Goal: Task Accomplishment & Management: Use online tool/utility

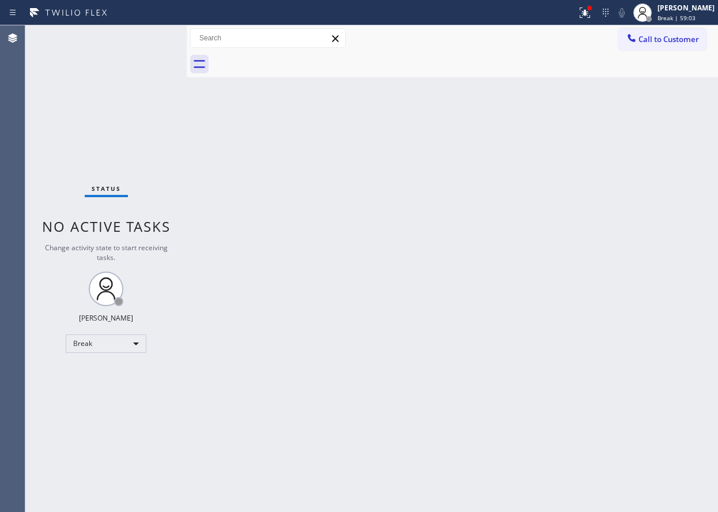
drag, startPoint x: 697, startPoint y: 18, endPoint x: 655, endPoint y: 50, distance: 52.7
click at [696, 18] on span "Break | 59:03" at bounding box center [677, 18] width 38 height 8
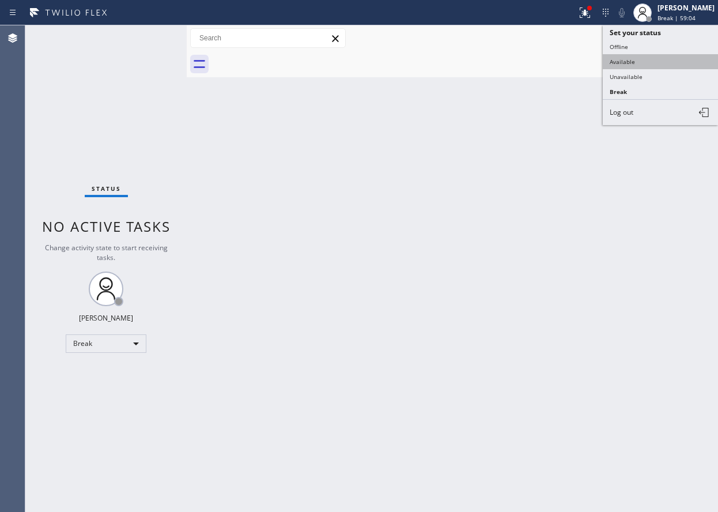
click at [637, 68] on button "Available" at bounding box center [660, 61] width 115 height 15
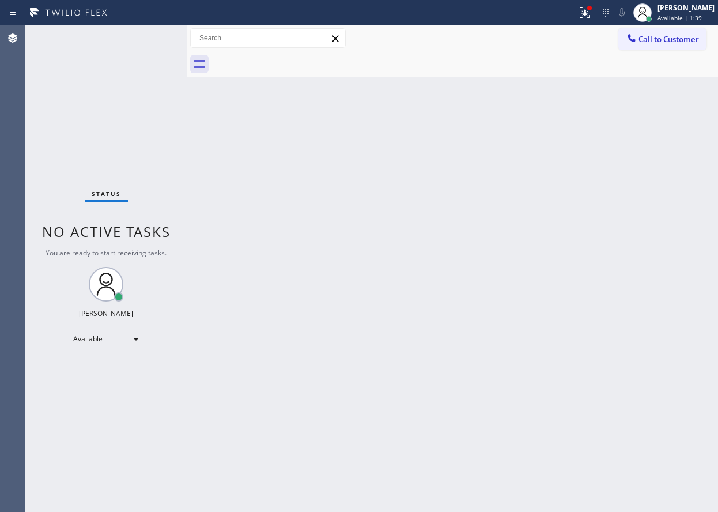
click at [609, 285] on div "Back to Dashboard Change Sender ID Customers Technicians Select a contact Outbo…" at bounding box center [453, 268] width 532 height 487
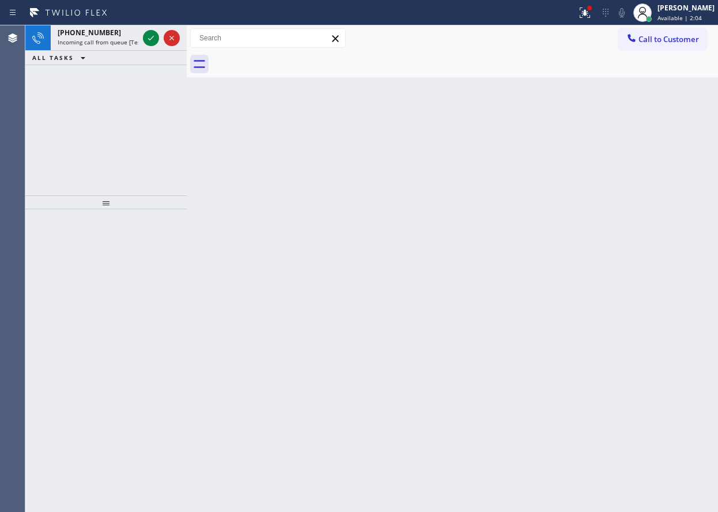
drag, startPoint x: 627, startPoint y: 253, endPoint x: 314, endPoint y: 169, distance: 324.2
click at [627, 253] on div "Back to Dashboard Change Sender ID Customers Technicians Select a contact Outbo…" at bounding box center [453, 268] width 532 height 487
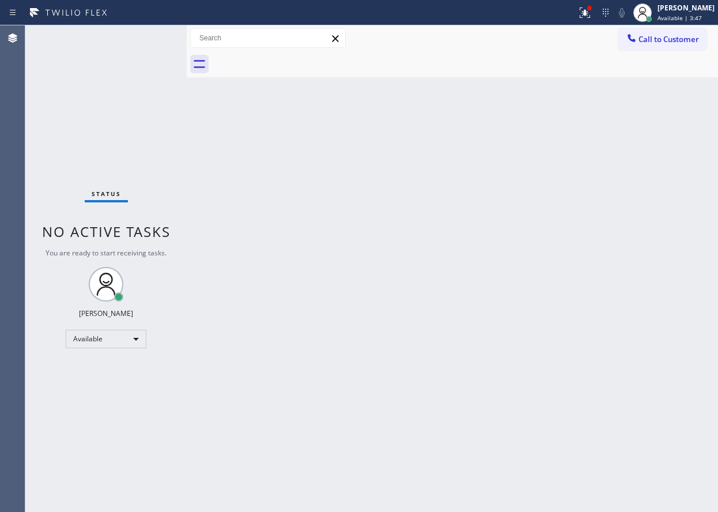
drag, startPoint x: 669, startPoint y: 382, endPoint x: 678, endPoint y: 375, distance: 11.1
click at [669, 382] on div "Back to Dashboard Change Sender ID Customers Technicians Select a contact Outbo…" at bounding box center [453, 268] width 532 height 487
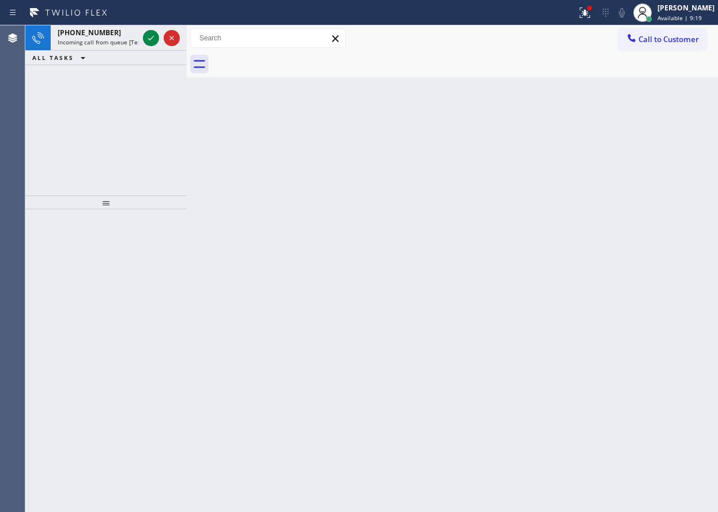
drag, startPoint x: 644, startPoint y: 258, endPoint x: 338, endPoint y: 88, distance: 349.8
click at [644, 257] on div "Back to Dashboard Change Sender ID Customers Technicians Select a contact Outbo…" at bounding box center [453, 268] width 532 height 487
click at [148, 37] on icon at bounding box center [151, 38] width 14 height 14
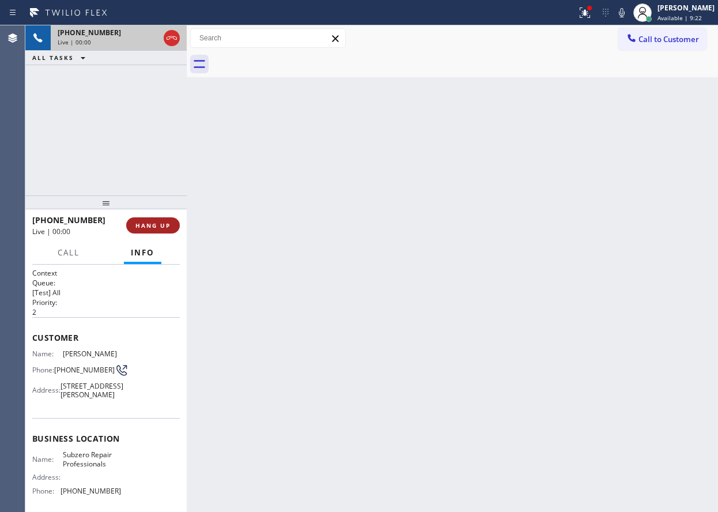
click at [150, 224] on span "HANG UP" at bounding box center [153, 225] width 35 height 8
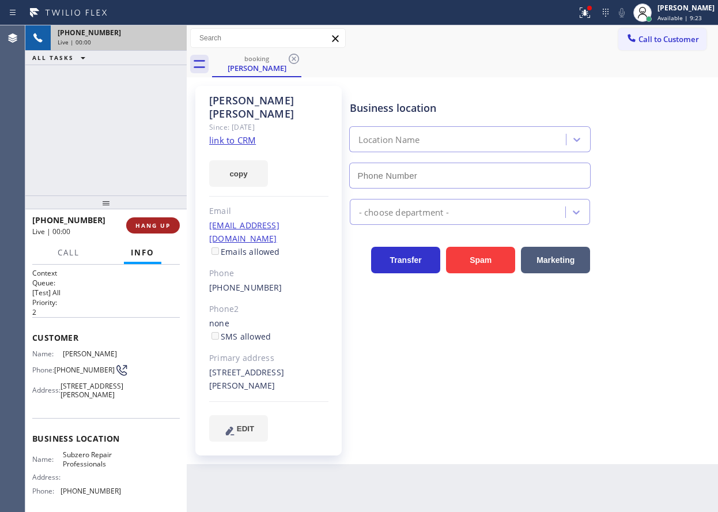
type input "[PHONE_NUMBER]"
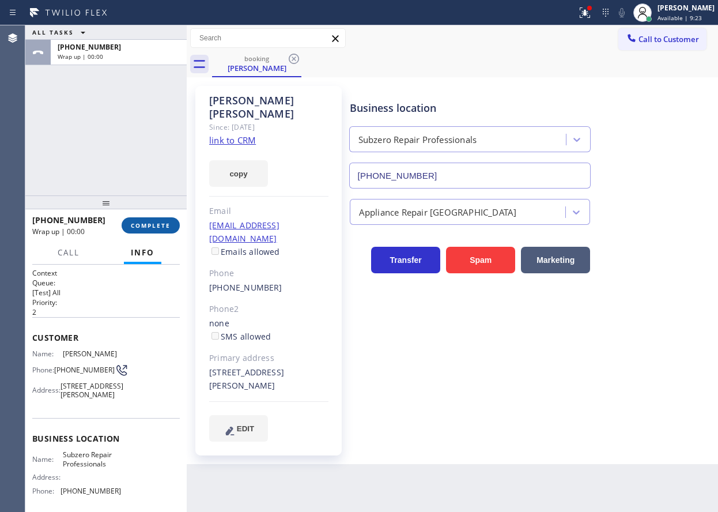
click at [150, 224] on span "COMPLETE" at bounding box center [151, 225] width 40 height 8
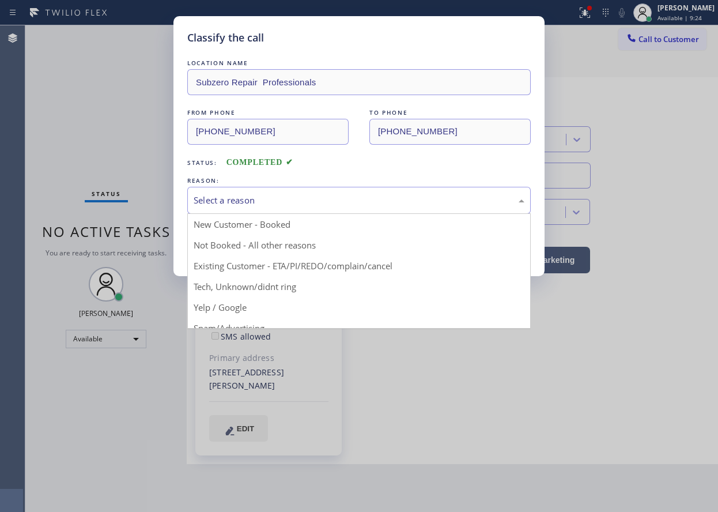
click at [229, 206] on div "Select a reason" at bounding box center [359, 200] width 331 height 13
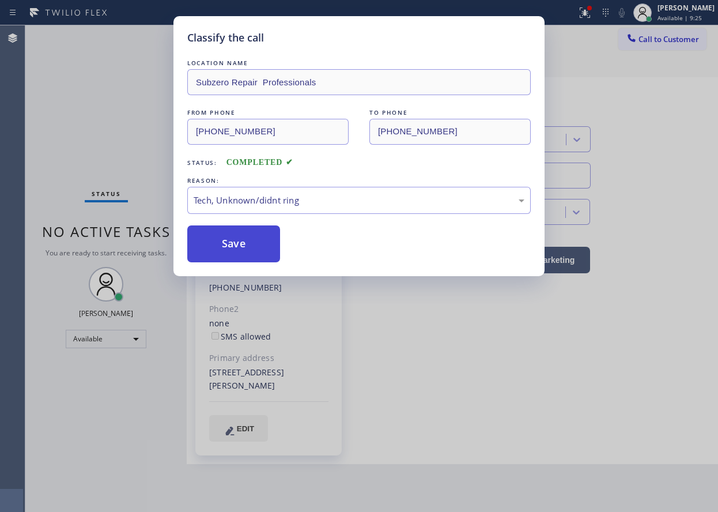
click at [236, 244] on button "Save" at bounding box center [233, 243] width 93 height 37
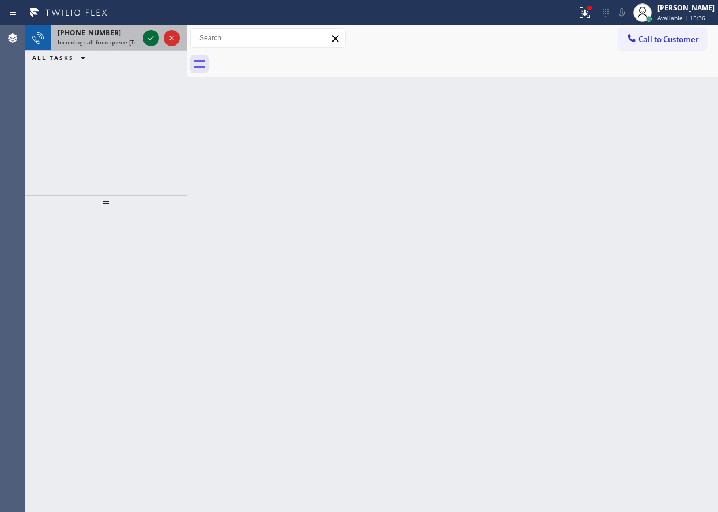
click at [149, 41] on icon at bounding box center [151, 38] width 14 height 14
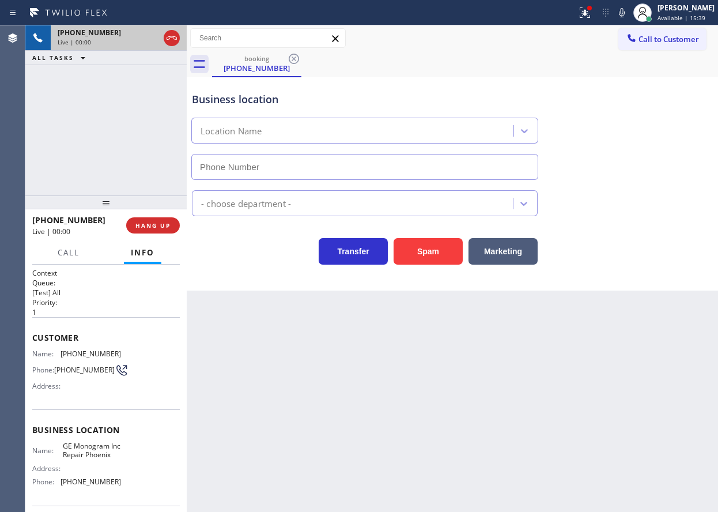
type input "[PHONE_NUMBER]"
click at [92, 460] on span "GE Monogram Inc Repair Phoenix" at bounding box center [92, 451] width 58 height 18
copy span "GE Monogram Inc Repair Phoenix"
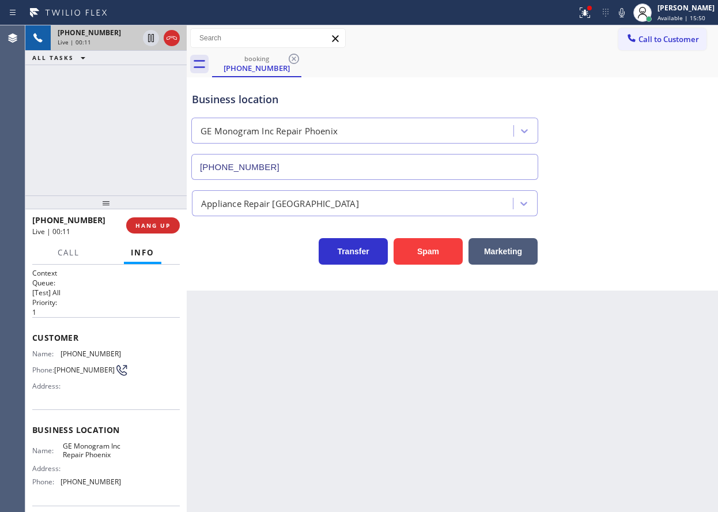
click at [72, 486] on span "[PHONE_NUMBER]" at bounding box center [91, 481] width 61 height 9
copy span "[PHONE_NUMBER]"
click at [589, 11] on icon at bounding box center [585, 13] width 14 height 14
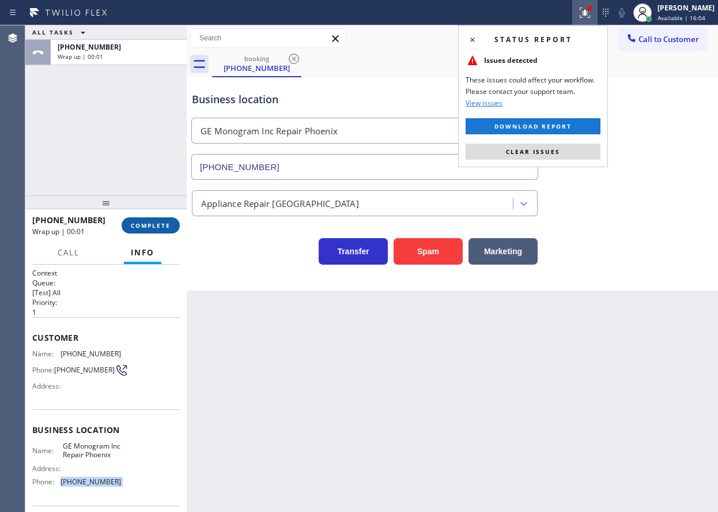
click at [162, 231] on button "COMPLETE" at bounding box center [151, 225] width 58 height 16
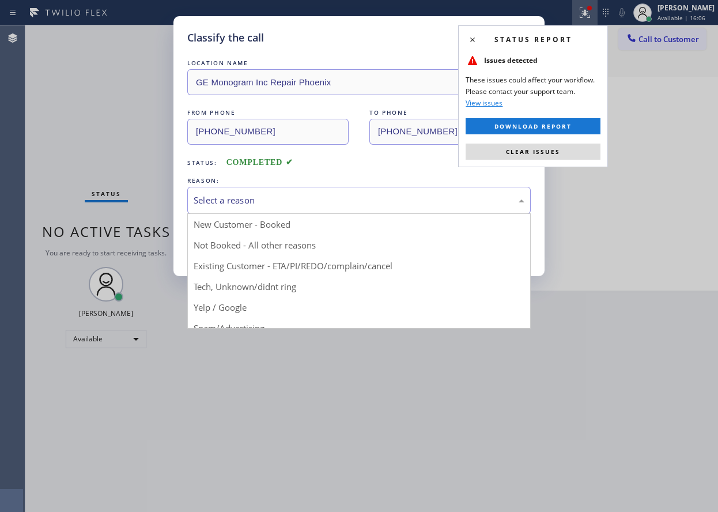
drag, startPoint x: 303, startPoint y: 202, endPoint x: 265, endPoint y: 274, distance: 81.8
click at [303, 203] on div "Select a reason" at bounding box center [359, 200] width 331 height 13
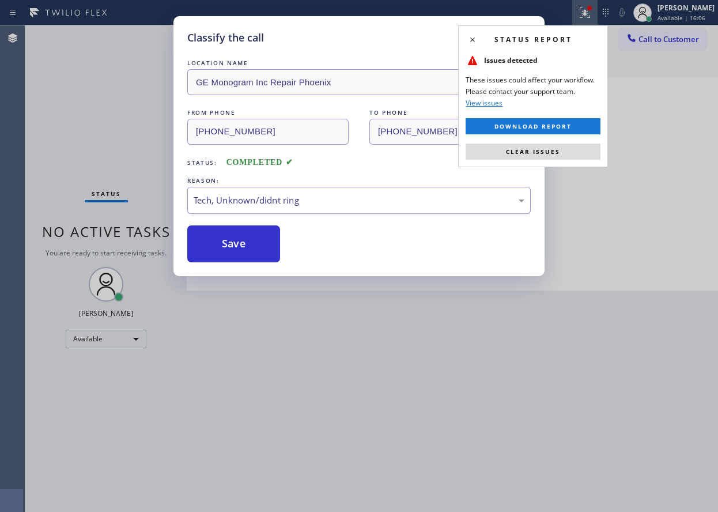
click at [245, 253] on button "Save" at bounding box center [233, 243] width 93 height 37
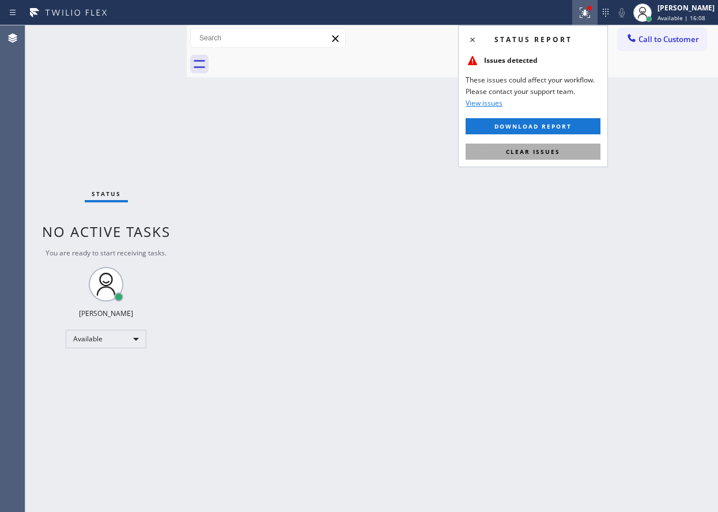
click at [558, 148] on span "Clear issues" at bounding box center [533, 152] width 54 height 8
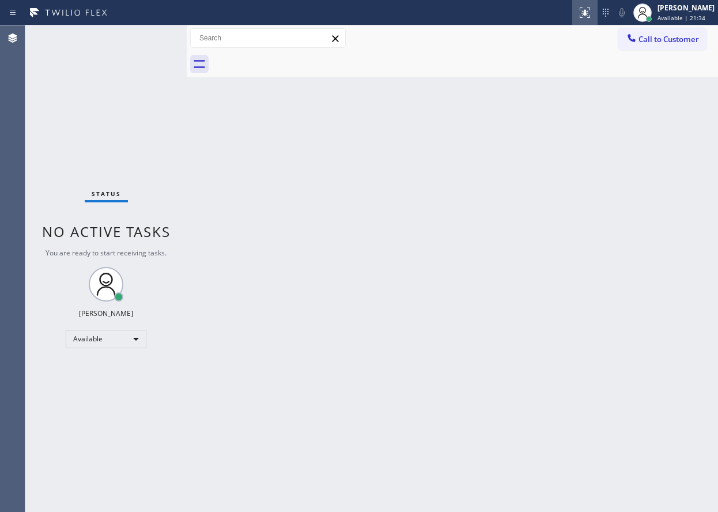
click at [598, 4] on button at bounding box center [585, 12] width 25 height 25
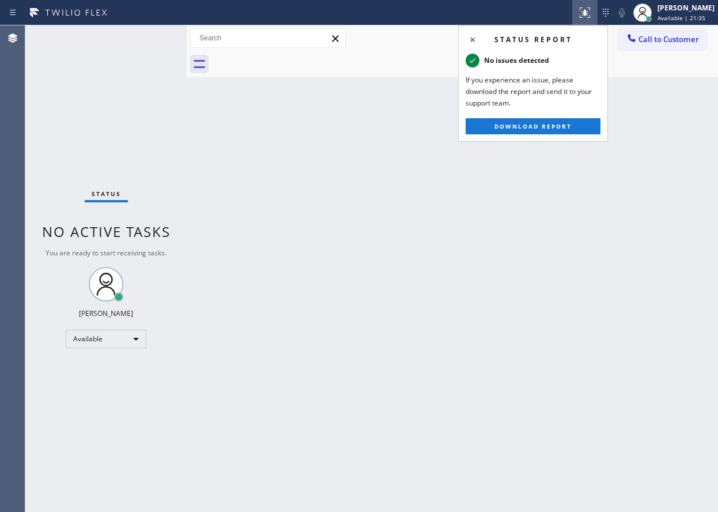
drag, startPoint x: 464, startPoint y: 285, endPoint x: 402, endPoint y: 384, distance: 117.1
click at [461, 285] on div "Back to Dashboard Change Sender ID Customers Technicians Select a contact Outbo…" at bounding box center [453, 268] width 532 height 487
click at [588, 271] on div "Back to Dashboard Change Sender ID Customers Technicians Select a contact Outbo…" at bounding box center [453, 268] width 532 height 487
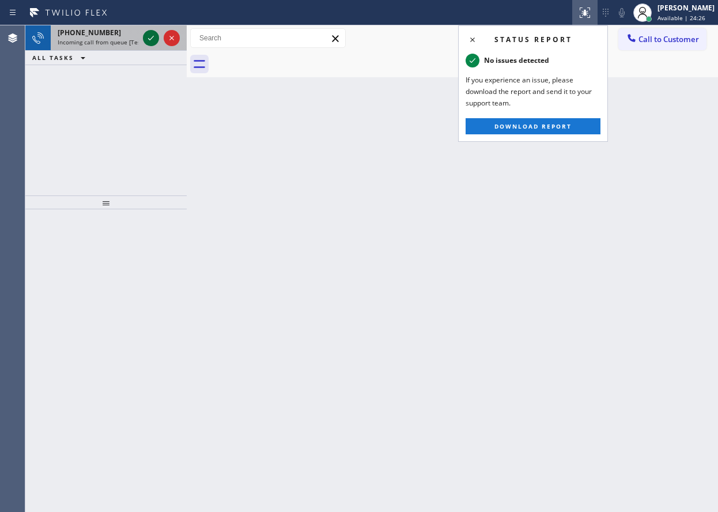
click at [151, 36] on icon at bounding box center [151, 38] width 14 height 14
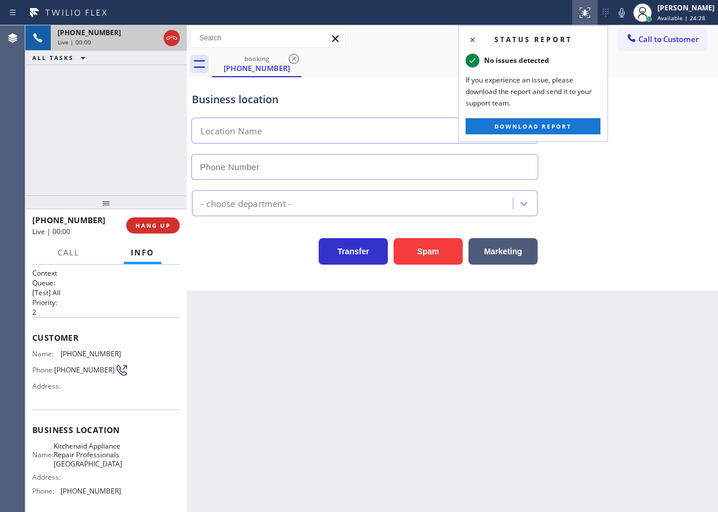
type input "[PHONE_NUMBER]"
click at [92, 463] on span "Kitchenaid Appliance Repair Professionals [GEOGRAPHIC_DATA]" at bounding box center [88, 455] width 69 height 27
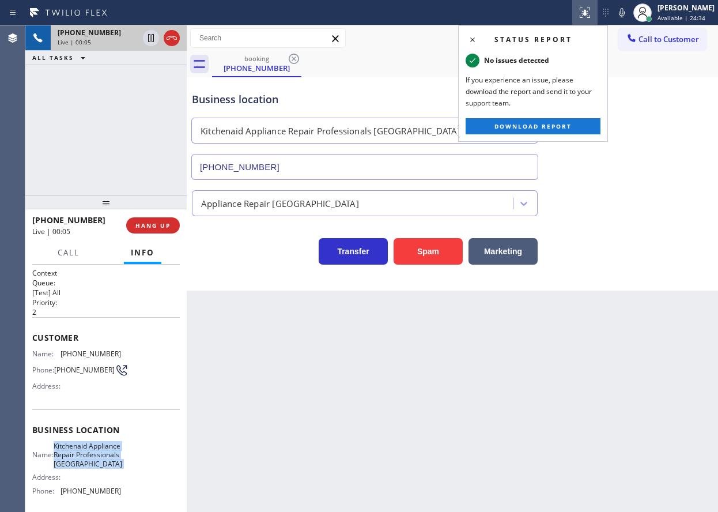
click at [92, 463] on span "Kitchenaid Appliance Repair Professionals [GEOGRAPHIC_DATA]" at bounding box center [88, 455] width 69 height 27
copy span "Kitchenaid Appliance Repair Professionals [GEOGRAPHIC_DATA]"
click at [255, 166] on input "[PHONE_NUMBER]" at bounding box center [364, 167] width 347 height 26
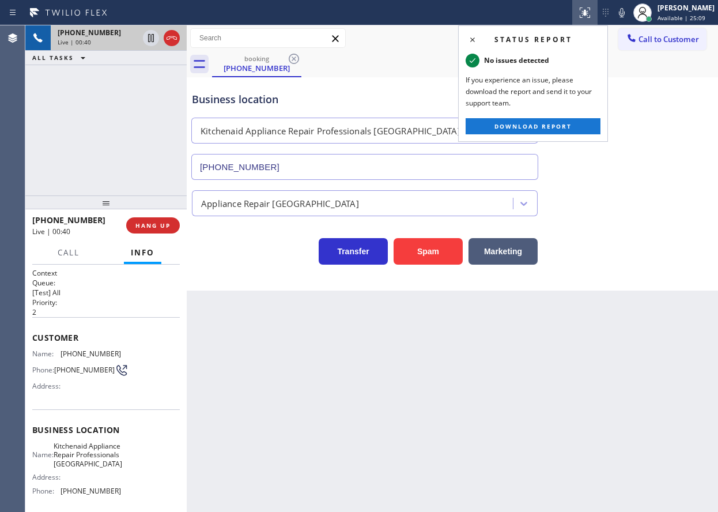
click at [62, 357] on span "[PHONE_NUMBER]" at bounding box center [91, 353] width 61 height 9
copy span "[PHONE_NUMBER]"
click at [174, 227] on button "HANG UP" at bounding box center [153, 225] width 54 height 16
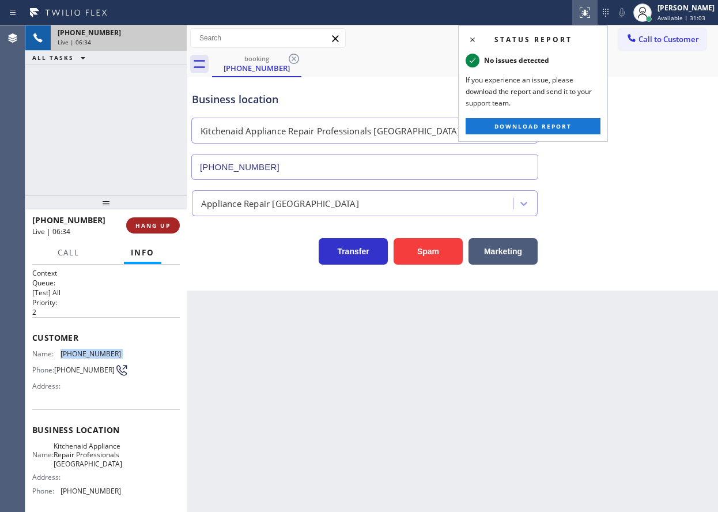
click at [166, 225] on span "HANG UP" at bounding box center [153, 225] width 35 height 8
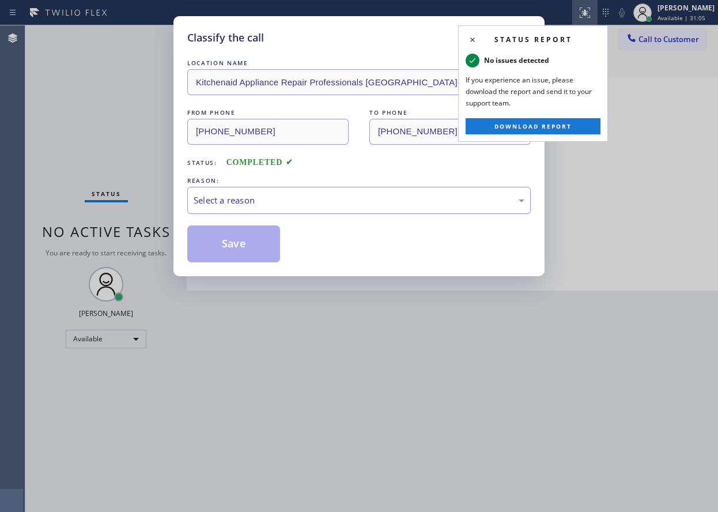
click at [258, 202] on div "Select a reason" at bounding box center [359, 200] width 331 height 13
click at [238, 245] on button "Save" at bounding box center [233, 243] width 93 height 37
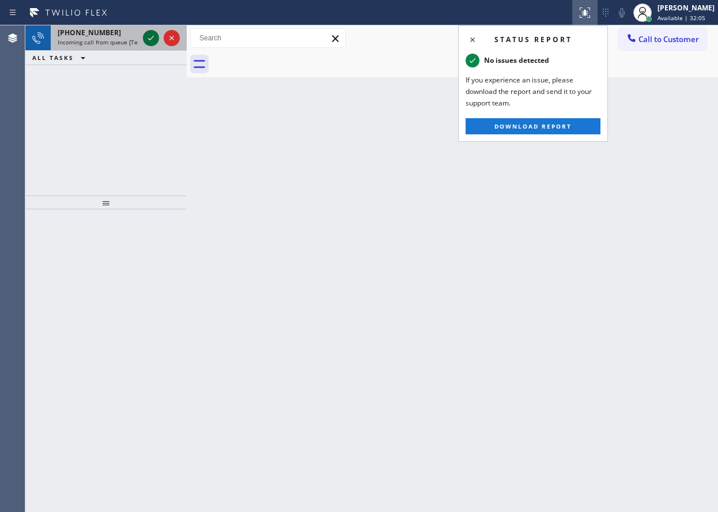
click at [149, 42] on icon at bounding box center [151, 38] width 14 height 14
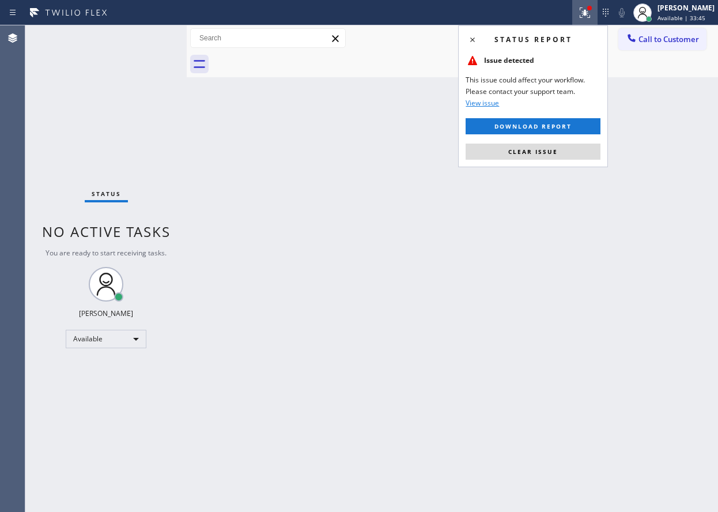
click at [600, 236] on div "Back to Dashboard Change Sender ID Customers Technicians Select a contact Outbo…" at bounding box center [453, 268] width 532 height 487
click at [593, 153] on button "Clear issue" at bounding box center [533, 152] width 135 height 16
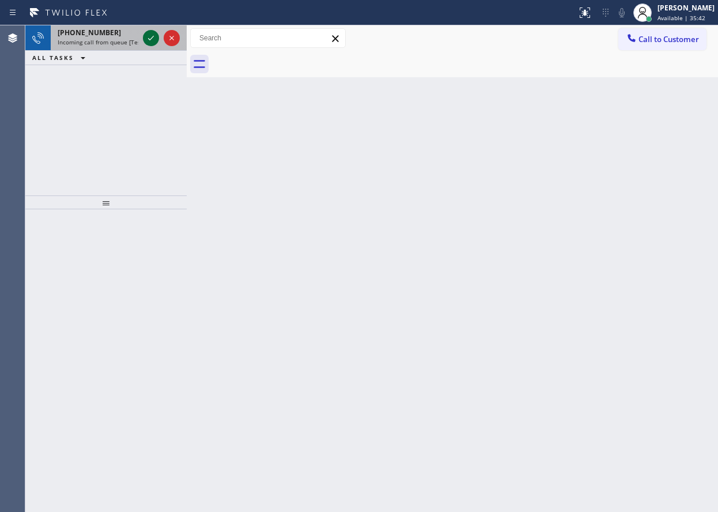
click at [149, 39] on icon at bounding box center [151, 38] width 14 height 14
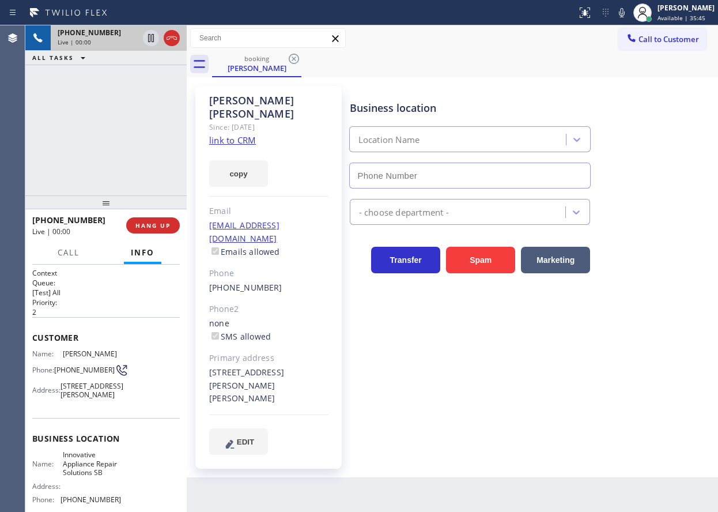
type input "[PHONE_NUMBER]"
click at [227, 134] on link "link to CRM" at bounding box center [232, 140] width 47 height 12
click at [96, 477] on span "Innovative Appliance Repair Solutions SB" at bounding box center [92, 463] width 58 height 27
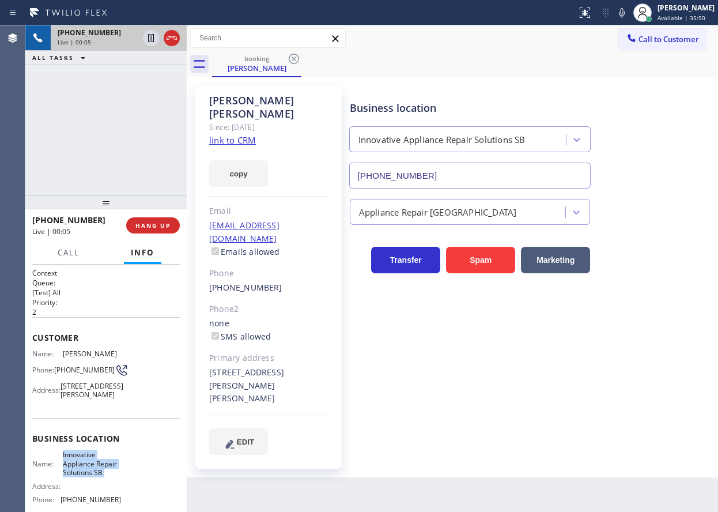
click at [96, 477] on span "Innovative Appliance Repair Solutions SB" at bounding box center [92, 463] width 58 height 27
copy span "Innovative Appliance Repair Solutions SB"
click at [493, 178] on input "[PHONE_NUMBER]" at bounding box center [470, 176] width 242 height 26
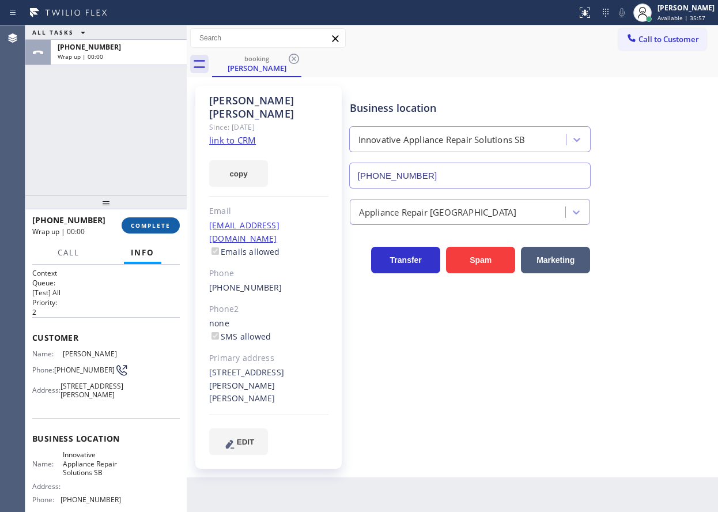
click at [149, 231] on button "COMPLETE" at bounding box center [151, 225] width 58 height 16
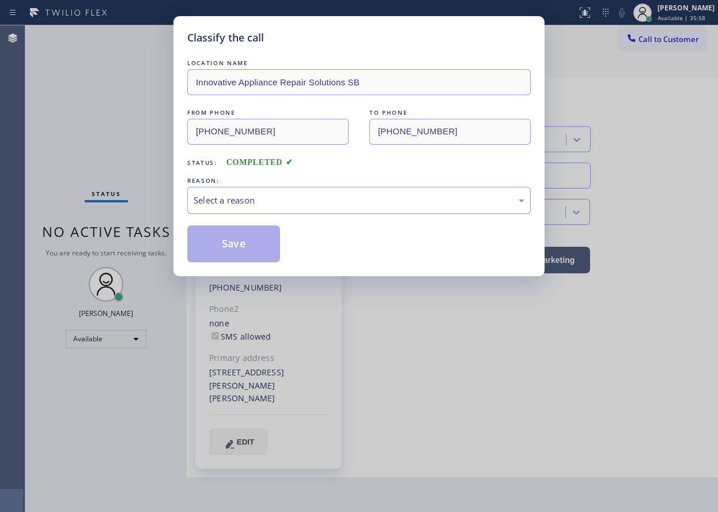
click at [266, 212] on div "Select a reason" at bounding box center [359, 200] width 344 height 27
click at [227, 251] on button "Save" at bounding box center [233, 243] width 93 height 37
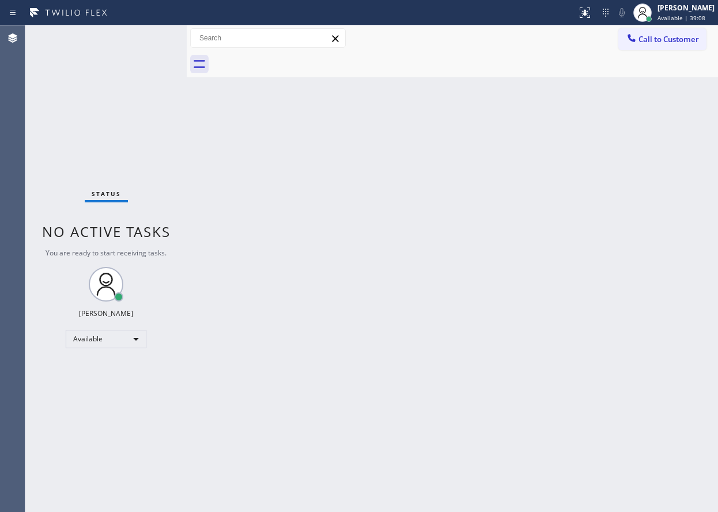
click at [660, 203] on div "Back to Dashboard Change Sender ID Customers Technicians Select a contact Outbo…" at bounding box center [453, 268] width 532 height 487
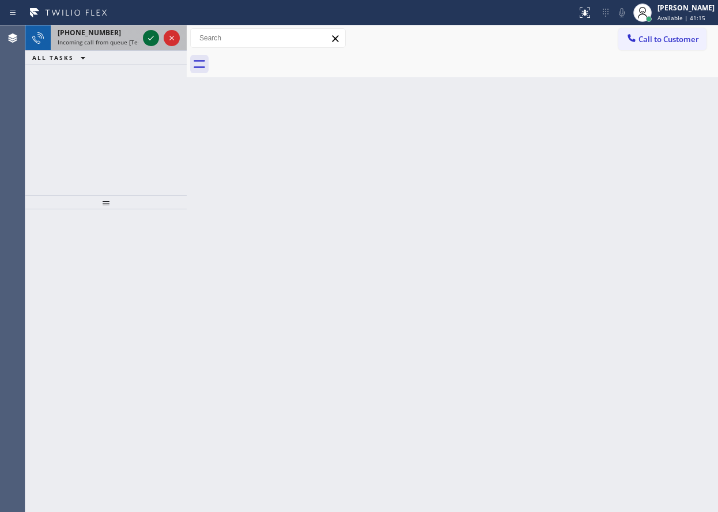
click at [152, 38] on icon at bounding box center [151, 38] width 6 height 5
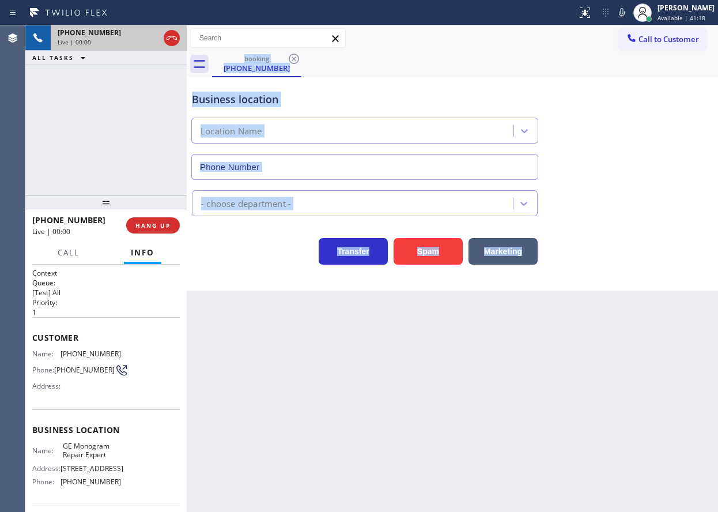
type input "[PHONE_NUMBER]"
click at [303, 374] on div "Back to Dashboard Change Sender ID Customers Technicians Select a contact Outbo…" at bounding box center [453, 268] width 532 height 487
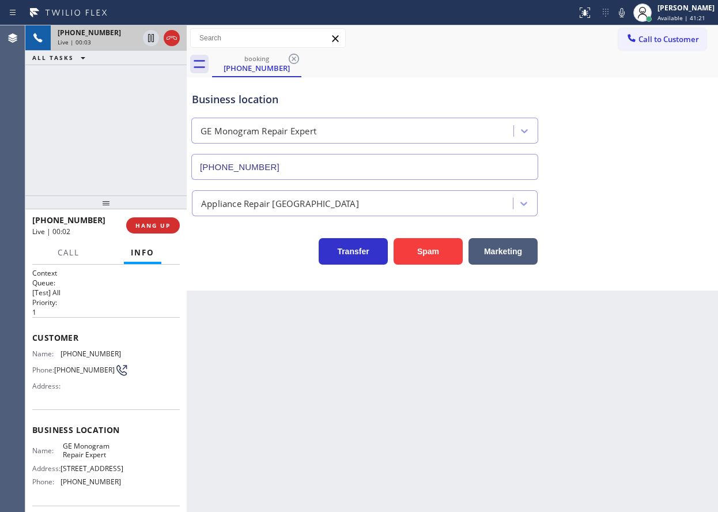
click at [80, 457] on span "GE Monogram Repair Expert" at bounding box center [92, 451] width 58 height 18
copy span "GE Monogram Repair Expert"
click at [285, 168] on input "[PHONE_NUMBER]" at bounding box center [364, 167] width 347 height 26
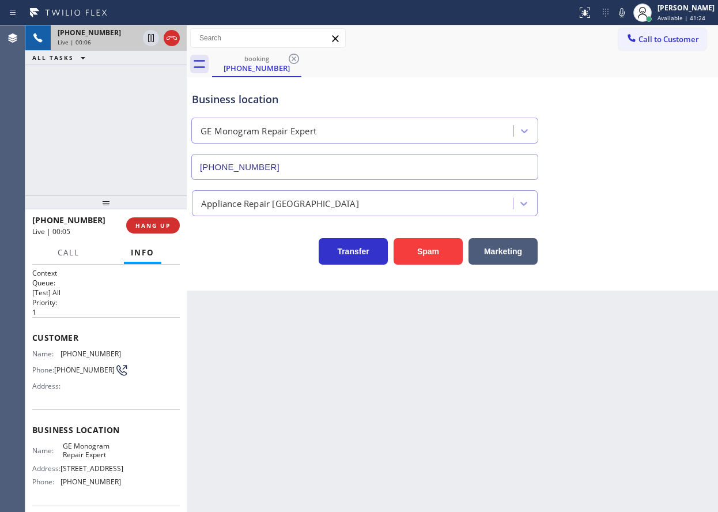
click at [285, 168] on input "[PHONE_NUMBER]" at bounding box center [364, 167] width 347 height 26
click at [86, 345] on div "Customer Name: [PHONE_NUMBER] Phone: [PHONE_NUMBER] Address:" at bounding box center [106, 363] width 148 height 92
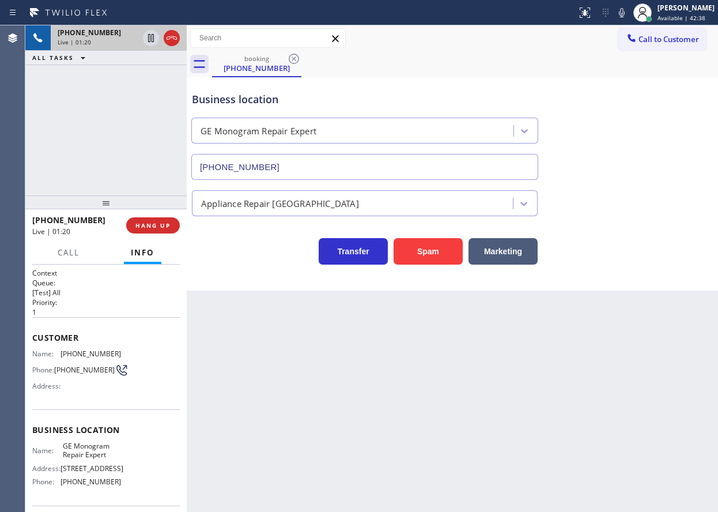
click at [85, 355] on span "[PHONE_NUMBER]" at bounding box center [91, 353] width 61 height 9
copy span "[PHONE_NUMBER]"
click at [629, 14] on icon at bounding box center [622, 13] width 14 height 14
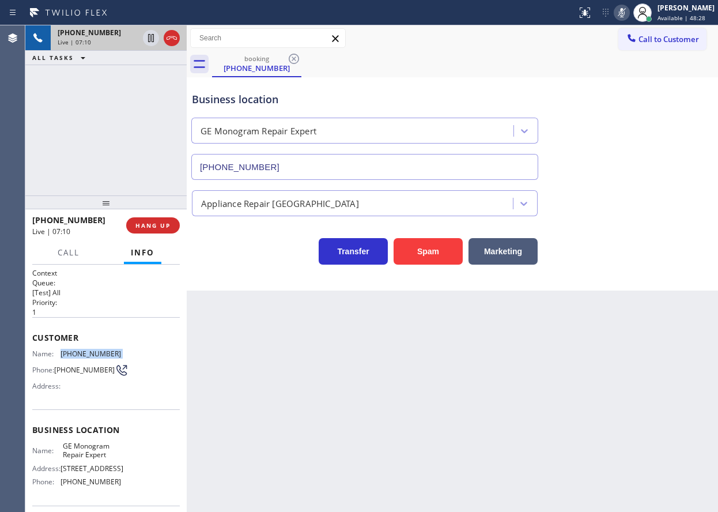
click at [629, 14] on icon at bounding box center [622, 13] width 14 height 14
click at [629, 15] on icon at bounding box center [622, 13] width 14 height 14
click at [626, 14] on rect at bounding box center [622, 11] width 8 height 8
click at [629, 13] on icon at bounding box center [622, 13] width 14 height 14
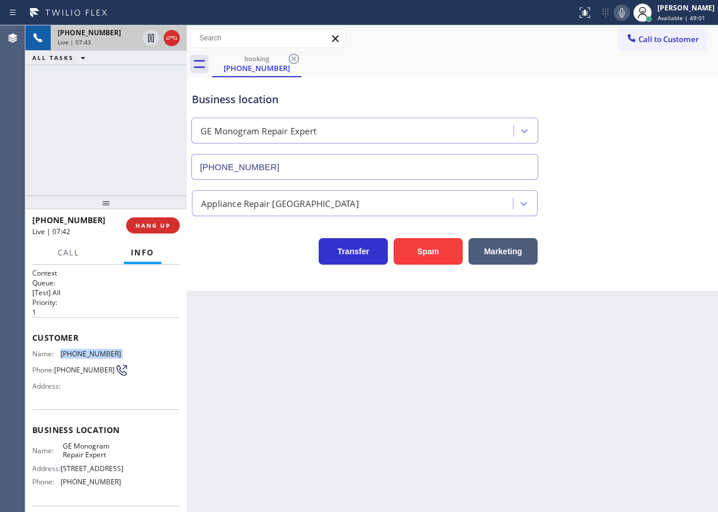
click at [627, 9] on icon at bounding box center [622, 13] width 14 height 14
click at [625, 15] on icon at bounding box center [622, 12] width 6 height 9
click at [630, 5] on button at bounding box center [622, 13] width 16 height 16
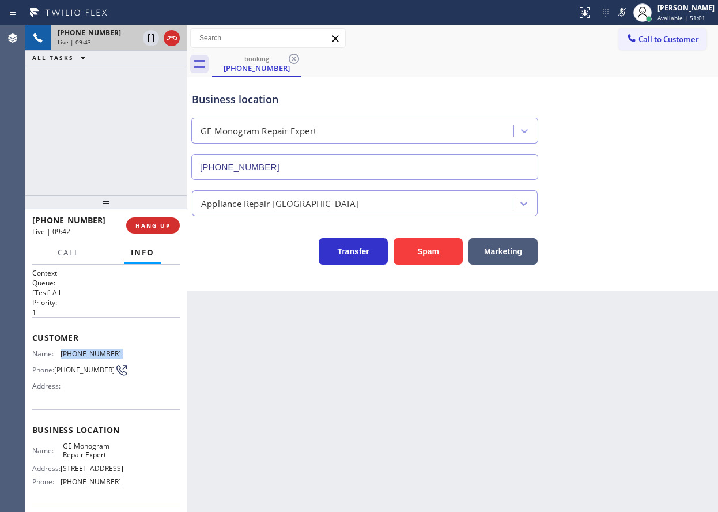
click at [625, 14] on icon at bounding box center [622, 12] width 6 height 9
click at [629, 13] on icon at bounding box center [622, 13] width 14 height 14
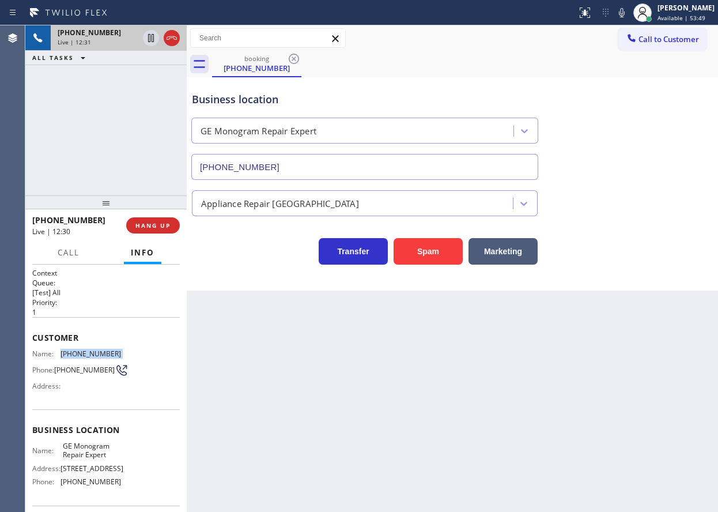
click at [625, 11] on icon at bounding box center [622, 12] width 6 height 9
click at [626, 13] on rect at bounding box center [622, 11] width 8 height 8
click at [629, 14] on icon at bounding box center [622, 13] width 14 height 14
click at [626, 13] on rect at bounding box center [622, 11] width 8 height 8
click at [629, 13] on icon at bounding box center [622, 13] width 14 height 14
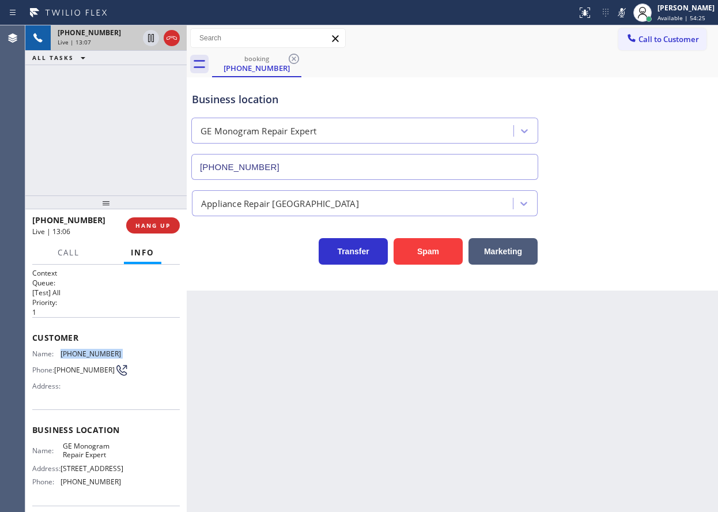
click at [629, 16] on icon at bounding box center [622, 13] width 14 height 14
click at [629, 14] on icon at bounding box center [622, 13] width 14 height 14
click at [625, 15] on icon at bounding box center [622, 12] width 6 height 9
click at [629, 15] on icon at bounding box center [622, 13] width 14 height 14
click at [625, 14] on icon at bounding box center [622, 12] width 6 height 9
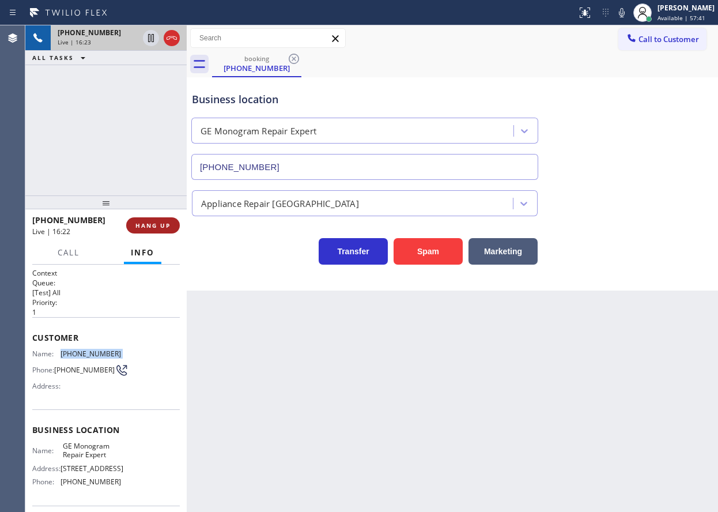
click at [165, 226] on span "HANG UP" at bounding box center [153, 225] width 35 height 8
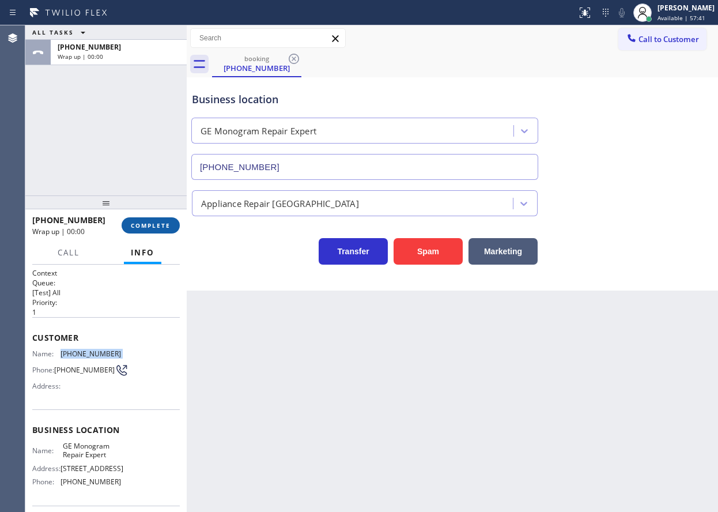
click at [165, 226] on span "COMPLETE" at bounding box center [151, 225] width 40 height 8
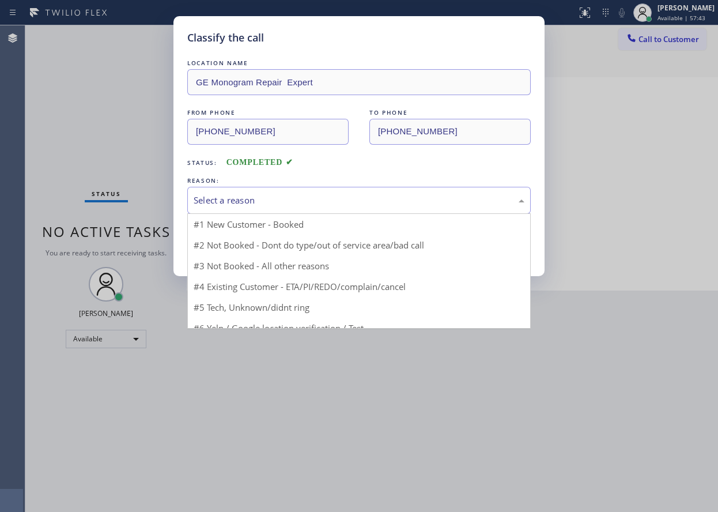
click at [286, 202] on div "Select a reason" at bounding box center [359, 200] width 331 height 13
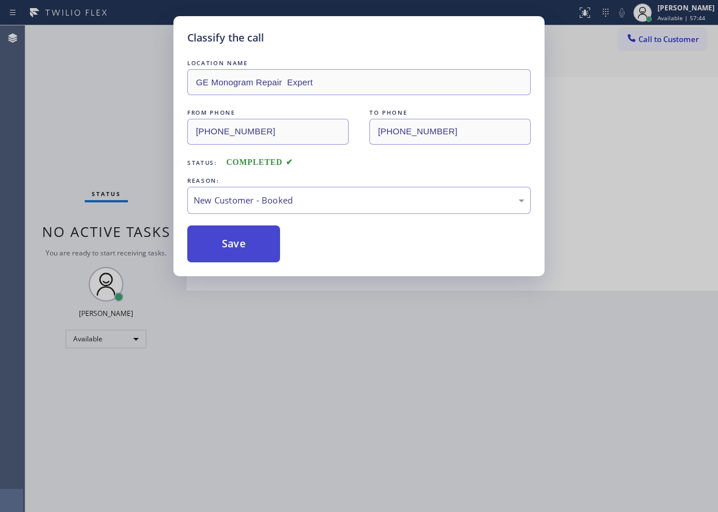
click at [246, 240] on button "Save" at bounding box center [233, 243] width 93 height 37
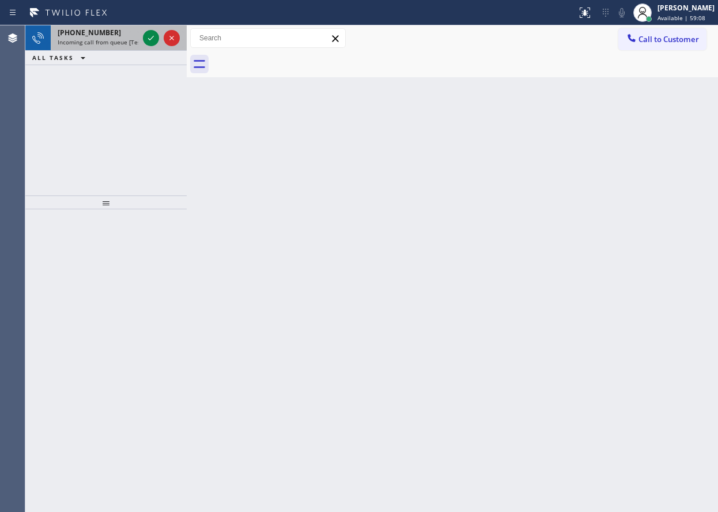
click at [142, 37] on div at bounding box center [162, 37] width 42 height 25
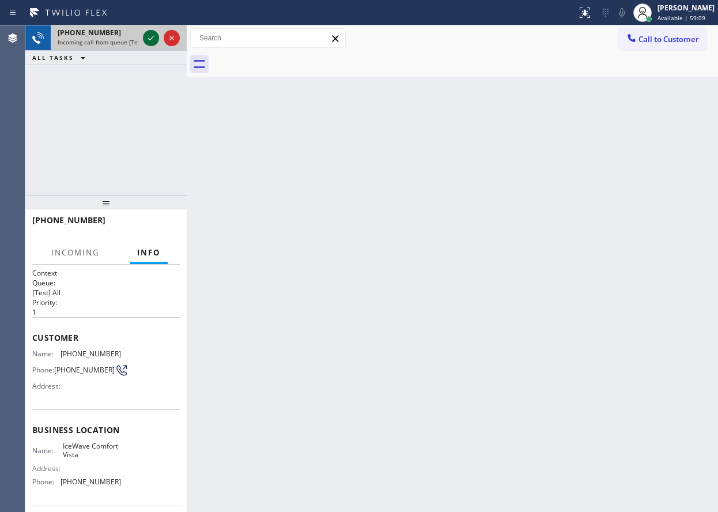
click at [157, 38] on icon at bounding box center [151, 38] width 14 height 14
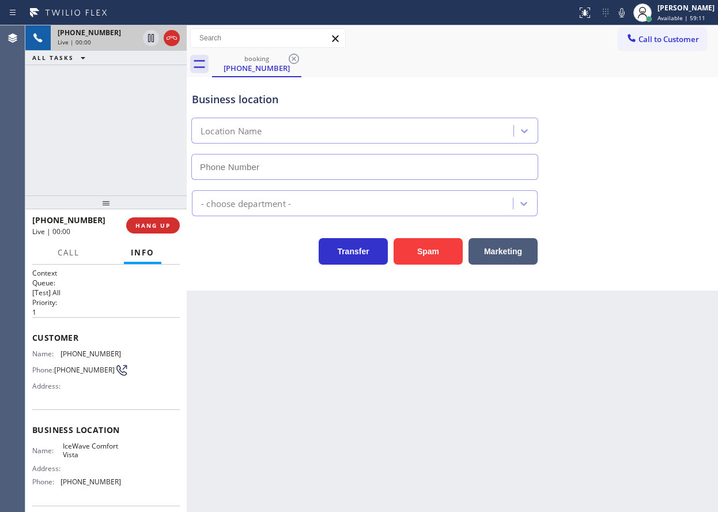
type input "[PHONE_NUMBER]"
click at [160, 220] on button "HANG UP" at bounding box center [153, 225] width 54 height 16
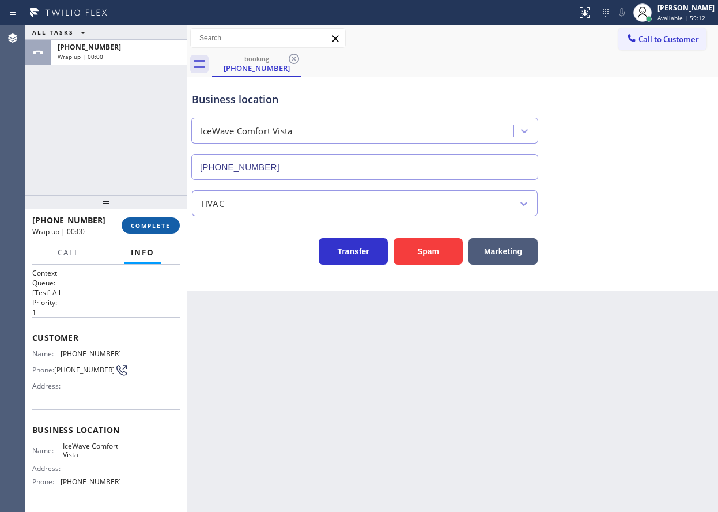
click at [159, 221] on button "COMPLETE" at bounding box center [151, 225] width 58 height 16
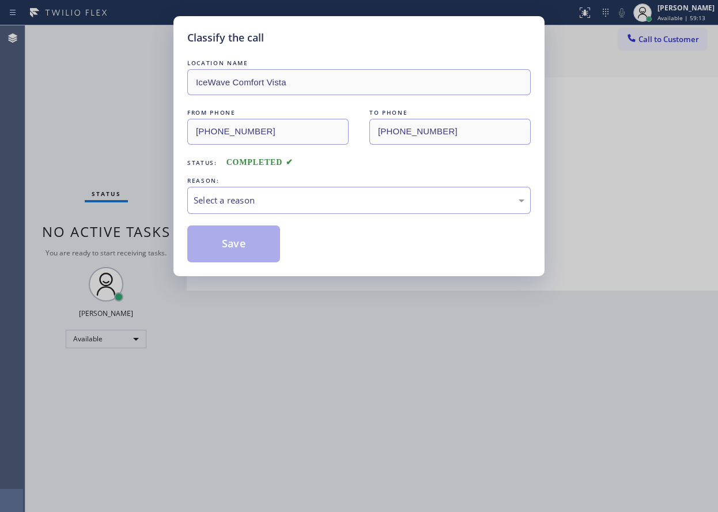
click at [240, 200] on div "Select a reason" at bounding box center [359, 200] width 331 height 13
click at [239, 250] on button "Save" at bounding box center [233, 243] width 93 height 37
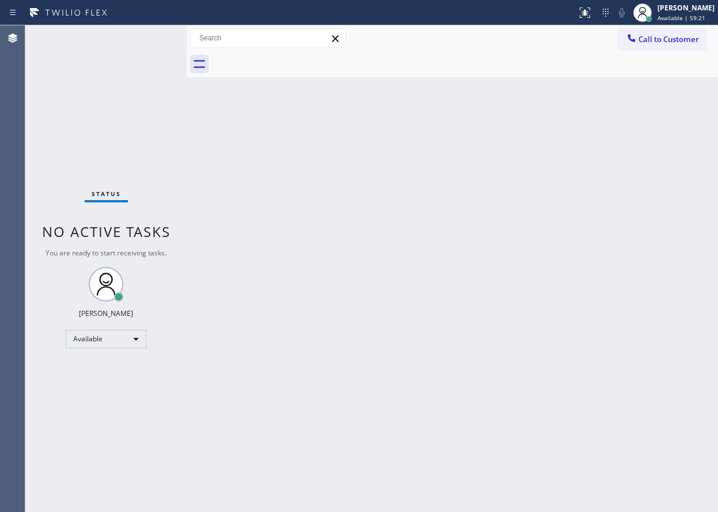
click at [661, 235] on div "Back to Dashboard Change Sender ID Customers Technicians Select a contact Outbo…" at bounding box center [453, 268] width 532 height 487
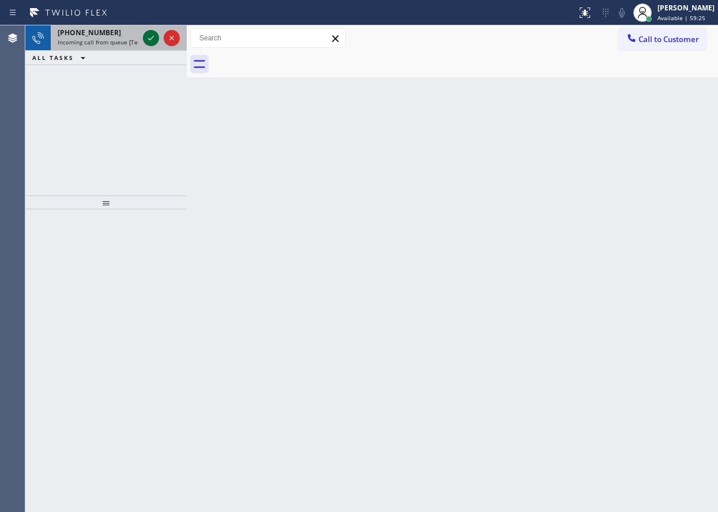
click at [145, 36] on icon at bounding box center [151, 38] width 14 height 14
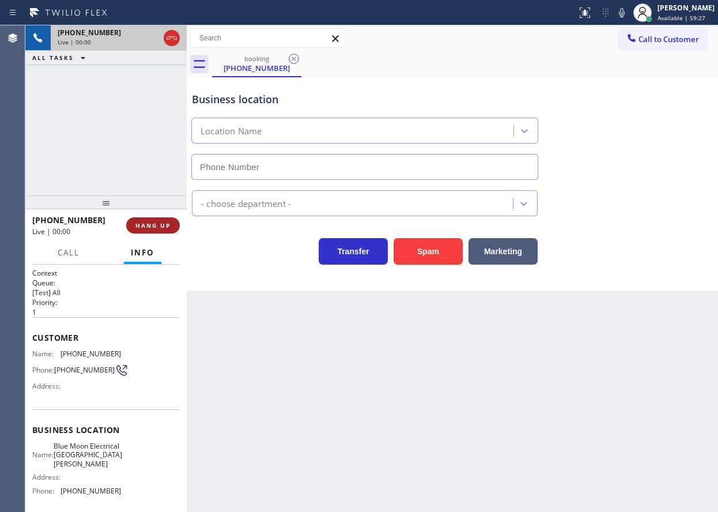
type input "[PHONE_NUMBER]"
click at [163, 228] on span "HANG UP" at bounding box center [153, 225] width 35 height 8
click at [163, 225] on span "HANG UP" at bounding box center [153, 225] width 35 height 8
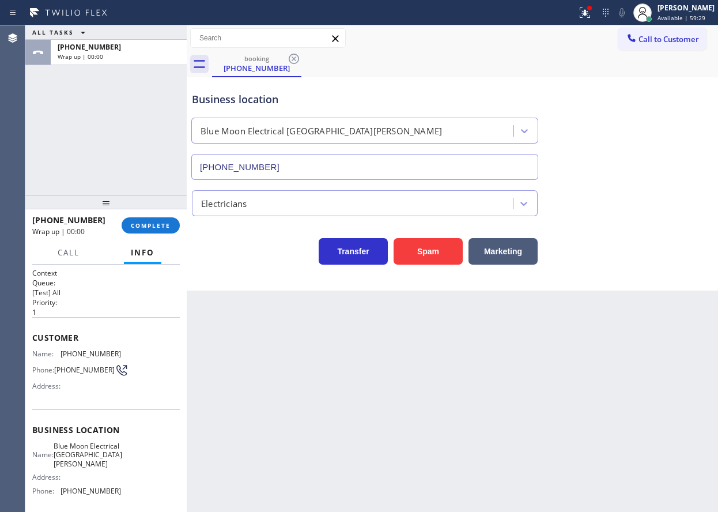
click at [183, 224] on div "[PHONE_NUMBER] Wrap up | 00:00 COMPLETE" at bounding box center [105, 225] width 161 height 32
click at [178, 224] on button "COMPLETE" at bounding box center [151, 225] width 58 height 16
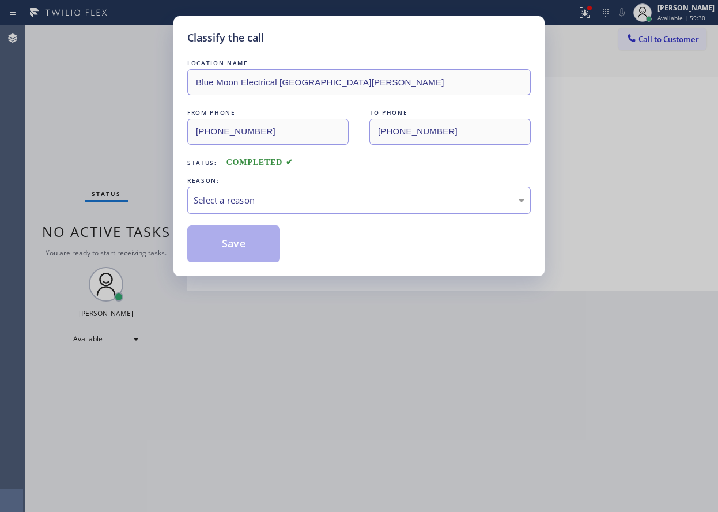
click at [245, 197] on div "Select a reason" at bounding box center [359, 200] width 331 height 13
click at [247, 238] on button "Save" at bounding box center [233, 243] width 93 height 37
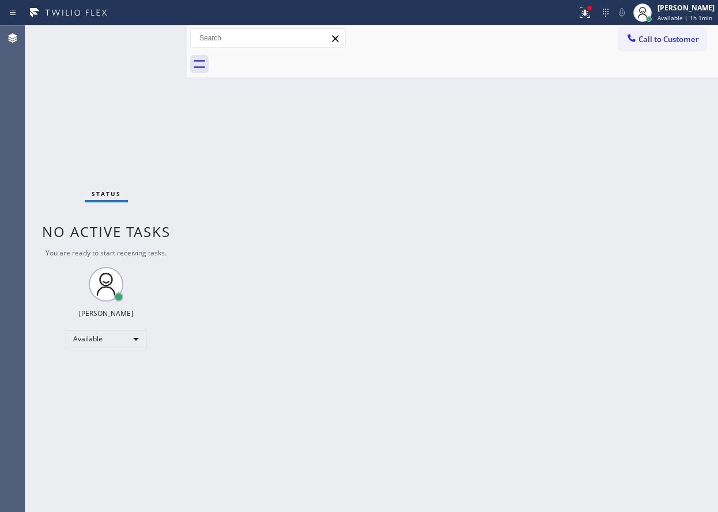
drag, startPoint x: 676, startPoint y: 43, endPoint x: 714, endPoint y: 39, distance: 38.3
click at [676, 43] on span "Call to Customer" at bounding box center [669, 39] width 61 height 10
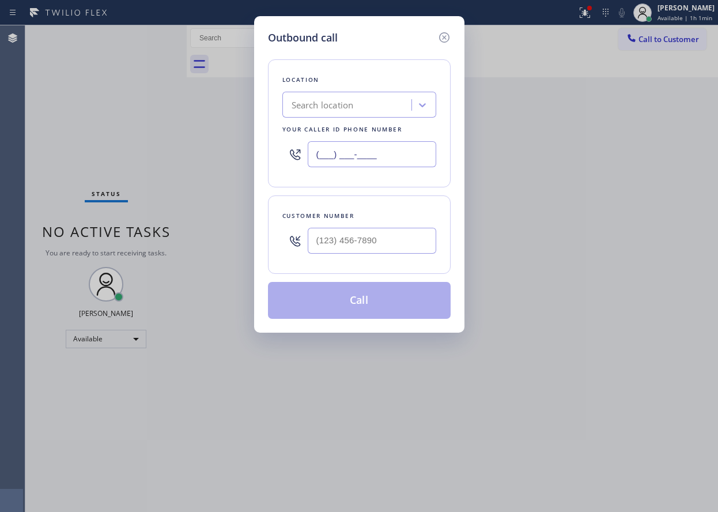
click at [388, 161] on input "(___) ___-____" at bounding box center [372, 154] width 129 height 26
paste input "855) 920-0815"
type input "[PHONE_NUMBER]"
click at [416, 240] on input "(___) ___-____" at bounding box center [372, 241] width 129 height 26
paste input "408) 371-7441"
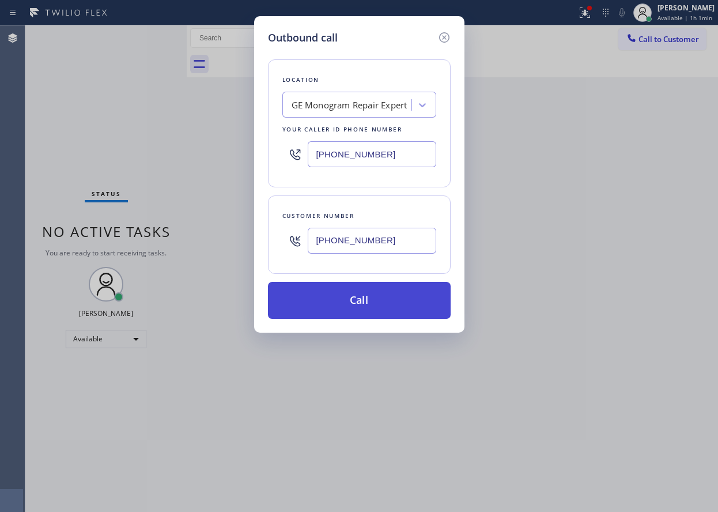
type input "[PHONE_NUMBER]"
click at [396, 284] on button "Call" at bounding box center [359, 300] width 183 height 37
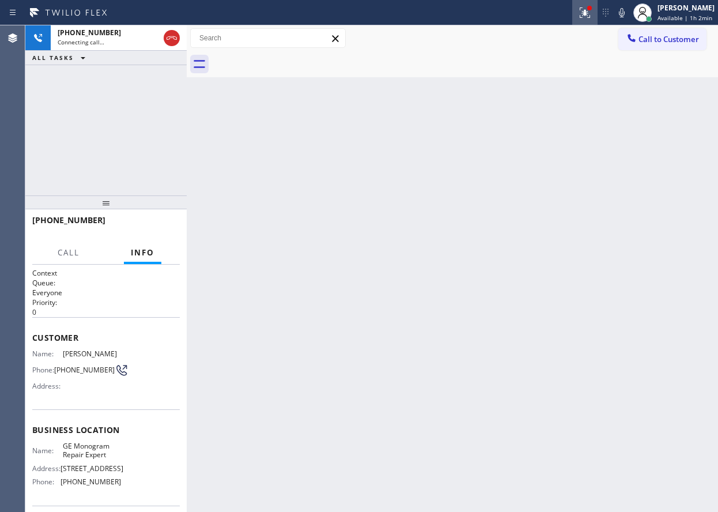
click at [583, 12] on icon at bounding box center [585, 13] width 14 height 14
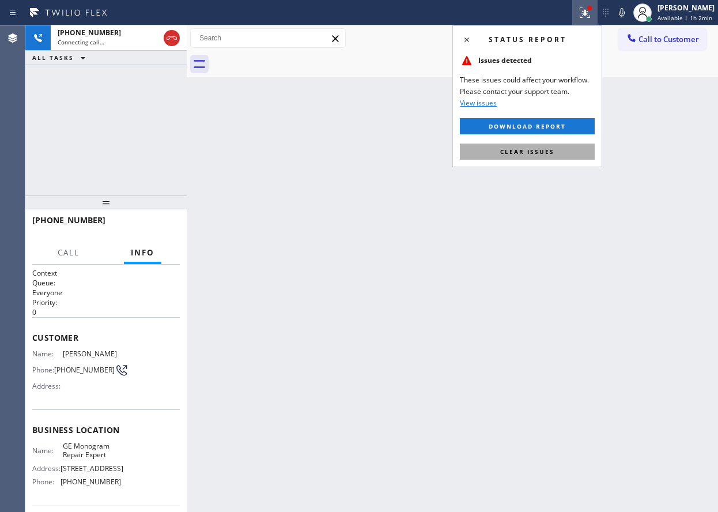
click at [576, 149] on button "Clear issues" at bounding box center [527, 152] width 135 height 16
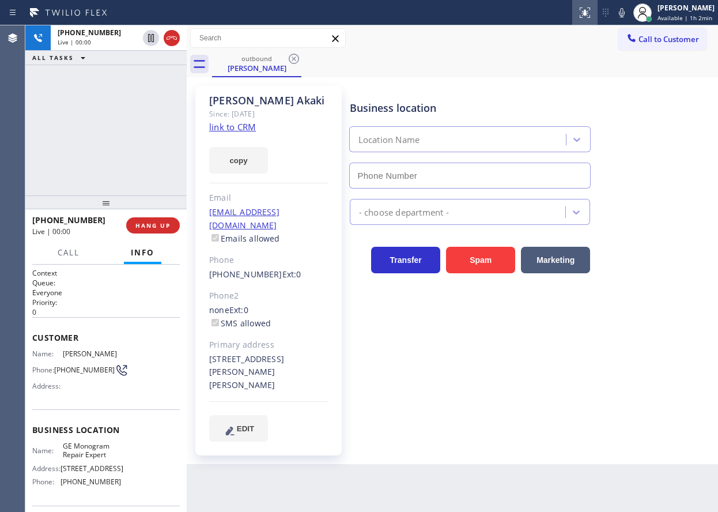
type input "[PHONE_NUMBER]"
click at [623, 16] on icon at bounding box center [622, 13] width 14 height 14
click at [624, 14] on rect at bounding box center [622, 11] width 8 height 8
click at [625, 13] on icon at bounding box center [622, 12] width 6 height 9
click at [626, 13] on icon at bounding box center [622, 13] width 14 height 14
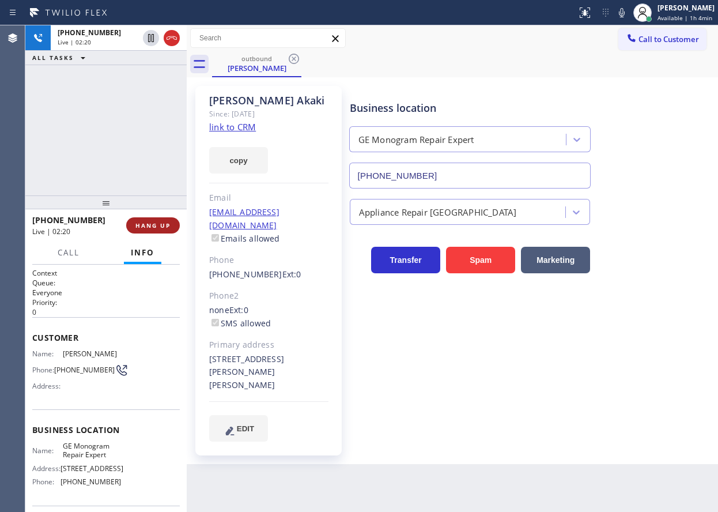
click at [159, 227] on span "HANG UP" at bounding box center [153, 225] width 35 height 8
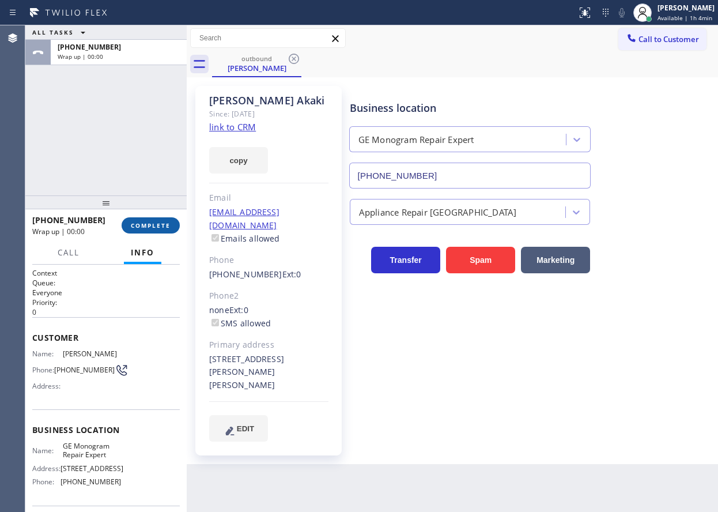
click at [159, 227] on span "COMPLETE" at bounding box center [151, 225] width 40 height 8
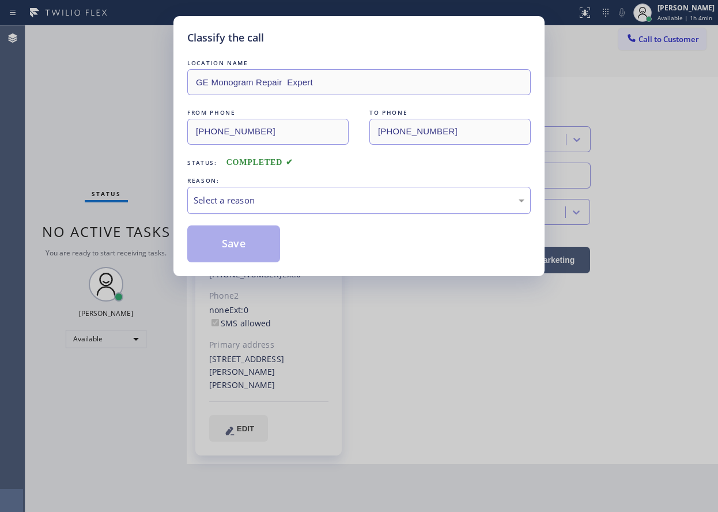
click at [247, 199] on div "Select a reason" at bounding box center [359, 200] width 331 height 13
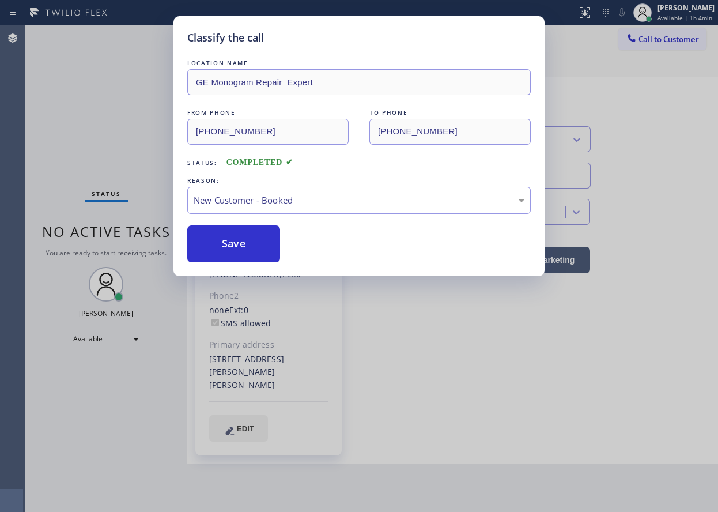
click at [237, 240] on button "Save" at bounding box center [233, 243] width 93 height 37
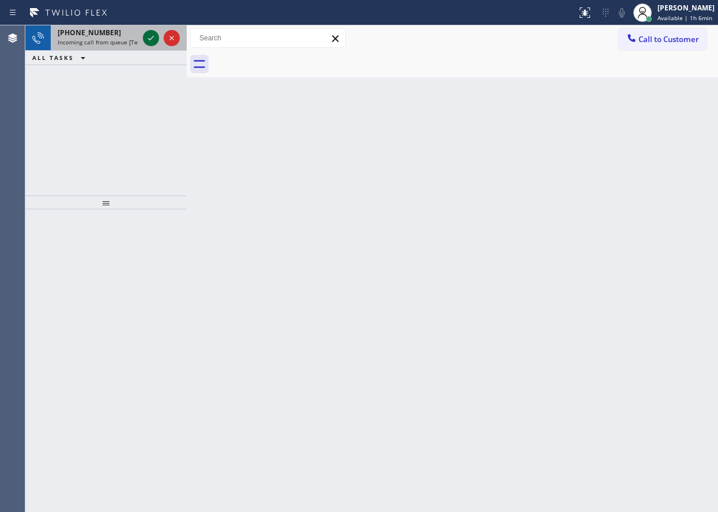
click at [153, 38] on icon at bounding box center [151, 38] width 14 height 14
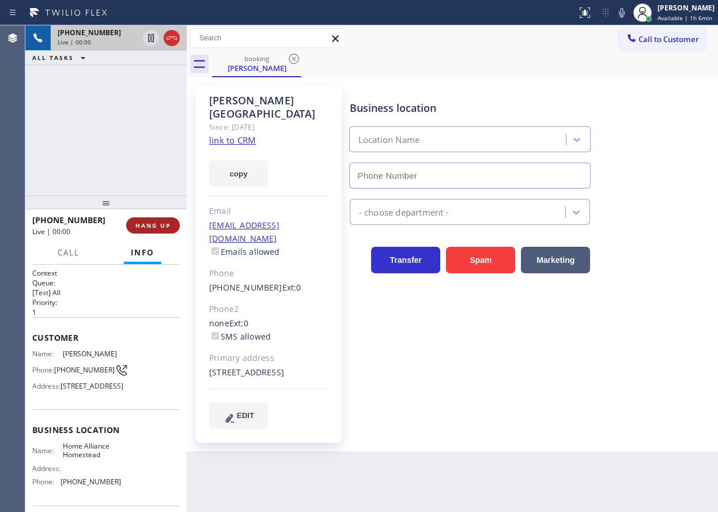
type input "[PHONE_NUMBER]"
click at [159, 230] on button "HANG UP" at bounding box center [153, 225] width 54 height 16
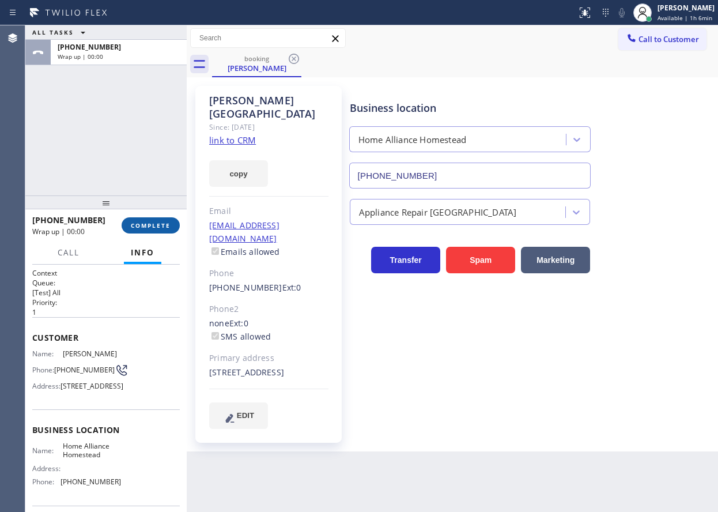
click at [159, 227] on span "COMPLETE" at bounding box center [151, 225] width 40 height 8
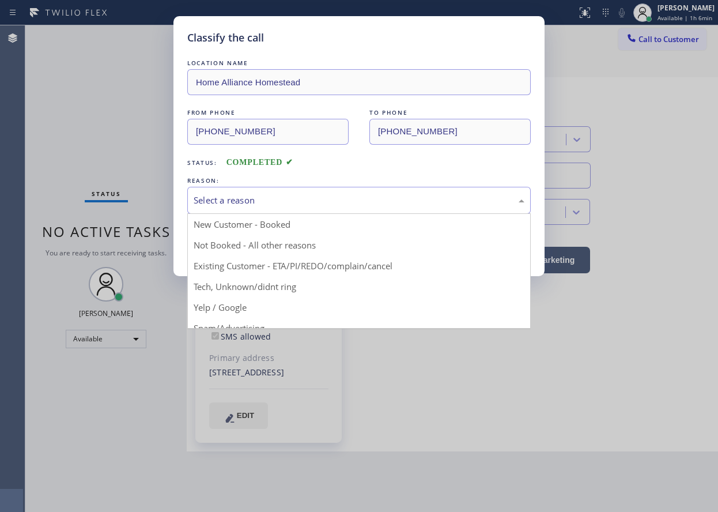
click at [292, 207] on div "Select a reason" at bounding box center [359, 200] width 344 height 27
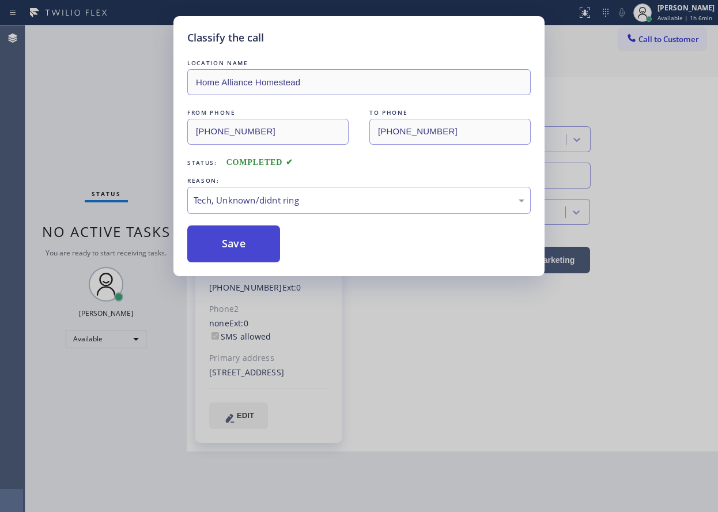
click at [236, 250] on button "Save" at bounding box center [233, 243] width 93 height 37
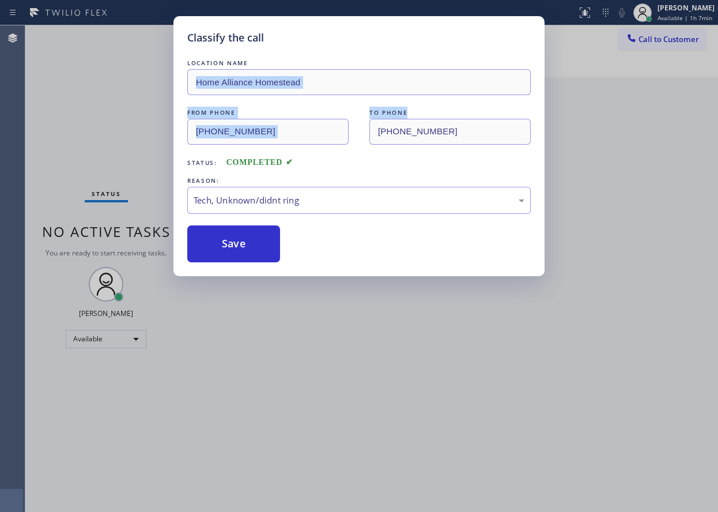
click at [614, 96] on div "Classify the call LOCATION NAME Home Alliance Homestead FROM PHONE [PHONE_NUMBE…" at bounding box center [359, 256] width 718 height 512
click at [243, 238] on button "Save" at bounding box center [233, 243] width 93 height 37
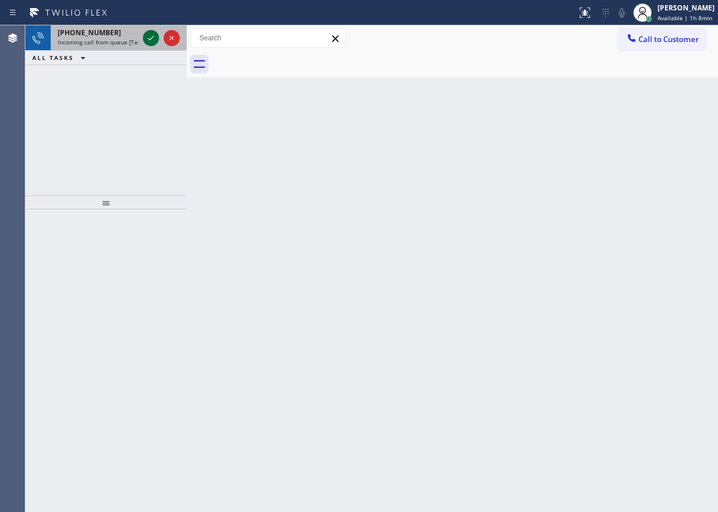
click at [152, 43] on icon at bounding box center [151, 38] width 14 height 14
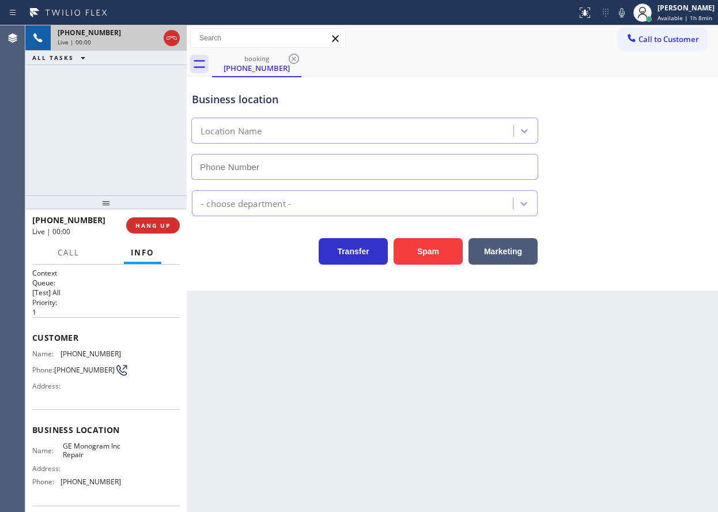
type input "[PHONE_NUMBER]"
click at [161, 220] on button "HANG UP" at bounding box center [153, 225] width 54 height 16
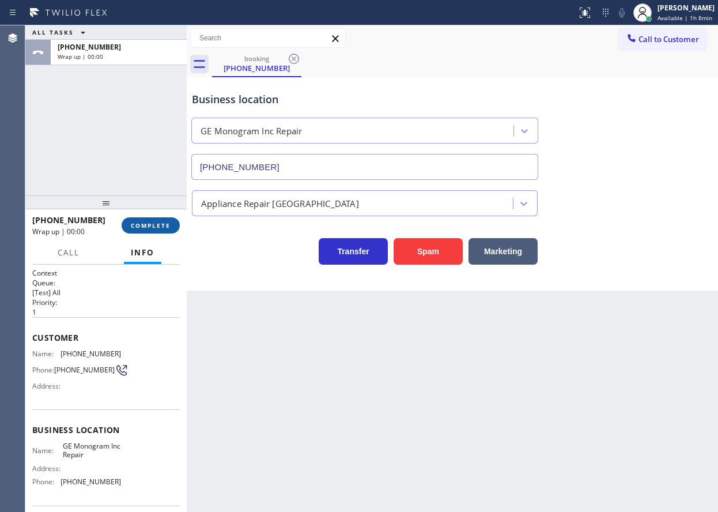
click at [160, 220] on button "COMPLETE" at bounding box center [151, 225] width 58 height 16
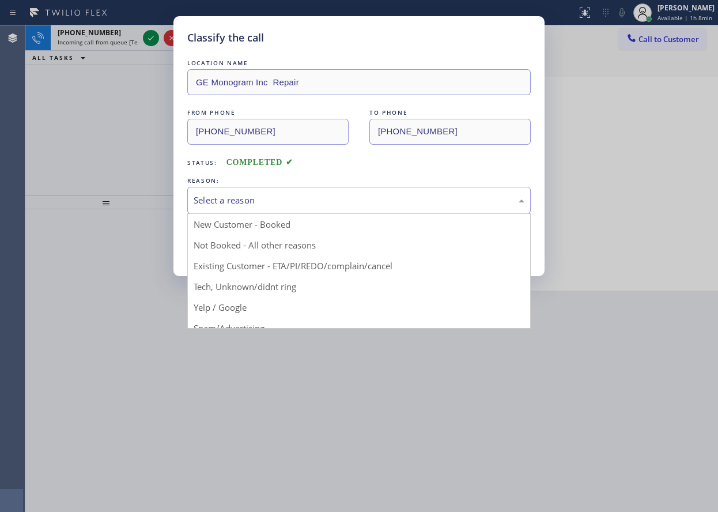
click at [262, 198] on div "Select a reason" at bounding box center [359, 200] width 331 height 13
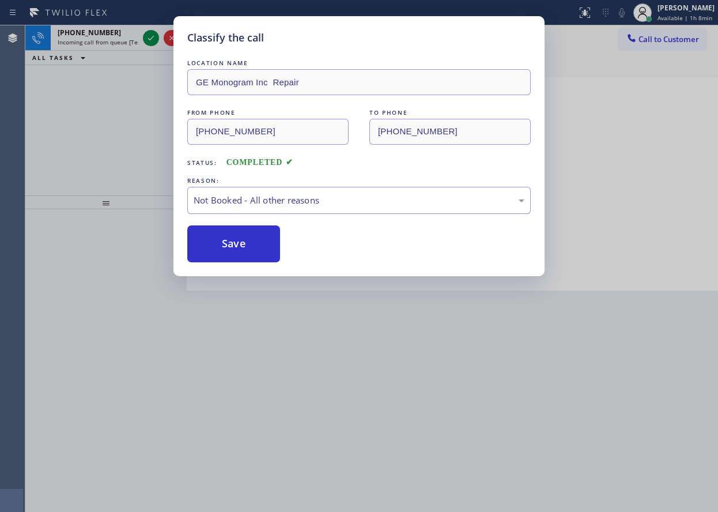
drag, startPoint x: 250, startPoint y: 245, endPoint x: 218, endPoint y: 198, distance: 56.9
click at [249, 245] on button "Save" at bounding box center [233, 243] width 93 height 37
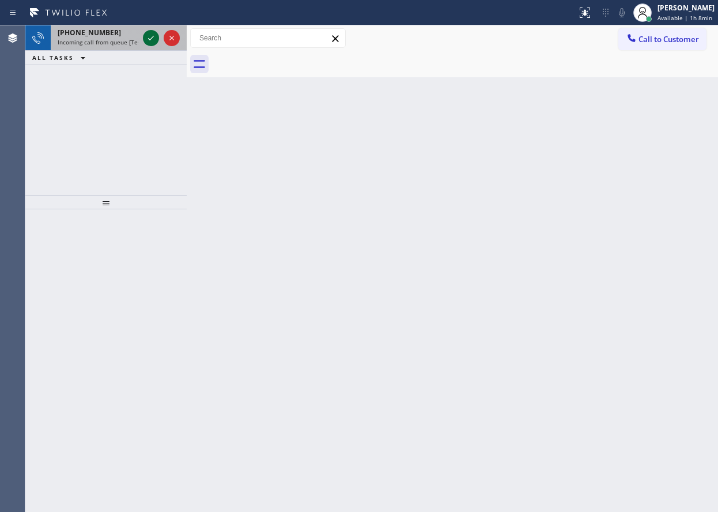
click at [145, 32] on icon at bounding box center [151, 38] width 14 height 14
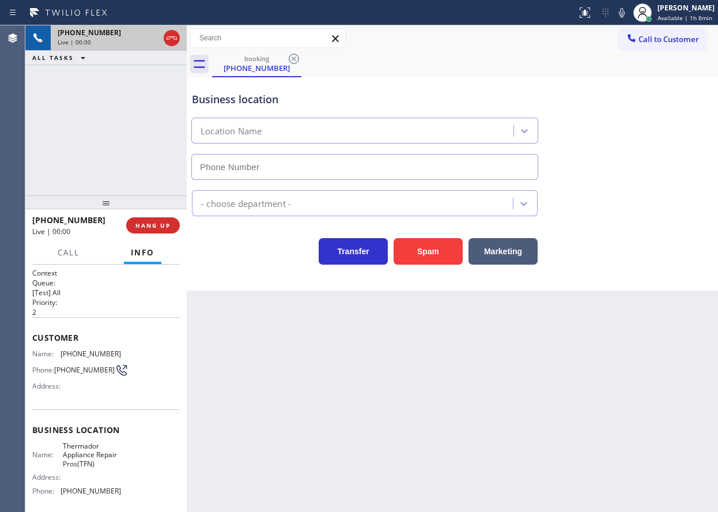
type input "[PHONE_NUMBER]"
click at [161, 217] on button "HANG UP" at bounding box center [153, 225] width 54 height 16
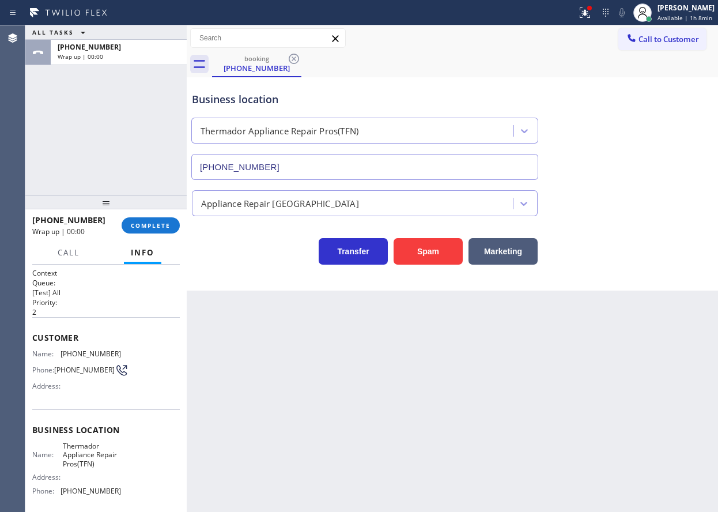
click at [161, 217] on button "COMPLETE" at bounding box center [151, 225] width 58 height 16
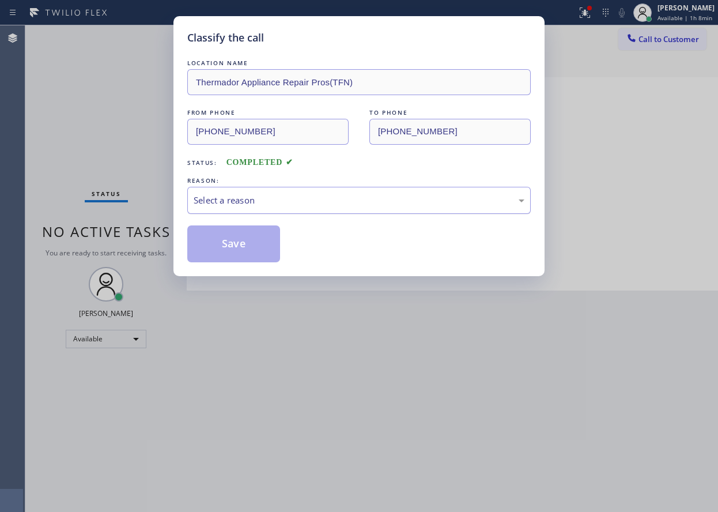
click at [284, 199] on div "Select a reason" at bounding box center [359, 200] width 331 height 13
click at [252, 251] on button "Save" at bounding box center [233, 243] width 93 height 37
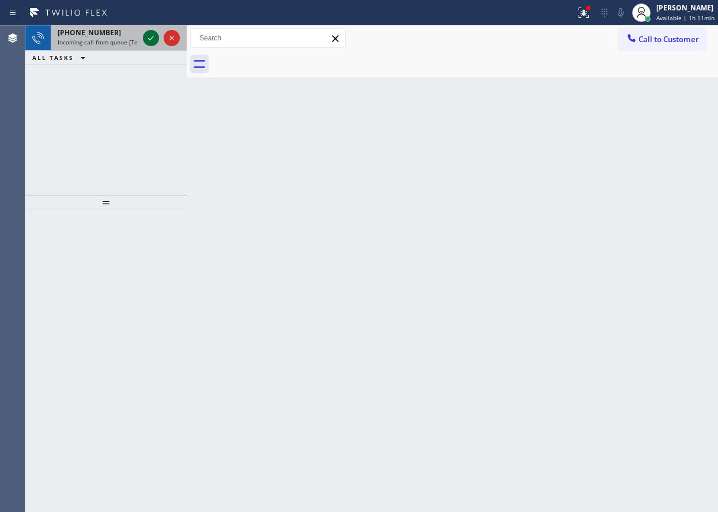
click at [153, 42] on icon at bounding box center [151, 38] width 14 height 14
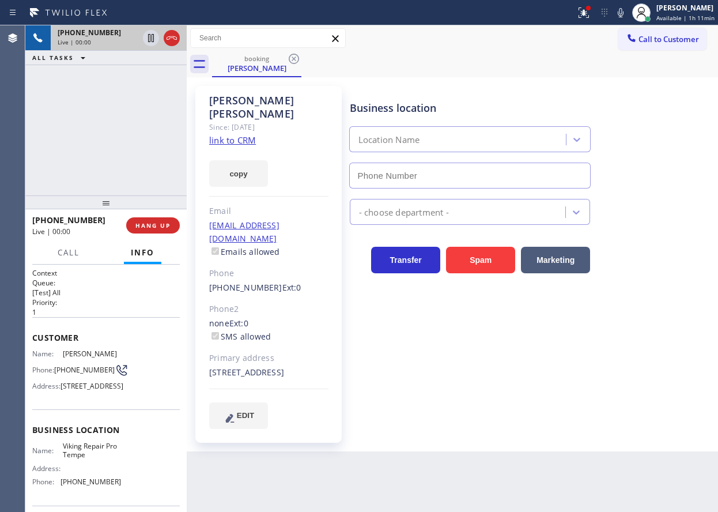
type input "[PHONE_NUMBER]"
click at [246, 134] on link "link to CRM" at bounding box center [232, 140] width 47 height 12
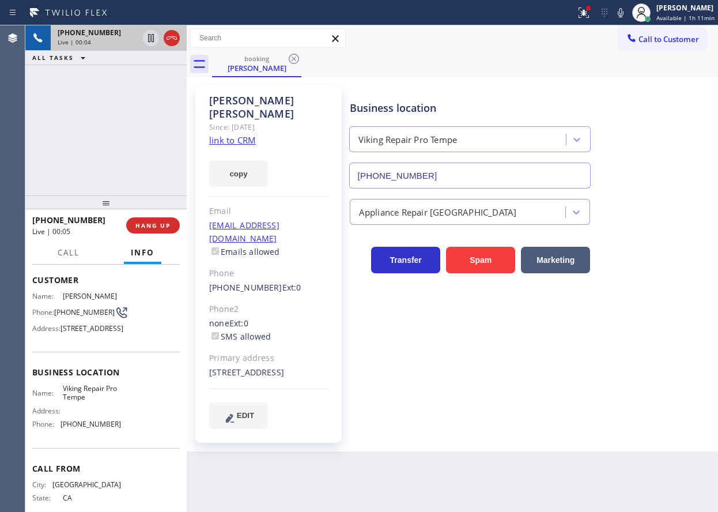
click at [86, 402] on span "Viking Repair Pro Tempe" at bounding box center [92, 393] width 58 height 18
copy span "Viking Repair Pro Tempe"
click at [482, 175] on input "[PHONE_NUMBER]" at bounding box center [470, 176] width 242 height 26
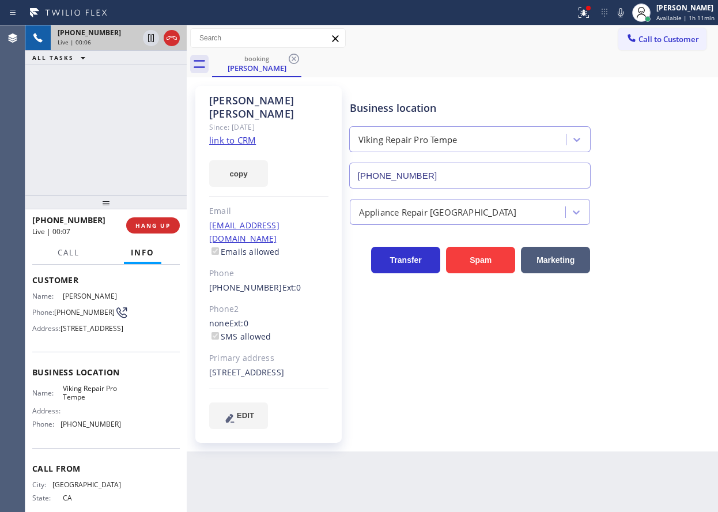
click at [482, 175] on input "[PHONE_NUMBER]" at bounding box center [470, 176] width 242 height 26
click at [245, 134] on link "link to CRM" at bounding box center [232, 140] width 47 height 12
click at [624, 16] on icon at bounding box center [621, 13] width 14 height 14
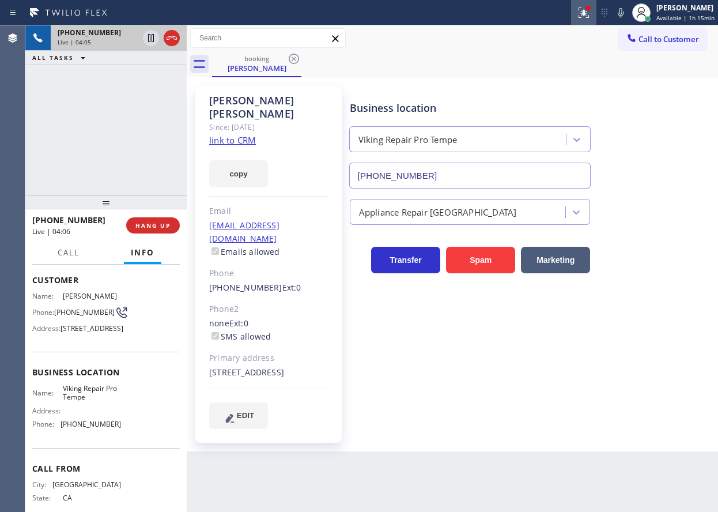
click at [585, 18] on icon at bounding box center [584, 13] width 14 height 14
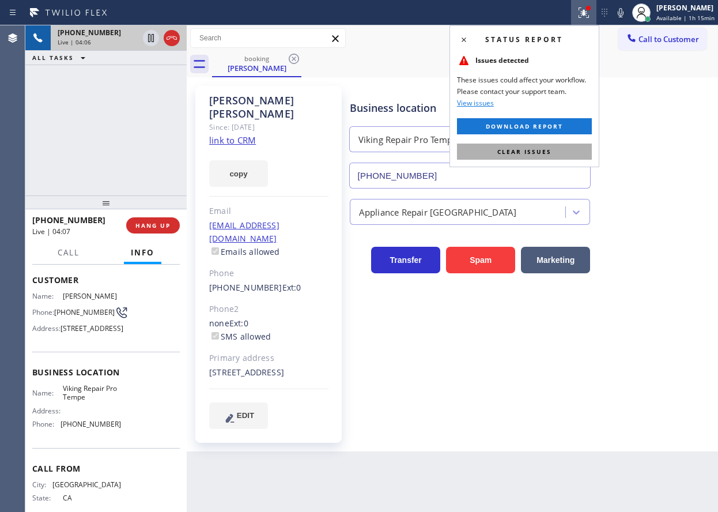
click at [568, 150] on button "Clear issues" at bounding box center [524, 152] width 135 height 16
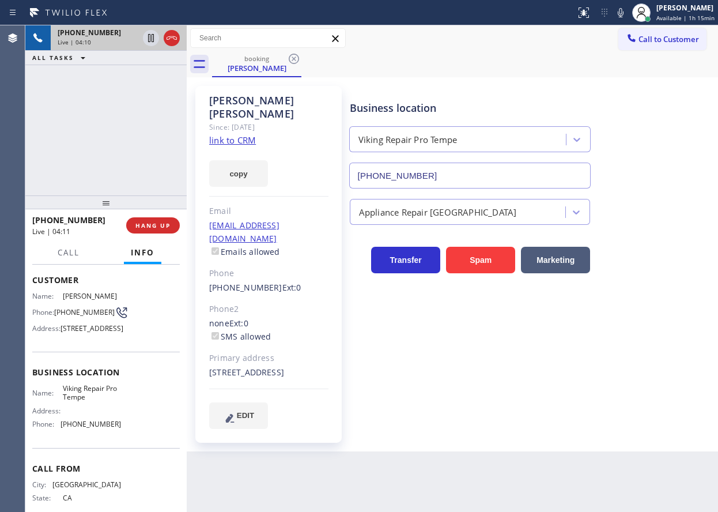
click at [620, 16] on icon at bounding box center [621, 13] width 14 height 14
click at [623, 13] on rect at bounding box center [621, 11] width 8 height 8
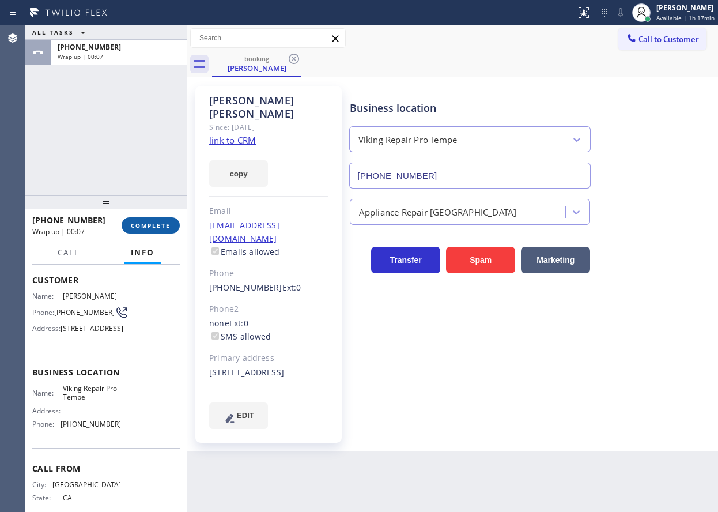
drag, startPoint x: 146, startPoint y: 220, endPoint x: 157, endPoint y: 222, distance: 10.5
click at [148, 222] on button "COMPLETE" at bounding box center [151, 225] width 58 height 16
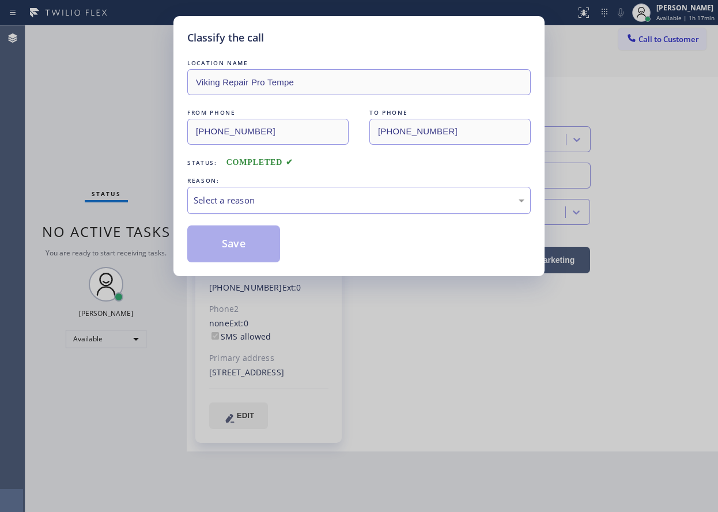
click at [257, 201] on div "Select a reason" at bounding box center [359, 200] width 331 height 13
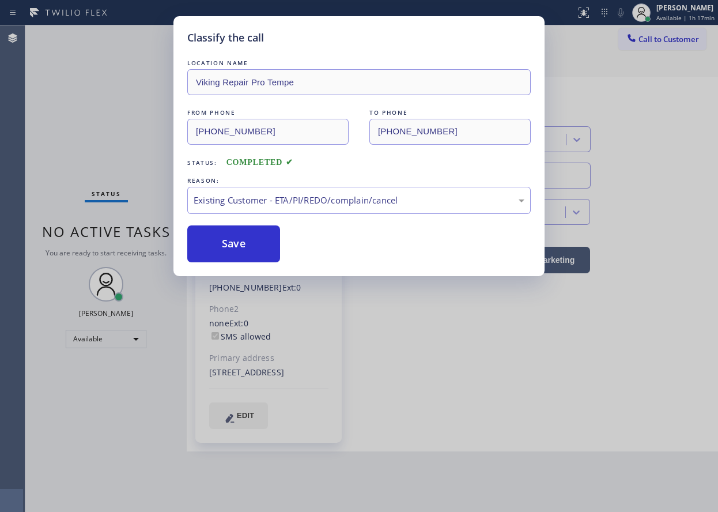
click at [236, 246] on button "Save" at bounding box center [233, 243] width 93 height 37
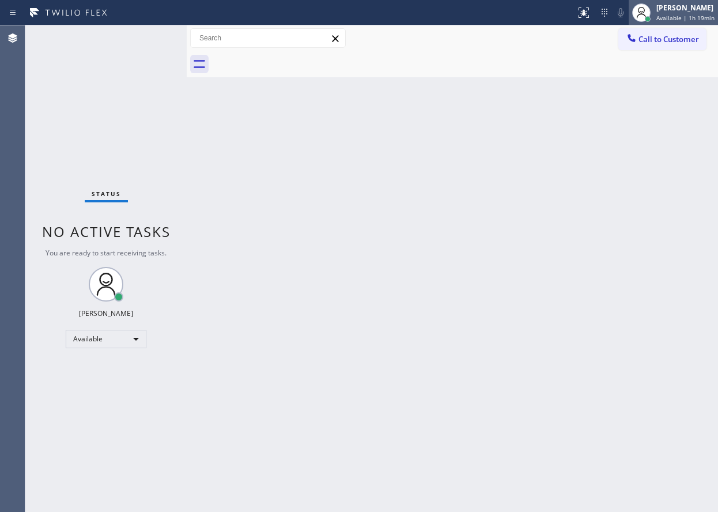
click at [697, 15] on span "Available | 1h 19min" at bounding box center [686, 18] width 58 height 8
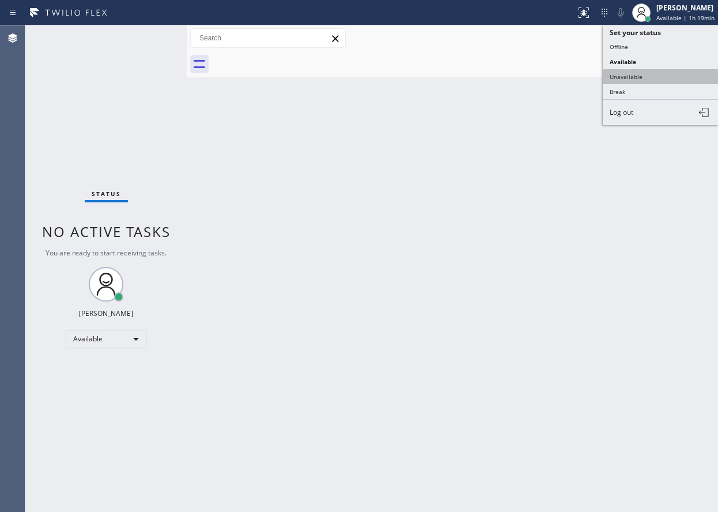
click at [632, 77] on button "Unavailable" at bounding box center [660, 76] width 115 height 15
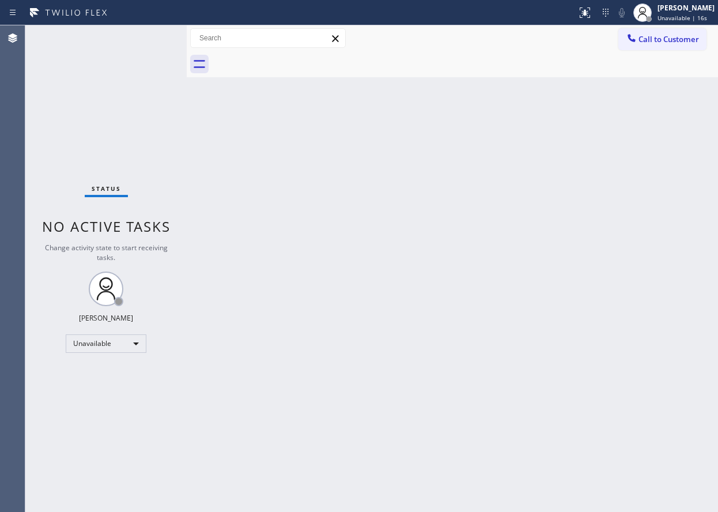
drag, startPoint x: 665, startPoint y: 149, endPoint x: 669, endPoint y: 125, distance: 24.6
click at [665, 149] on div "Back to Dashboard Change Sender ID Customers Technicians Select a contact Outbo…" at bounding box center [453, 268] width 532 height 487
click at [657, 43] on span "Call to Customer" at bounding box center [669, 39] width 61 height 10
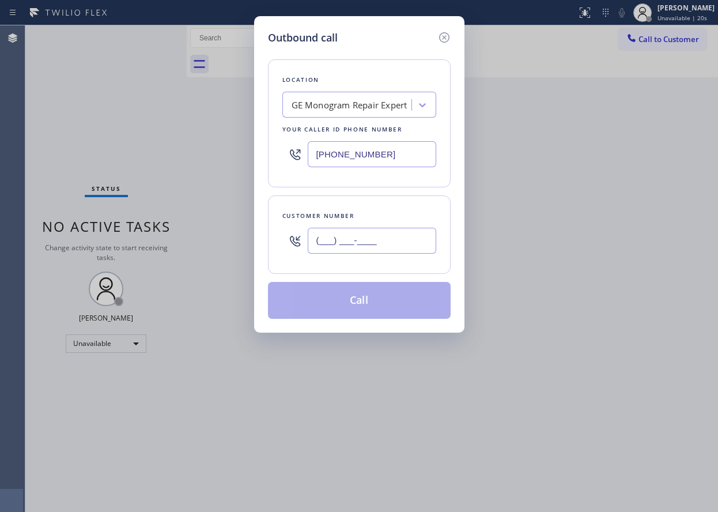
click at [404, 242] on input "(___) ___-____" at bounding box center [372, 241] width 129 height 26
paste input "408) 371-7441"
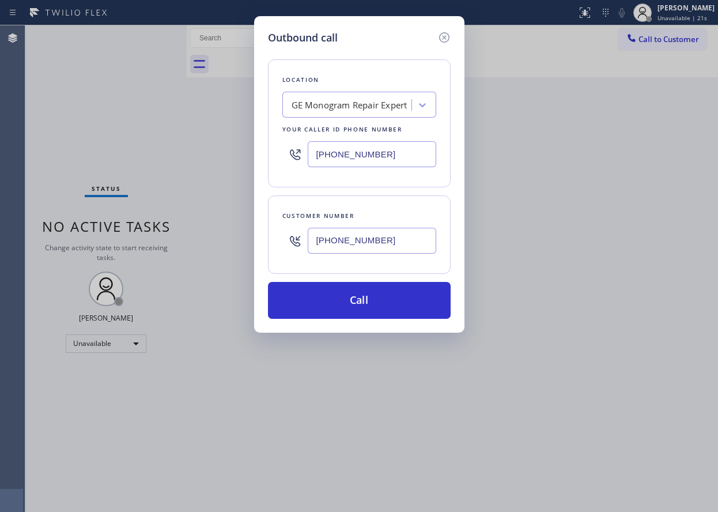
type input "[PHONE_NUMBER]"
click at [410, 150] on input "[PHONE_NUMBER]" at bounding box center [372, 154] width 129 height 26
paste input "text"
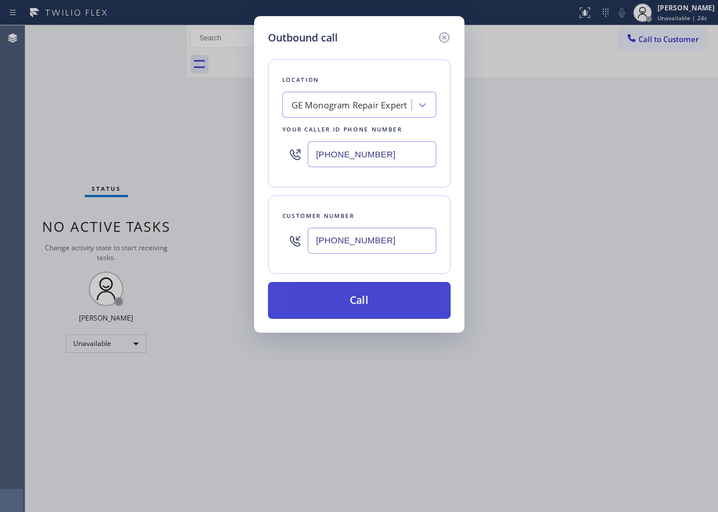
type input "[PHONE_NUMBER]"
click at [397, 315] on button "Call" at bounding box center [359, 300] width 183 height 37
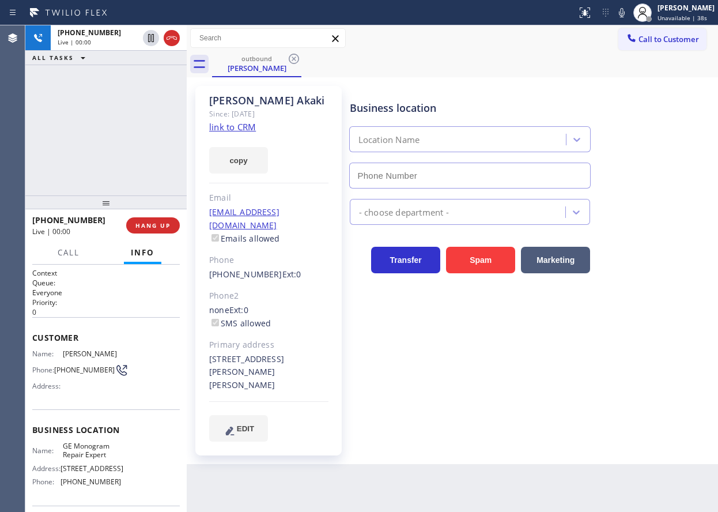
type input "[PHONE_NUMBER]"
click at [629, 18] on icon at bounding box center [622, 13] width 14 height 14
click at [628, 16] on icon at bounding box center [622, 13] width 14 height 14
click at [629, 12] on icon at bounding box center [622, 13] width 14 height 14
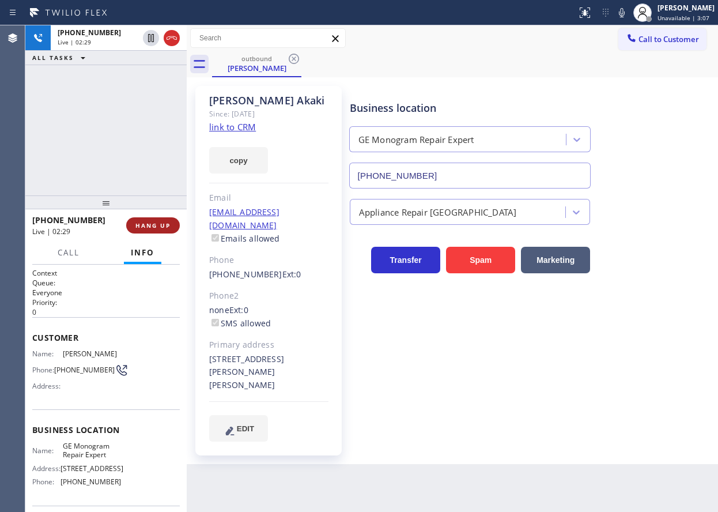
click at [156, 223] on span "HANG UP" at bounding box center [153, 225] width 35 height 8
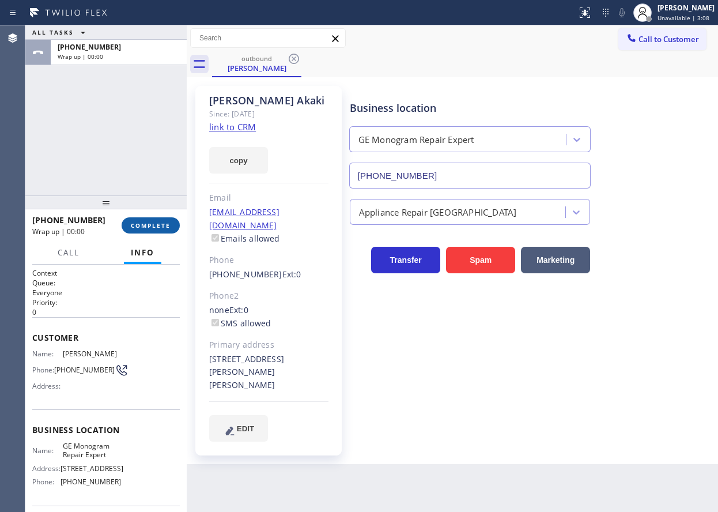
click at [156, 223] on span "COMPLETE" at bounding box center [151, 225] width 40 height 8
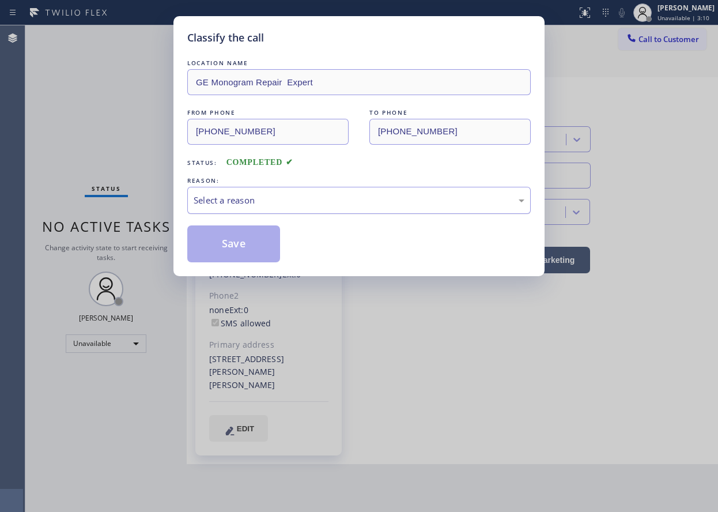
click at [274, 206] on div "Select a reason" at bounding box center [359, 200] width 331 height 13
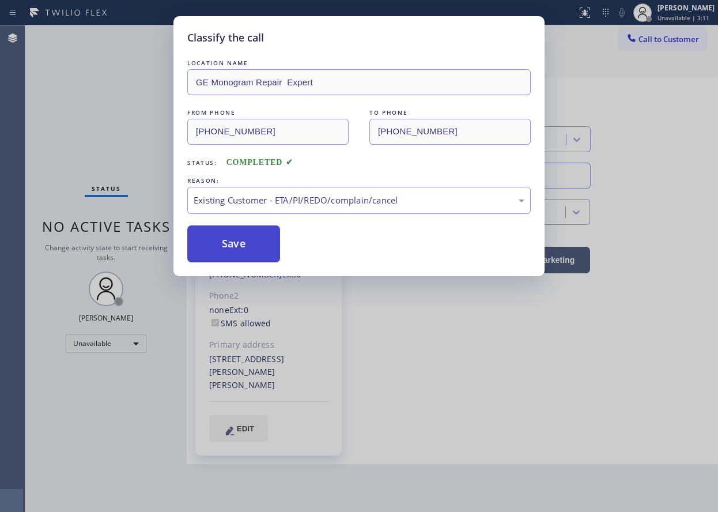
click at [234, 250] on button "Save" at bounding box center [233, 243] width 93 height 37
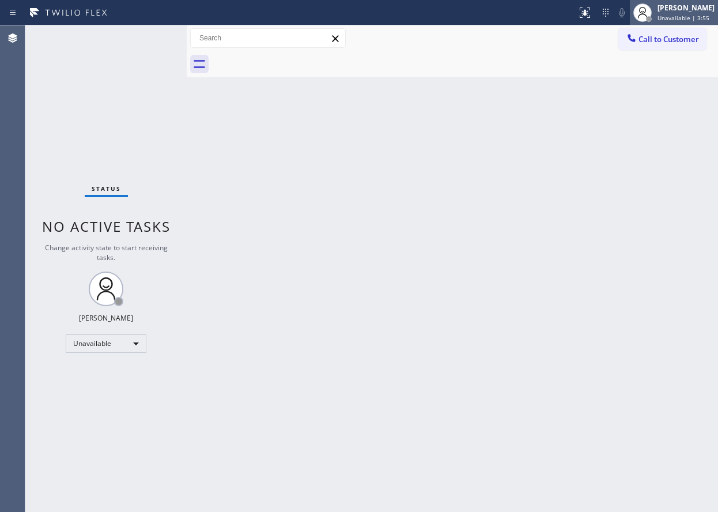
click at [664, 10] on div "[PERSON_NAME] Unavailable | 3:55" at bounding box center [687, 12] width 63 height 20
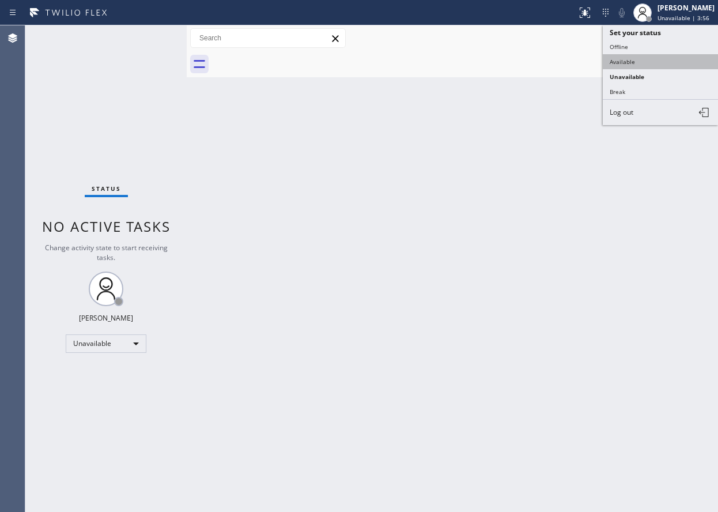
click at [665, 66] on button "Available" at bounding box center [660, 61] width 115 height 15
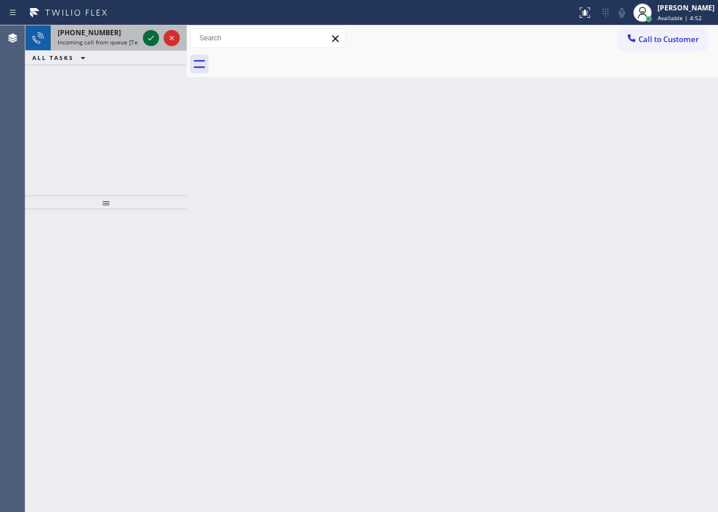
click at [144, 39] on icon at bounding box center [151, 38] width 14 height 14
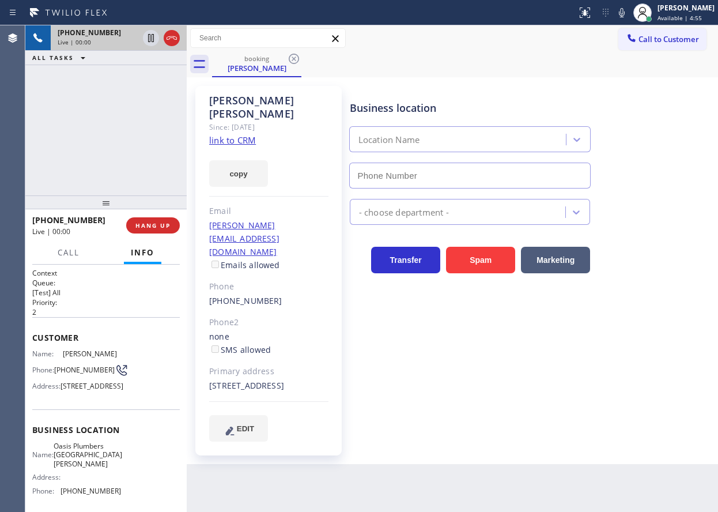
type input "[PHONE_NUMBER]"
click at [242, 134] on link "link to CRM" at bounding box center [232, 140] width 47 height 12
click at [104, 467] on span "Oasis Plumbers [GEOGRAPHIC_DATA][PERSON_NAME]" at bounding box center [88, 455] width 69 height 27
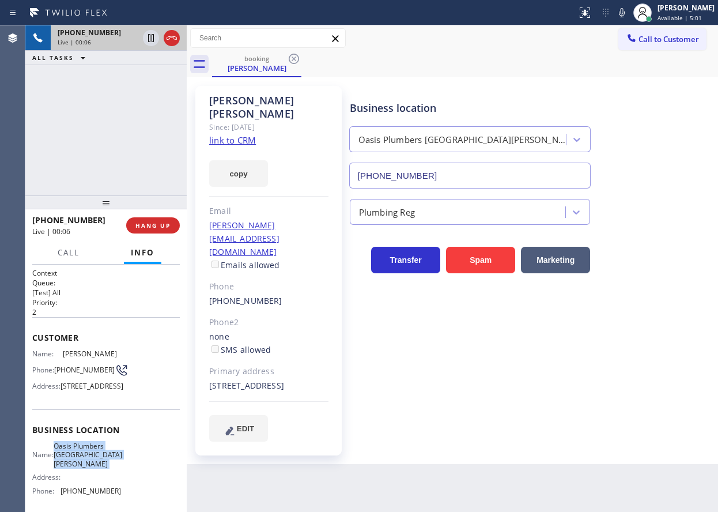
click at [104, 467] on span "Oasis Plumbers [GEOGRAPHIC_DATA][PERSON_NAME]" at bounding box center [88, 455] width 69 height 27
copy span "Oasis Plumbers [GEOGRAPHIC_DATA][PERSON_NAME]"
click at [455, 180] on input "[PHONE_NUMBER]" at bounding box center [470, 176] width 242 height 26
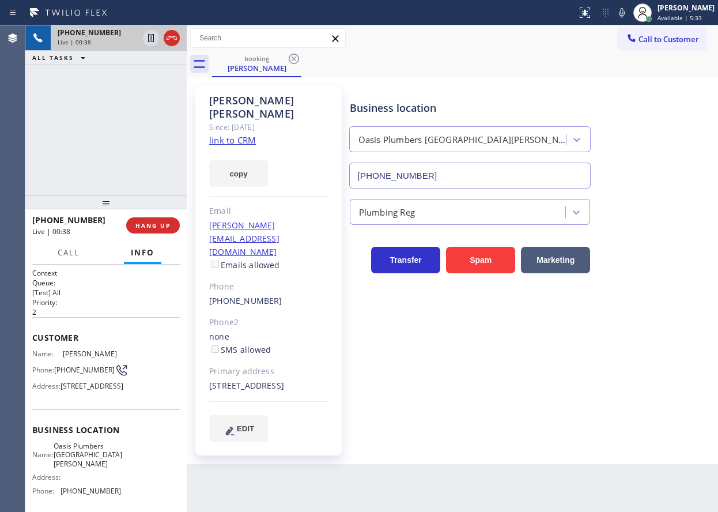
click at [275, 102] on div "[PERSON_NAME]" at bounding box center [268, 107] width 119 height 27
copy div "[PERSON_NAME]"
click at [72, 370] on span "[PHONE_NUMBER]" at bounding box center [84, 370] width 61 height 9
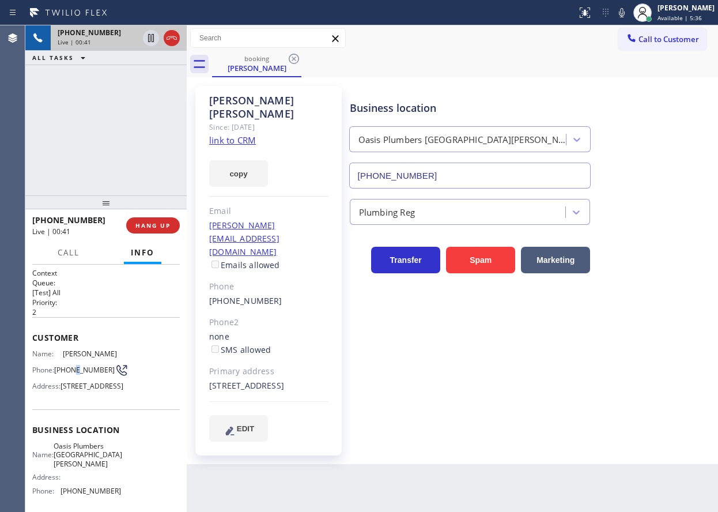
click at [72, 370] on span "[PHONE_NUMBER]" at bounding box center [84, 370] width 61 height 9
click at [629, 13] on icon at bounding box center [622, 13] width 14 height 14
click at [145, 37] on icon at bounding box center [151, 38] width 14 height 14
click at [588, 201] on div "Plumbing Reg" at bounding box center [470, 212] width 241 height 26
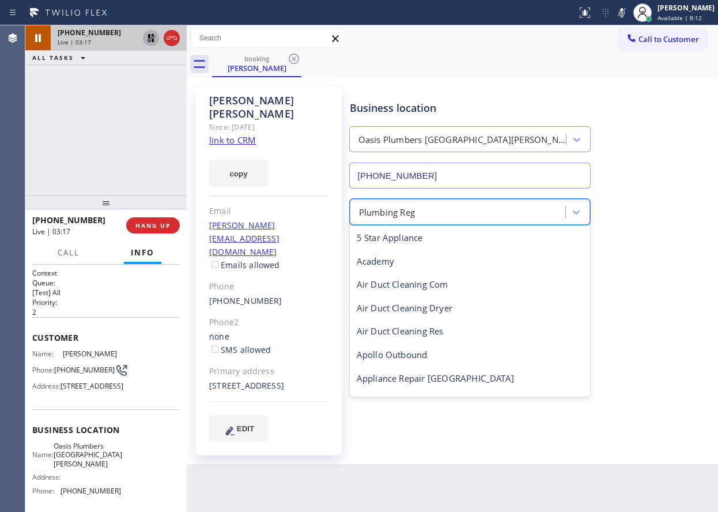
scroll to position [352, 0]
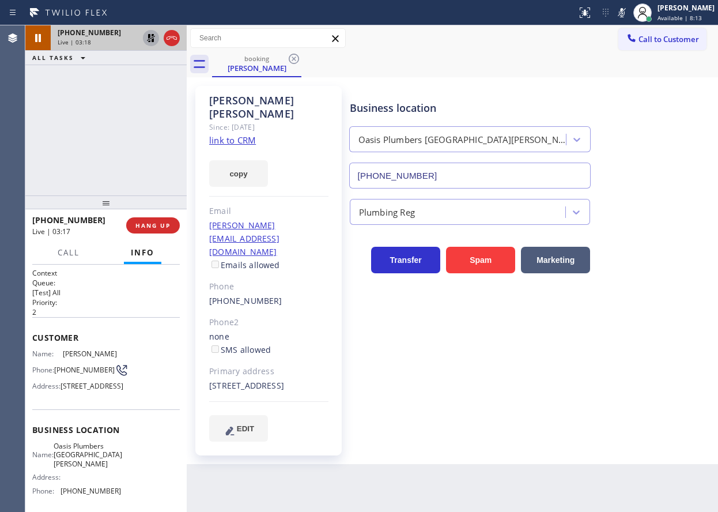
click at [625, 10] on icon at bounding box center [622, 12] width 6 height 9
click at [148, 33] on icon at bounding box center [151, 38] width 14 height 14
click at [713, 67] on div "booking [PERSON_NAME]" at bounding box center [465, 64] width 506 height 26
click at [664, 379] on div "Business location [GEOGRAPHIC_DATA] [GEOGRAPHIC_DATA][PERSON_NAME] [PHONE_NUMBE…" at bounding box center [532, 263] width 368 height 349
click at [655, 108] on div "Business location [GEOGRAPHIC_DATA] [GEOGRAPHIC_DATA][PERSON_NAME] [PHONE_NUMBE…" at bounding box center [532, 136] width 368 height 104
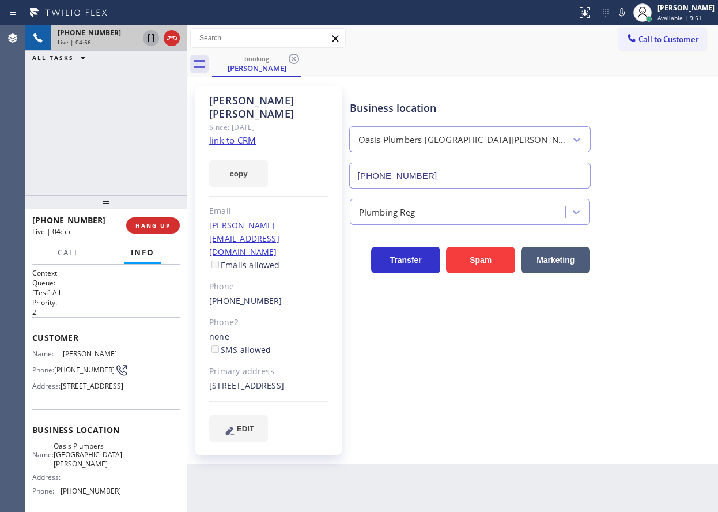
click at [629, 16] on icon at bounding box center [622, 13] width 14 height 14
click at [675, 315] on div "Business location [GEOGRAPHIC_DATA] [GEOGRAPHIC_DATA][PERSON_NAME] [PHONE_NUMBE…" at bounding box center [532, 263] width 368 height 349
click at [663, 374] on div "Business location [GEOGRAPHIC_DATA] [GEOGRAPHIC_DATA][PERSON_NAME] [PHONE_NUMBE…" at bounding box center [532, 263] width 368 height 349
click at [151, 227] on span "HANG UP" at bounding box center [153, 225] width 35 height 8
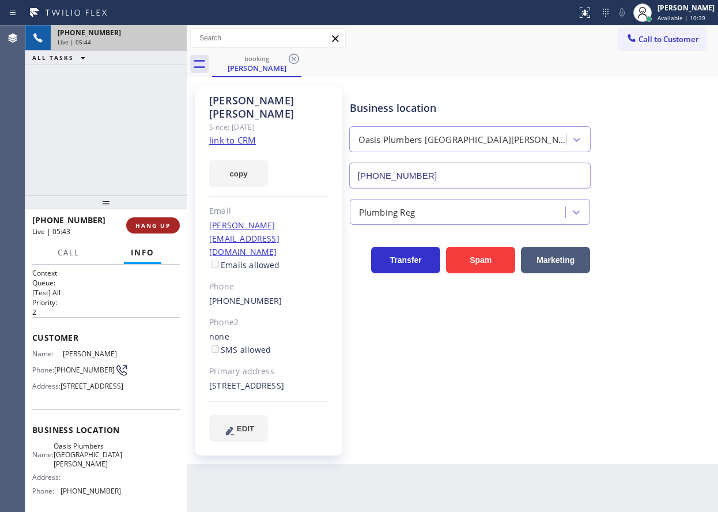
click at [151, 227] on span "HANG UP" at bounding box center [153, 225] width 35 height 8
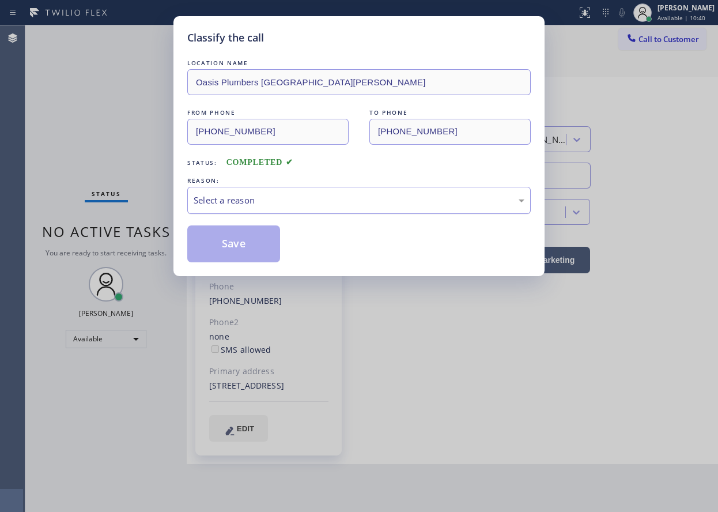
click at [277, 203] on div "Select a reason" at bounding box center [359, 200] width 331 height 13
click at [235, 246] on button "Save" at bounding box center [233, 243] width 93 height 37
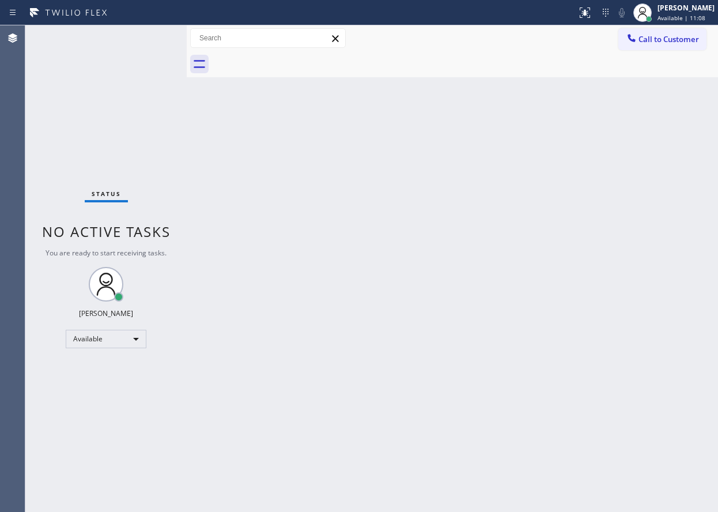
click at [643, 261] on div "Back to Dashboard Change Sender ID Customers Technicians Select a contact Outbo…" at bounding box center [453, 268] width 532 height 487
click at [586, 273] on div "Back to Dashboard Change Sender ID Customers Technicians Select a contact Outbo…" at bounding box center [453, 268] width 532 height 487
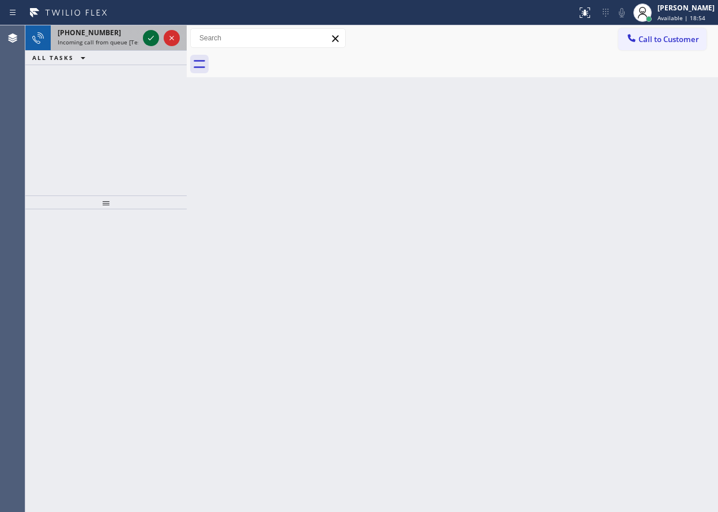
click at [148, 39] on icon at bounding box center [151, 38] width 14 height 14
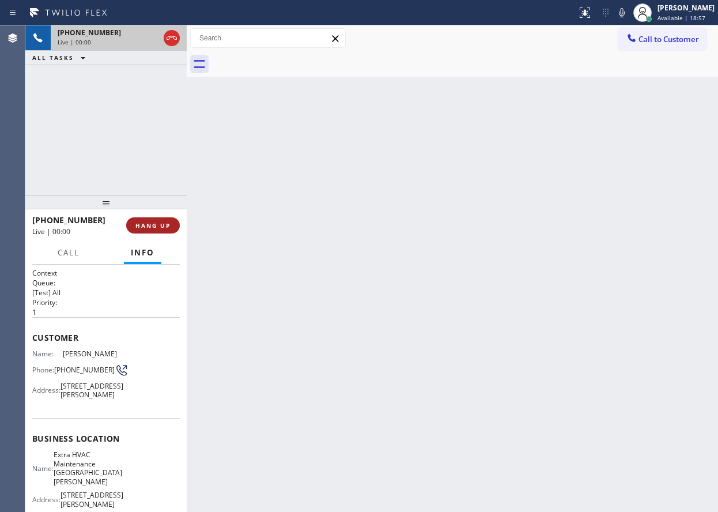
click at [160, 227] on span "HANG UP" at bounding box center [153, 225] width 35 height 8
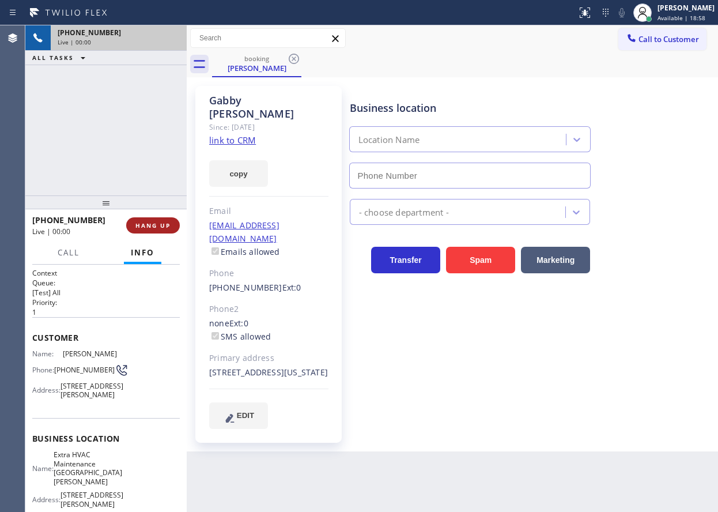
type input "[PHONE_NUMBER]"
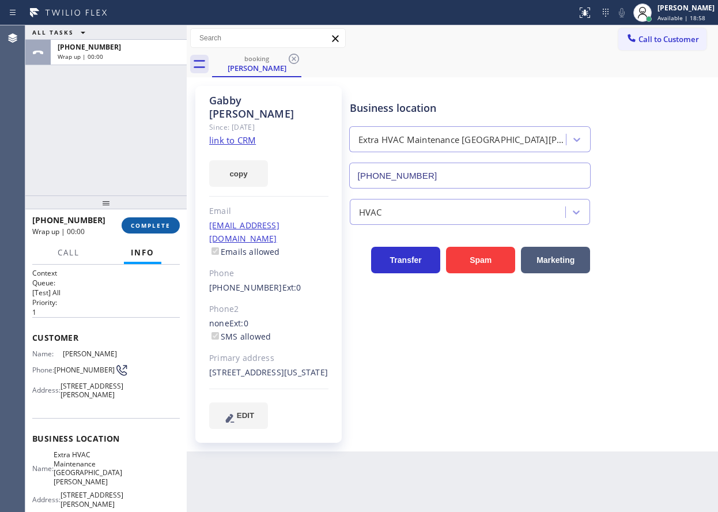
click at [160, 227] on span "COMPLETE" at bounding box center [151, 225] width 40 height 8
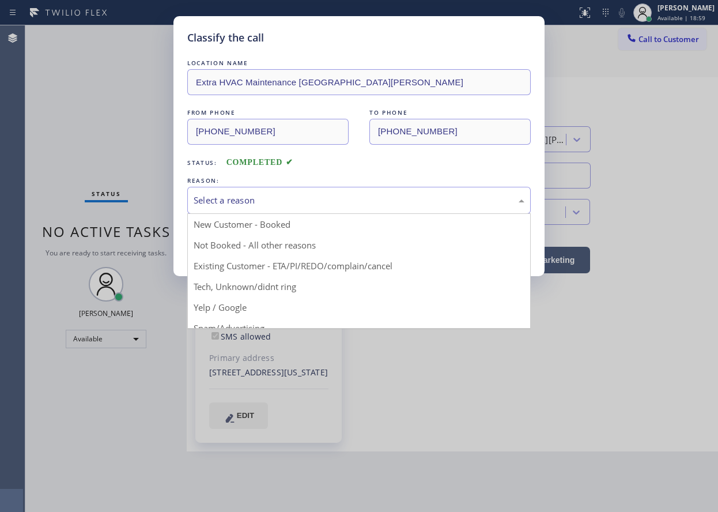
click at [304, 201] on div "Select a reason" at bounding box center [359, 200] width 331 height 13
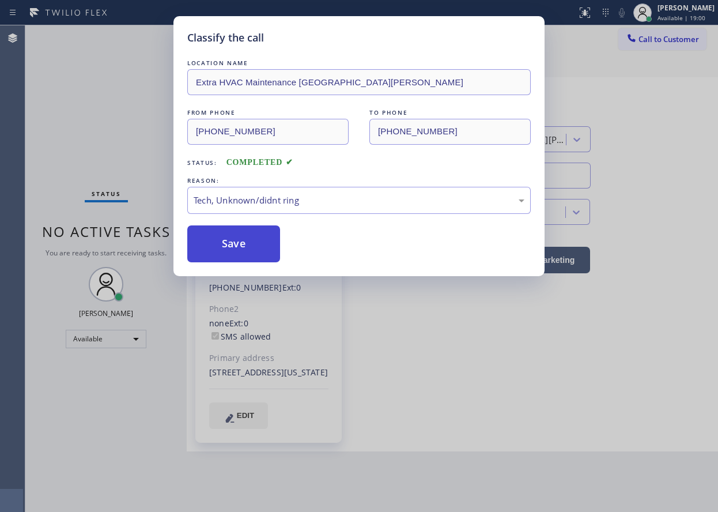
click at [255, 240] on button "Save" at bounding box center [233, 243] width 93 height 37
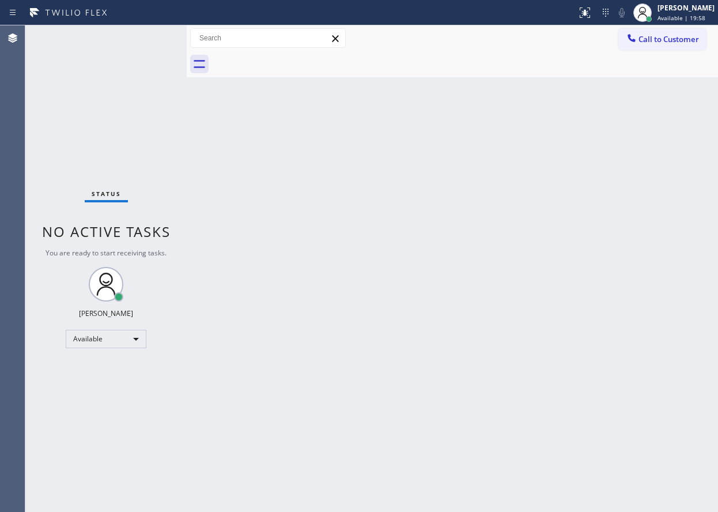
click at [479, 230] on div "Back to Dashboard Change Sender ID Customers Technicians Select a contact Outbo…" at bounding box center [453, 268] width 532 height 487
click at [679, 16] on span "Available | 20:17" at bounding box center [682, 18] width 48 height 8
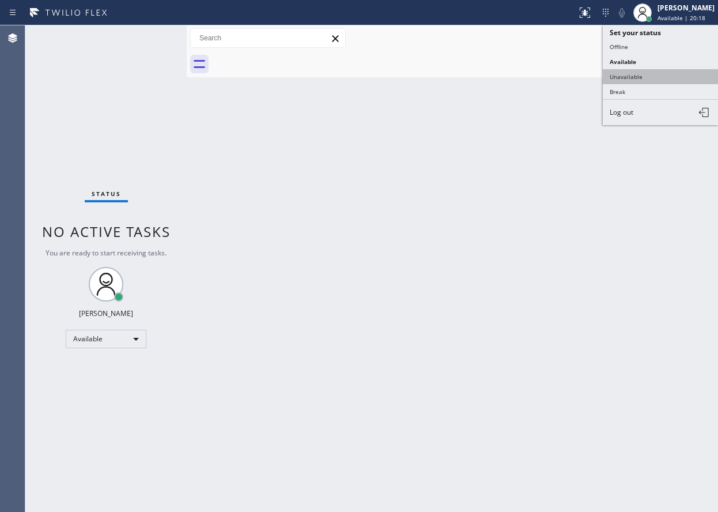
click at [629, 79] on button "Unavailable" at bounding box center [660, 76] width 115 height 15
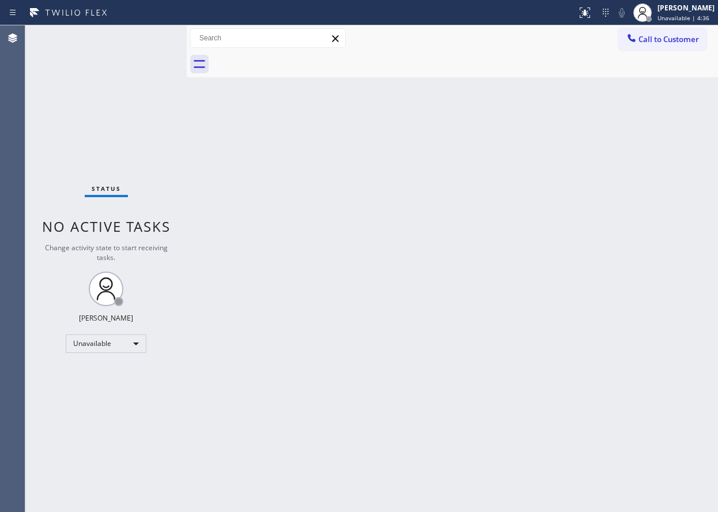
drag, startPoint x: 690, startPoint y: 16, endPoint x: 664, endPoint y: 39, distance: 33.9
click at [690, 16] on span "Unavailable | 4:36" at bounding box center [684, 18] width 52 height 8
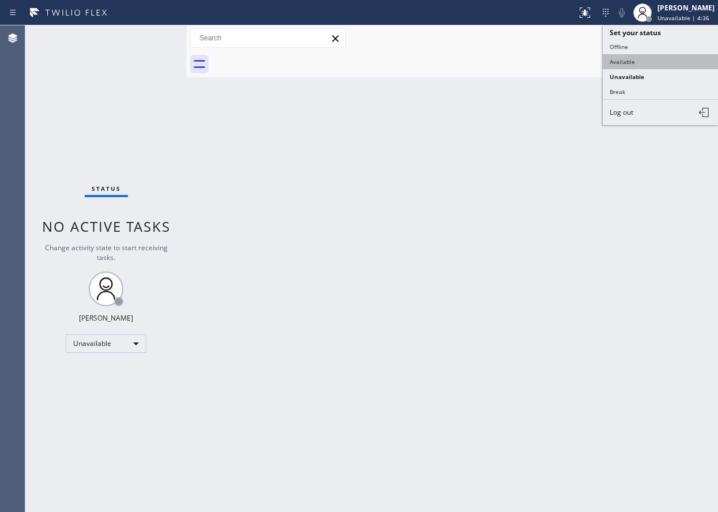
click at [644, 59] on button "Available" at bounding box center [660, 61] width 115 height 15
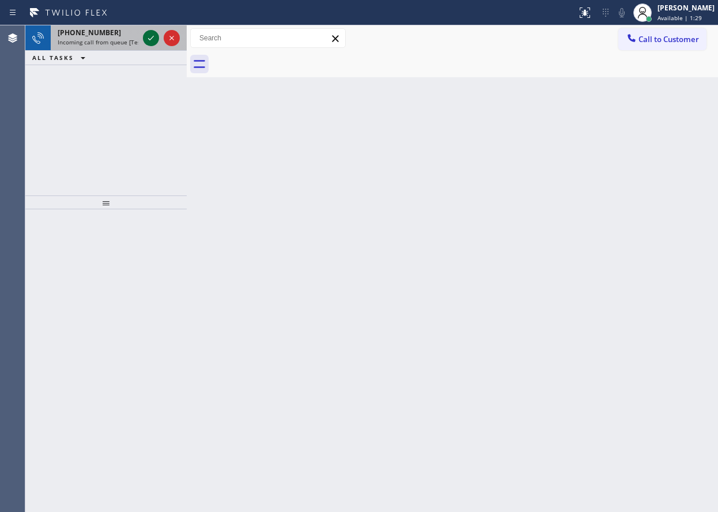
click at [148, 45] on button at bounding box center [151, 38] width 16 height 16
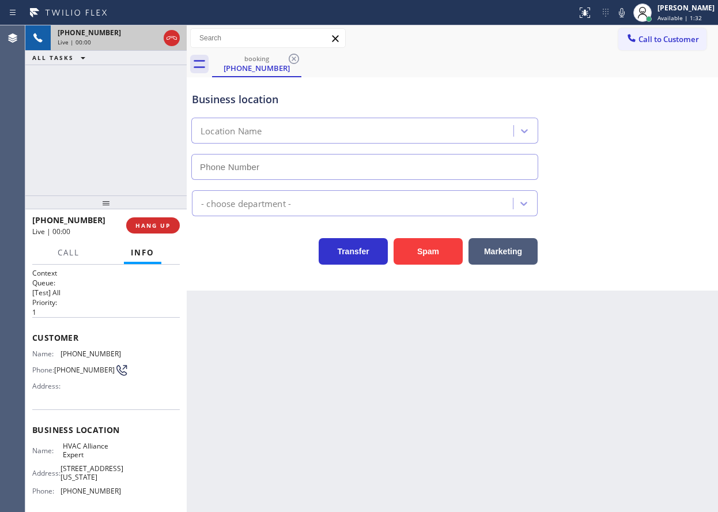
type input "[PHONE_NUMBER]"
click at [168, 229] on span "HANG UP" at bounding box center [153, 225] width 35 height 8
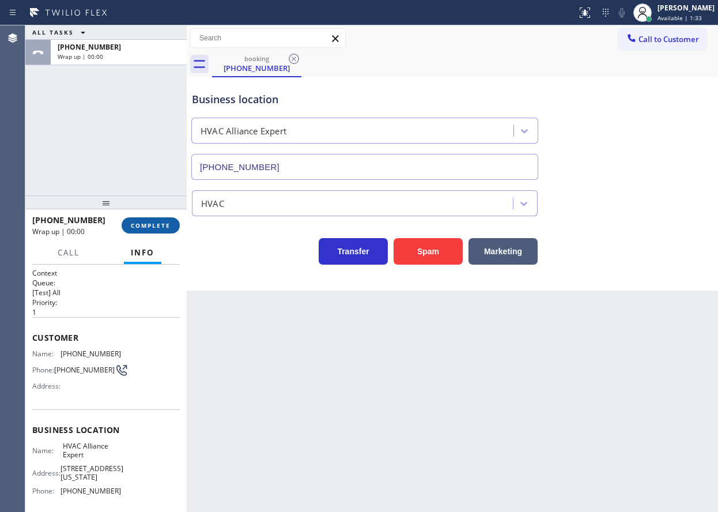
click at [168, 229] on span "COMPLETE" at bounding box center [151, 225] width 40 height 8
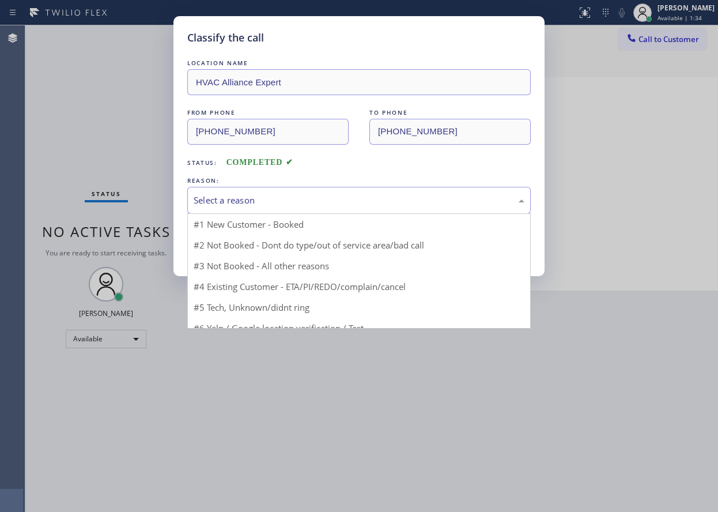
click at [273, 196] on div "Select a reason" at bounding box center [359, 200] width 331 height 13
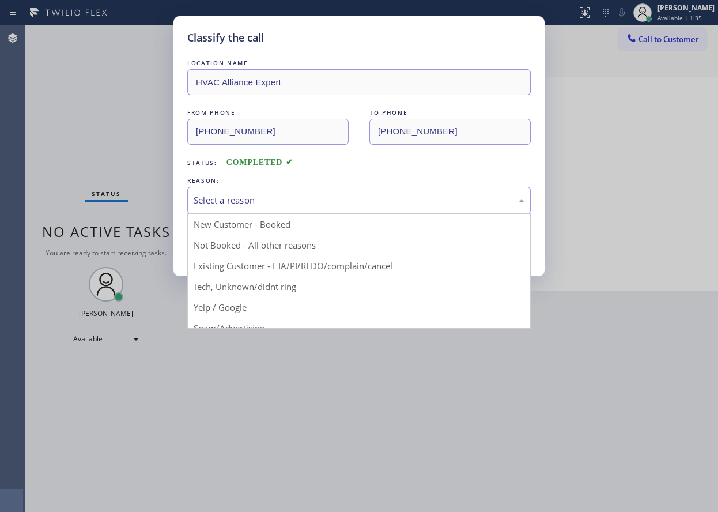
drag, startPoint x: 254, startPoint y: 279, endPoint x: 254, endPoint y: 268, distance: 10.4
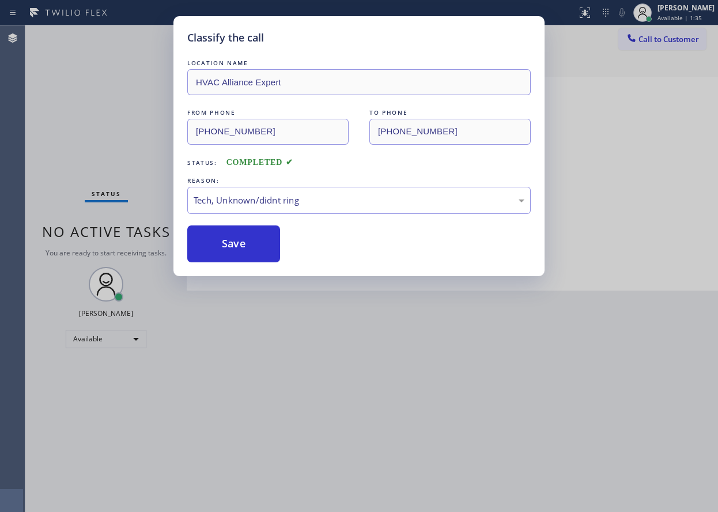
click at [251, 239] on button "Save" at bounding box center [233, 243] width 93 height 37
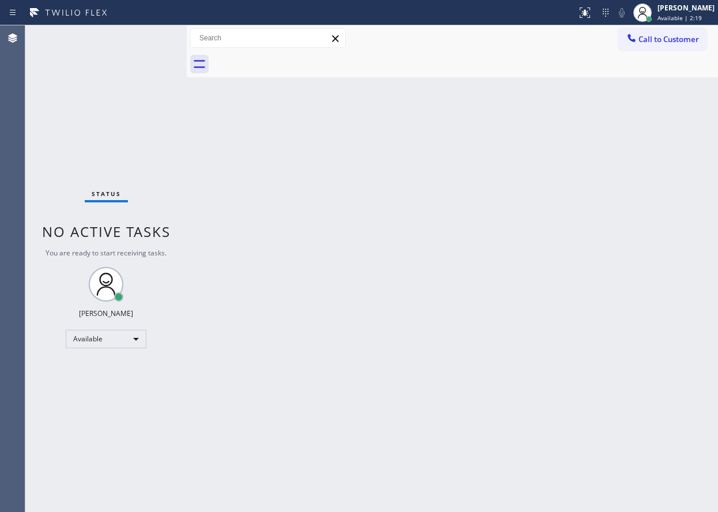
click at [630, 177] on div "Back to Dashboard Change Sender ID Customers Technicians Select a contact Outbo…" at bounding box center [453, 268] width 532 height 487
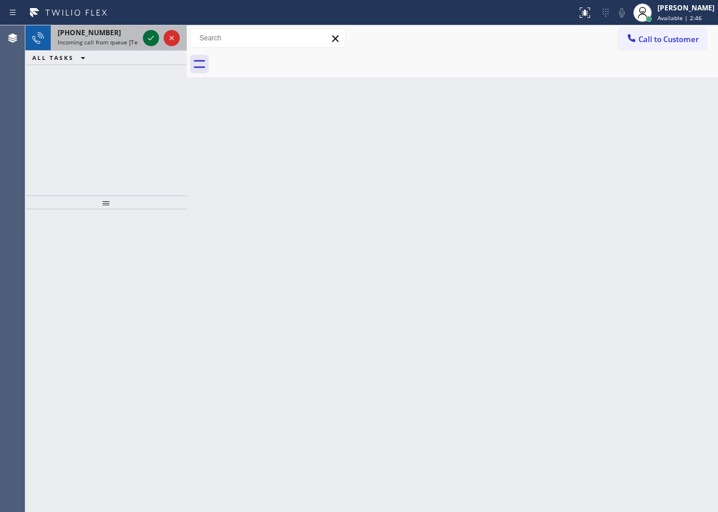
click at [146, 39] on icon at bounding box center [151, 38] width 14 height 14
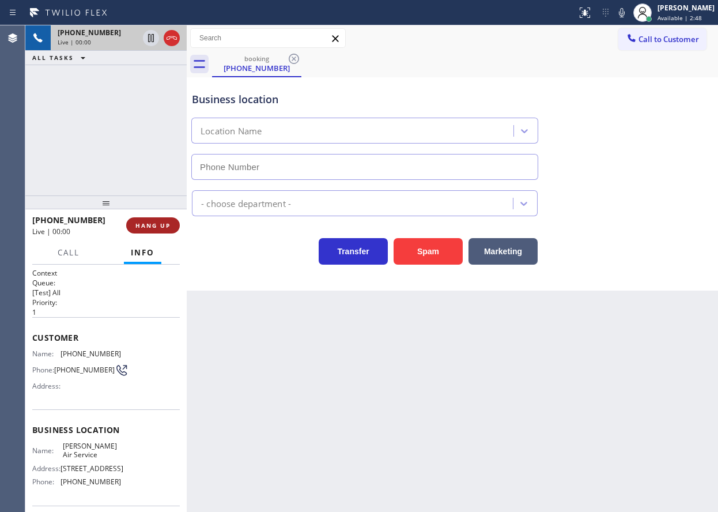
type input "[PHONE_NUMBER]"
click at [157, 231] on button "HANG UP" at bounding box center [153, 225] width 54 height 16
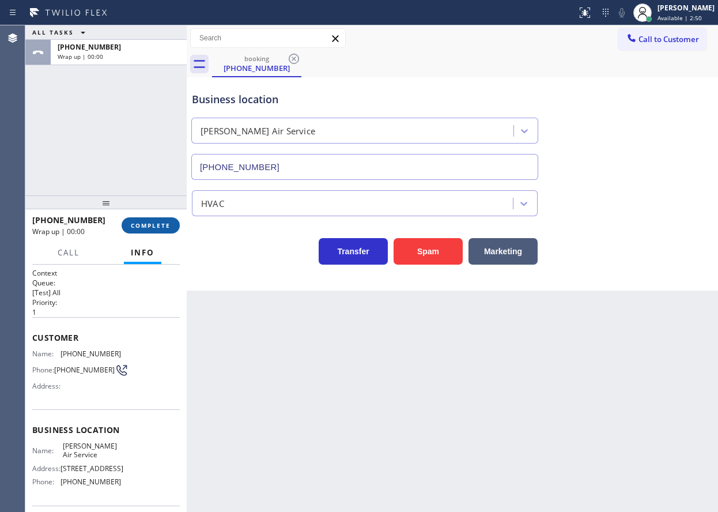
click at [161, 224] on span "COMPLETE" at bounding box center [151, 225] width 40 height 8
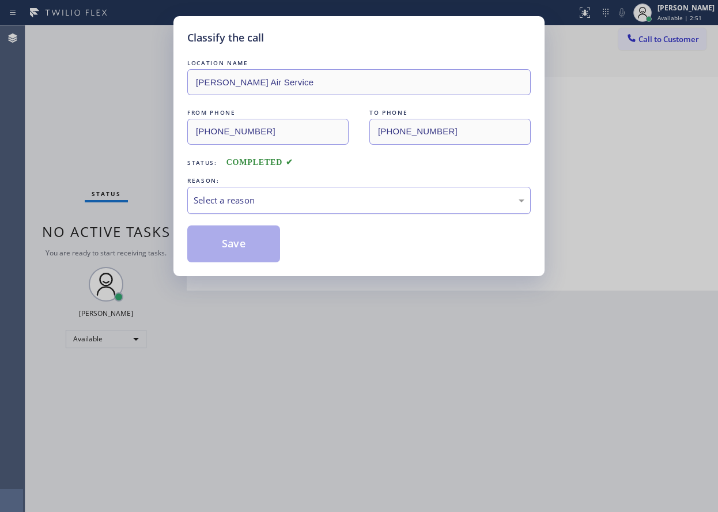
click at [298, 199] on div "Select a reason" at bounding box center [359, 200] width 331 height 13
click at [256, 251] on button "Save" at bounding box center [233, 243] width 93 height 37
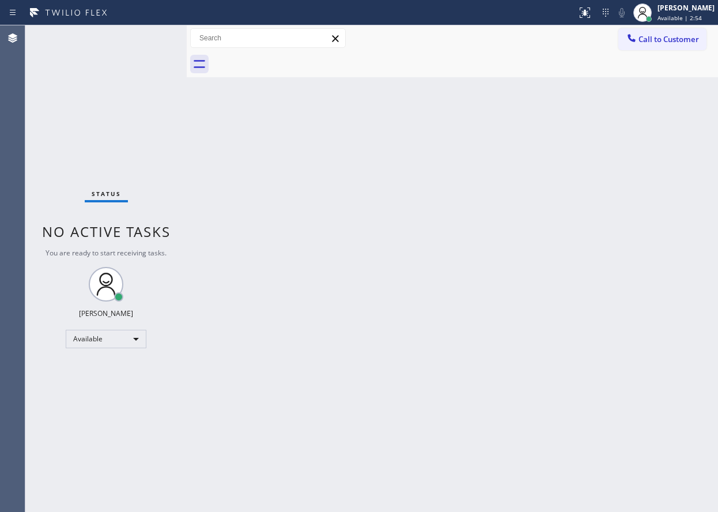
click at [595, 236] on div "Back to Dashboard Change Sender ID Customers Technicians Select a contact Outbo…" at bounding box center [453, 268] width 532 height 487
click at [577, 415] on div "Back to Dashboard Change Sender ID Customers Technicians Select a contact Outbo…" at bounding box center [453, 268] width 532 height 487
click at [612, 190] on div "Back to Dashboard Change Sender ID Customers Technicians Select a contact Outbo…" at bounding box center [453, 268] width 532 height 487
drag, startPoint x: 616, startPoint y: 202, endPoint x: 315, endPoint y: 31, distance: 345.8
click at [615, 202] on div "Back to Dashboard Change Sender ID Customers Technicians Select a contact Outbo…" at bounding box center [453, 268] width 532 height 487
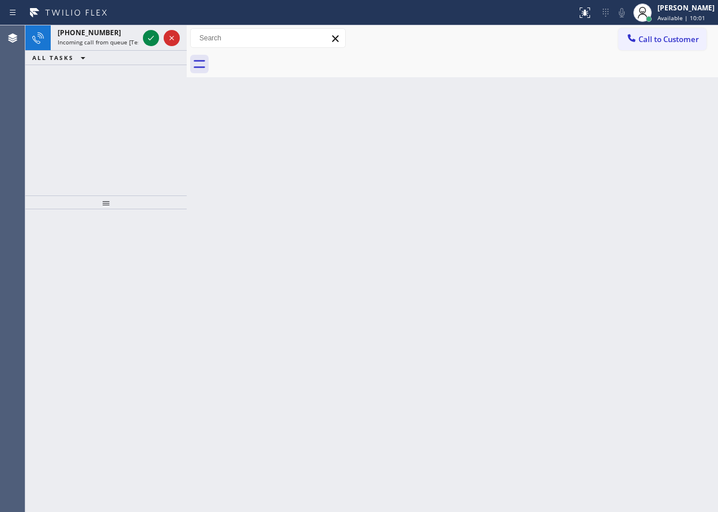
click at [150, 37] on icon at bounding box center [151, 38] width 14 height 14
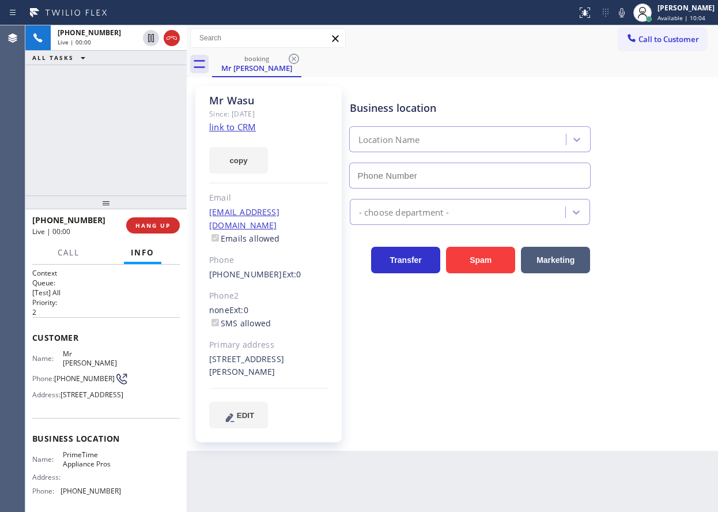
type input "[PHONE_NUMBER]"
click at [243, 130] on link "link to CRM" at bounding box center [232, 127] width 47 height 12
click at [95, 468] on span "PrimeTime Appliance Pros" at bounding box center [92, 459] width 58 height 18
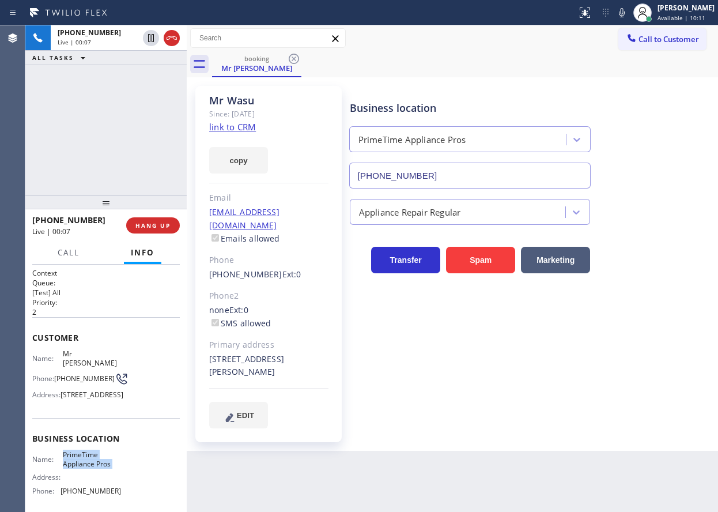
click at [463, 166] on input "[PHONE_NUMBER]" at bounding box center [470, 176] width 242 height 26
click at [157, 220] on button "HANG UP" at bounding box center [153, 225] width 54 height 16
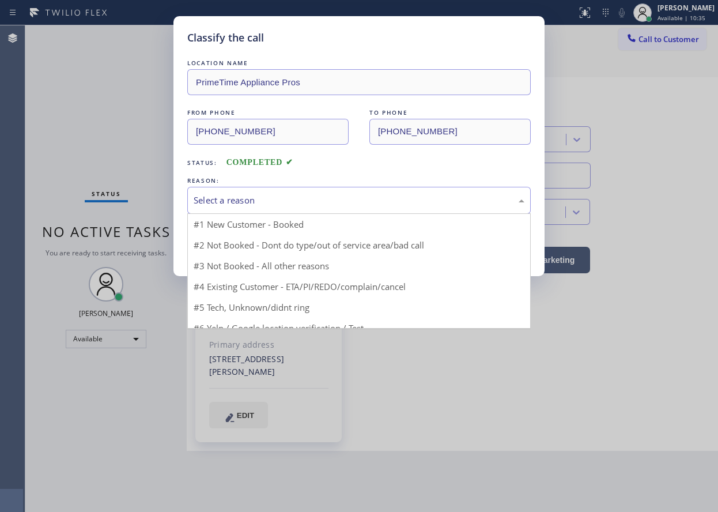
click at [278, 205] on div "Select a reason" at bounding box center [359, 200] width 331 height 13
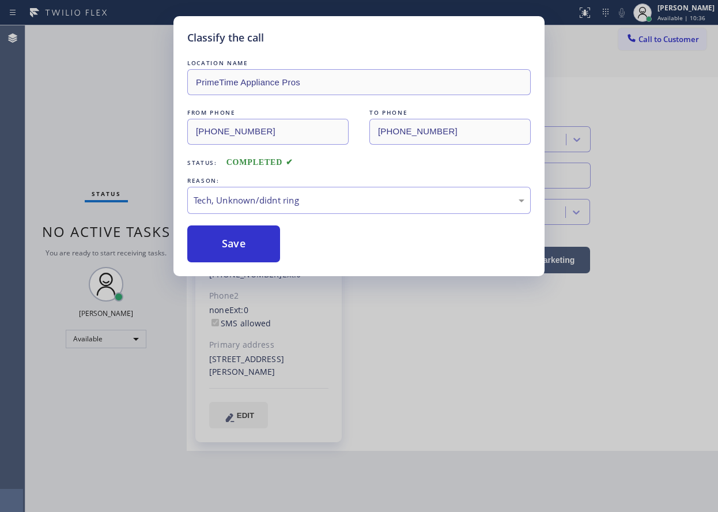
click at [243, 242] on button "Save" at bounding box center [233, 243] width 93 height 37
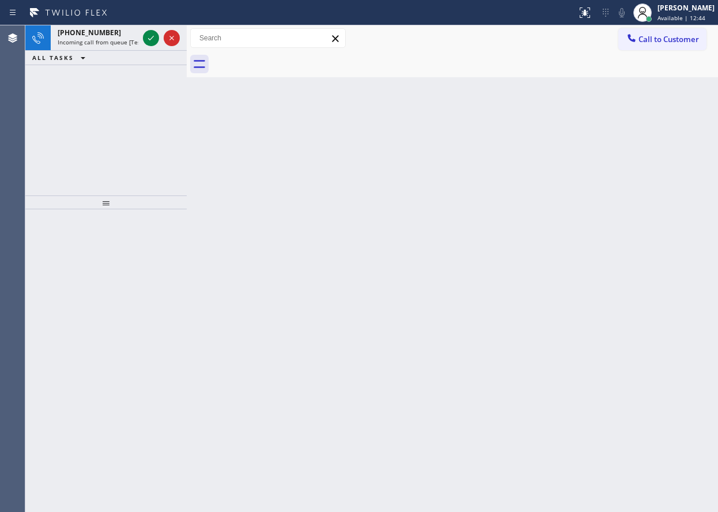
click at [618, 210] on div "Back to Dashboard Change Sender ID Customers Technicians Select a contact Outbo…" at bounding box center [453, 268] width 532 height 487
click at [114, 46] on span "Incoming call from queue [Test] All" at bounding box center [106, 42] width 96 height 8
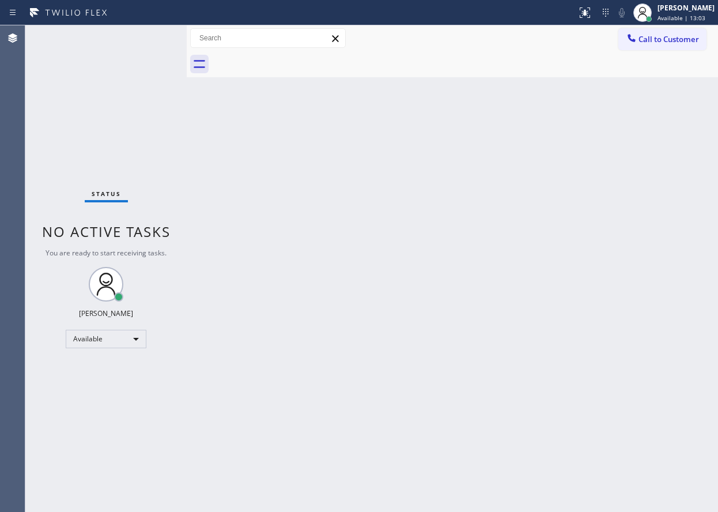
click at [609, 240] on div "Back to Dashboard Change Sender ID Customers Technicians Select a contact Outbo…" at bounding box center [453, 268] width 532 height 487
click at [601, 234] on div "Back to Dashboard Change Sender ID Customers Technicians Select a contact Outbo…" at bounding box center [453, 268] width 532 height 487
click at [646, 194] on div "Back to Dashboard Change Sender ID Customers Technicians Select a contact Outbo…" at bounding box center [453, 268] width 532 height 487
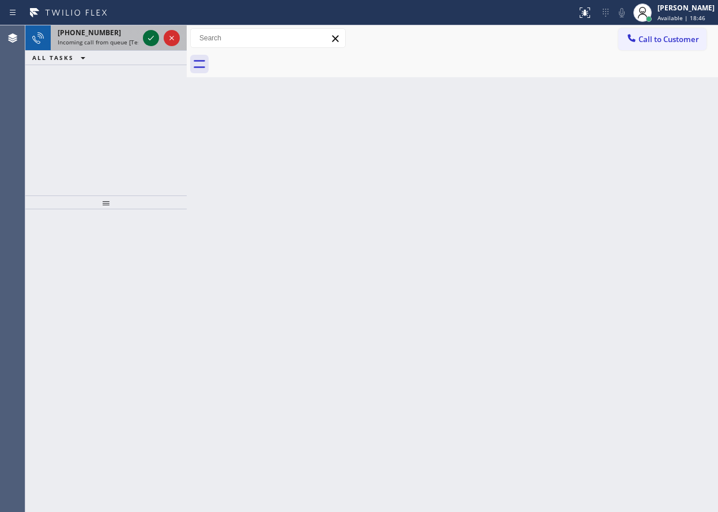
click at [154, 36] on icon at bounding box center [151, 38] width 14 height 14
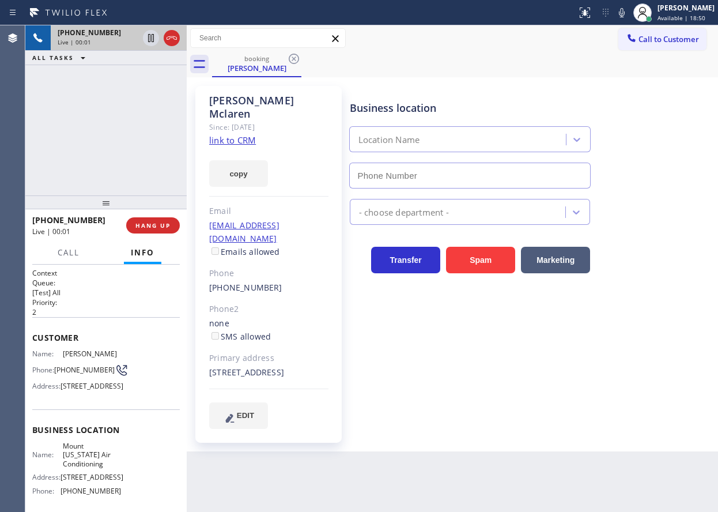
type input "[PHONE_NUMBER]"
click at [246, 134] on link "link to CRM" at bounding box center [232, 140] width 47 height 12
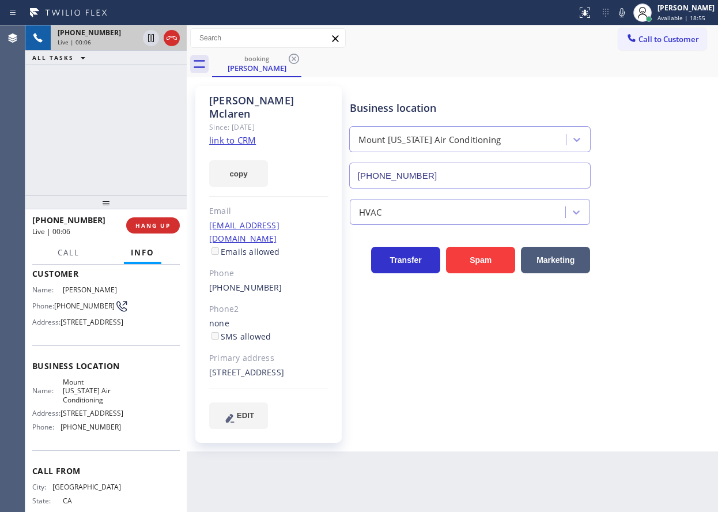
scroll to position [142, 0]
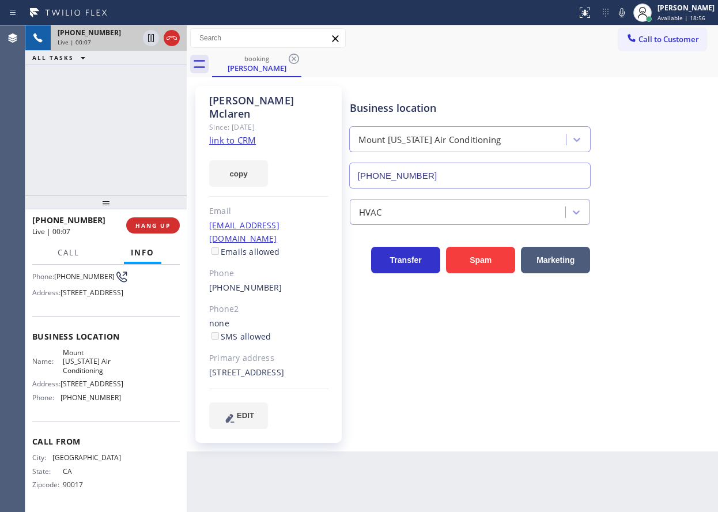
click at [101, 348] on span "Mount [US_STATE] Air Conditioning" at bounding box center [92, 361] width 58 height 27
click at [451, 171] on input "[PHONE_NUMBER]" at bounding box center [470, 176] width 242 height 26
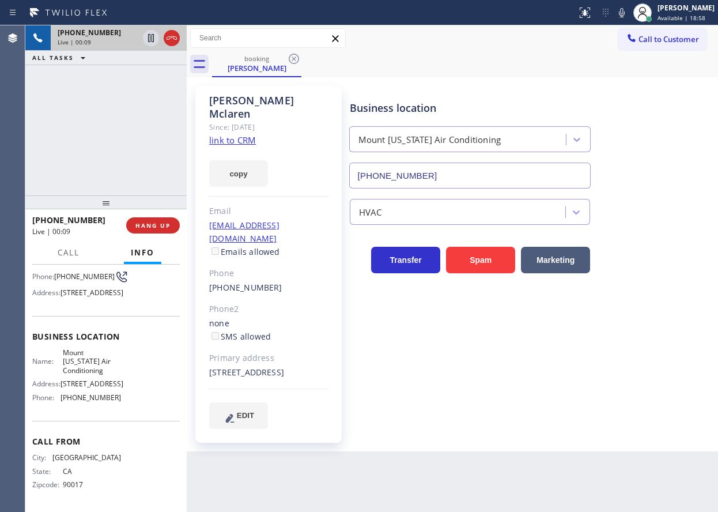
click at [451, 171] on input "[PHONE_NUMBER]" at bounding box center [470, 176] width 242 height 26
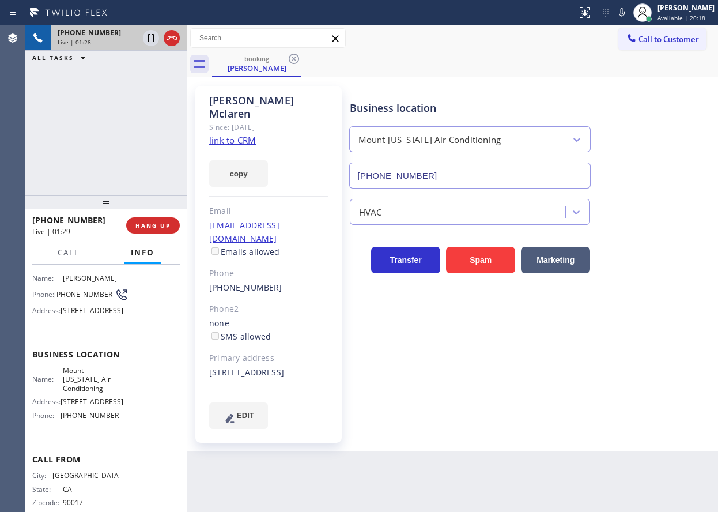
scroll to position [0, 0]
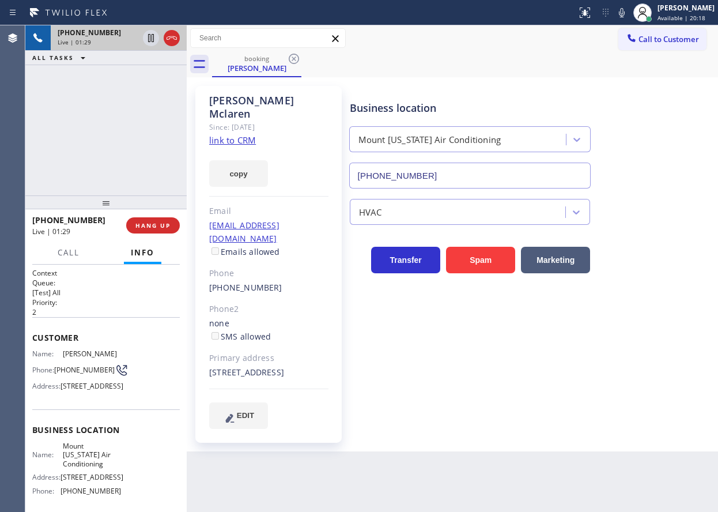
click at [82, 374] on span "[PHONE_NUMBER]" at bounding box center [84, 370] width 61 height 9
click at [264, 366] on div "[STREET_ADDRESS]" at bounding box center [268, 372] width 119 height 13
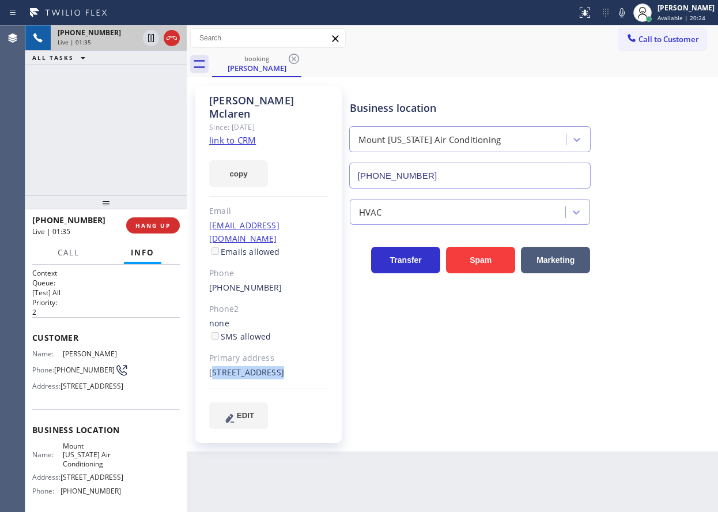
click at [264, 366] on div "[STREET_ADDRESS]" at bounding box center [268, 372] width 119 height 13
click at [629, 15] on icon at bounding box center [622, 13] width 14 height 14
click at [151, 33] on icon at bounding box center [151, 38] width 14 height 14
click at [146, 40] on icon at bounding box center [151, 38] width 14 height 14
click at [629, 15] on icon at bounding box center [622, 13] width 14 height 14
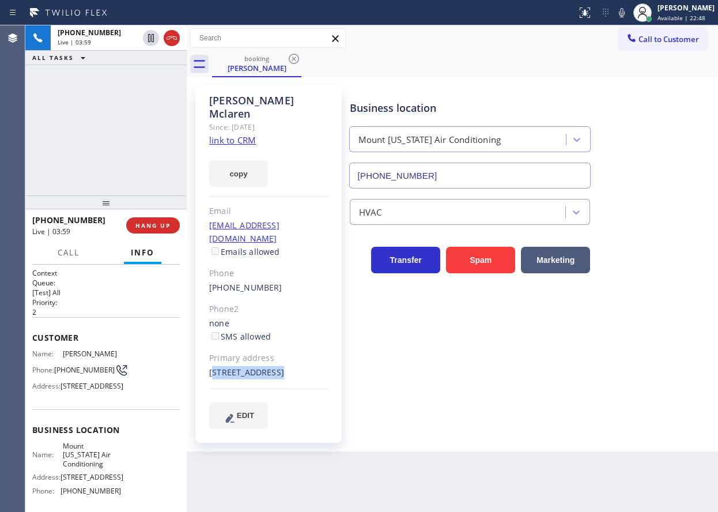
click at [656, 155] on div "Business location [GEOGRAPHIC_DATA][US_STATE] Air Conditioning [PHONE_NUMBER]" at bounding box center [532, 136] width 368 height 104
click at [71, 252] on span "Call" at bounding box center [69, 252] width 22 height 10
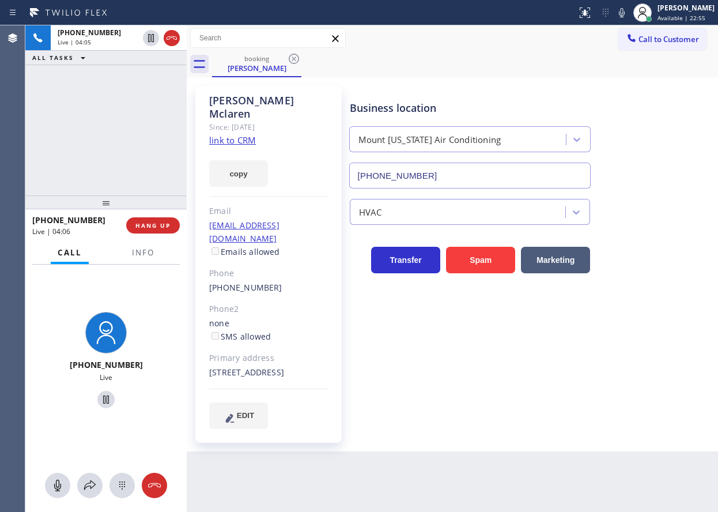
click at [75, 492] on div at bounding box center [105, 485] width 161 height 25
click at [91, 491] on icon at bounding box center [90, 486] width 14 height 14
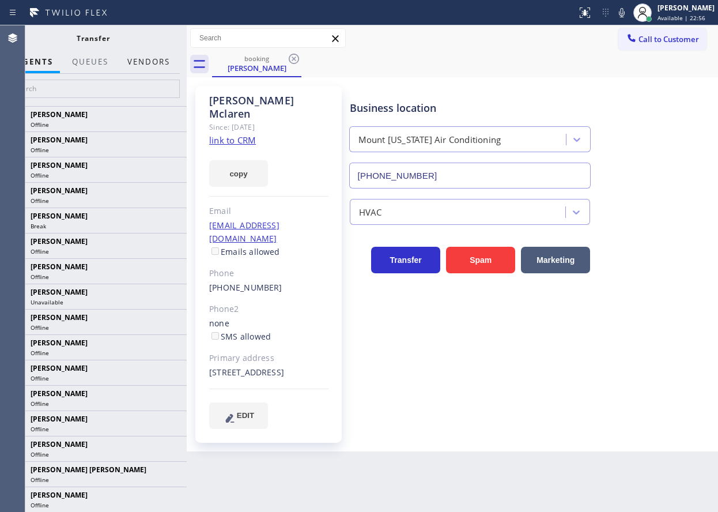
click at [164, 62] on button "Vendors" at bounding box center [149, 62] width 57 height 22
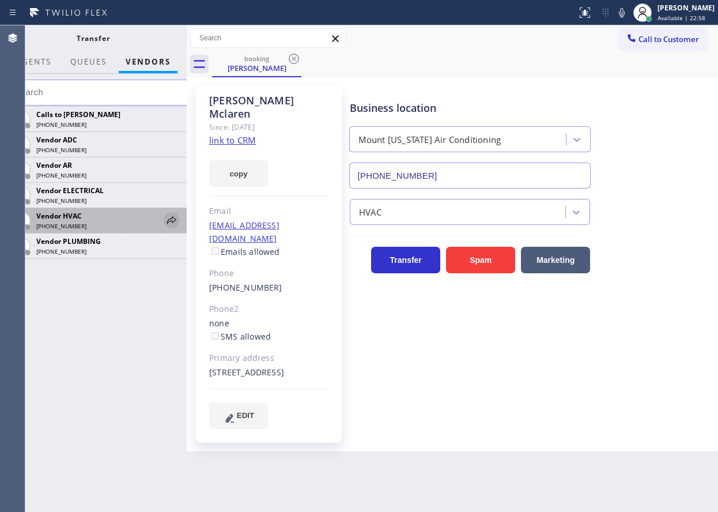
click at [171, 220] on icon at bounding box center [172, 220] width 14 height 14
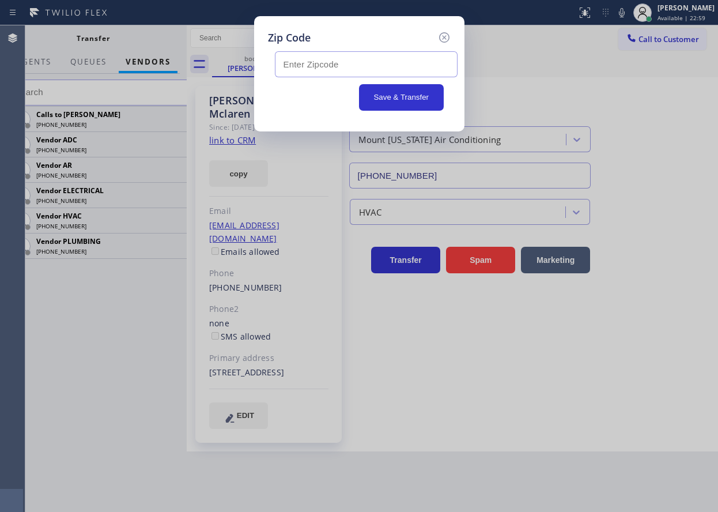
click at [348, 70] on input "text" at bounding box center [366, 64] width 183 height 26
paste input "90026"
type input "90026"
click at [392, 93] on button "Save & Transfer" at bounding box center [401, 97] width 85 height 27
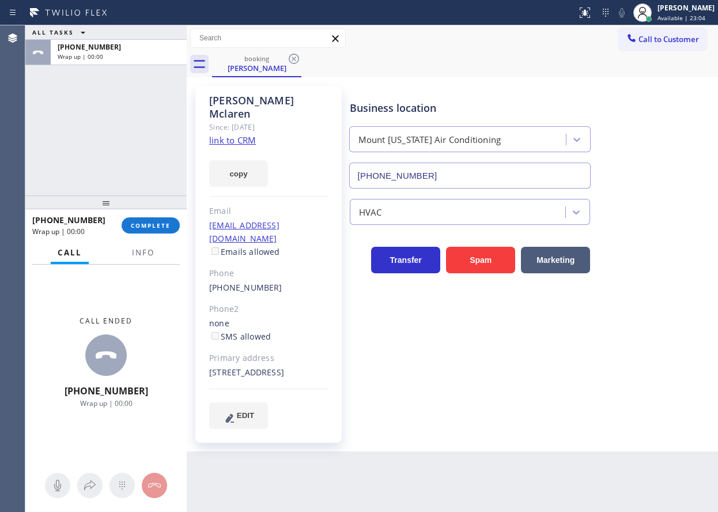
click at [161, 216] on div "[PHONE_NUMBER] Wrap up | 00:00 COMPLETE" at bounding box center [106, 225] width 148 height 30
click at [159, 219] on button "COMPLETE" at bounding box center [151, 225] width 58 height 16
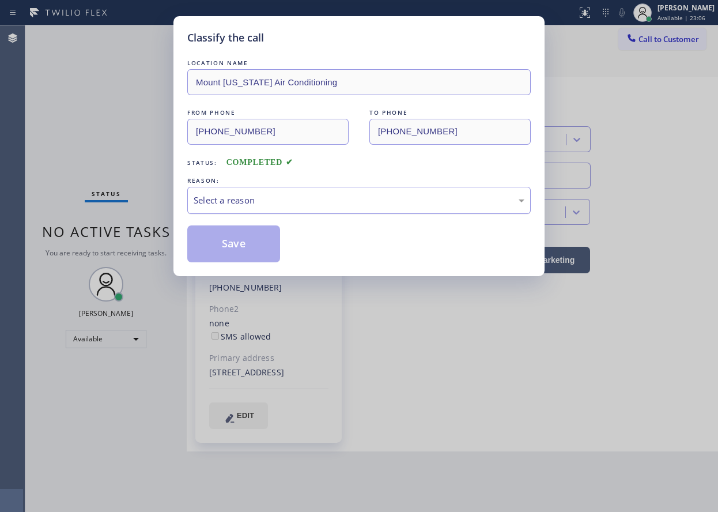
click at [323, 202] on div "Select a reason" at bounding box center [359, 200] width 331 height 13
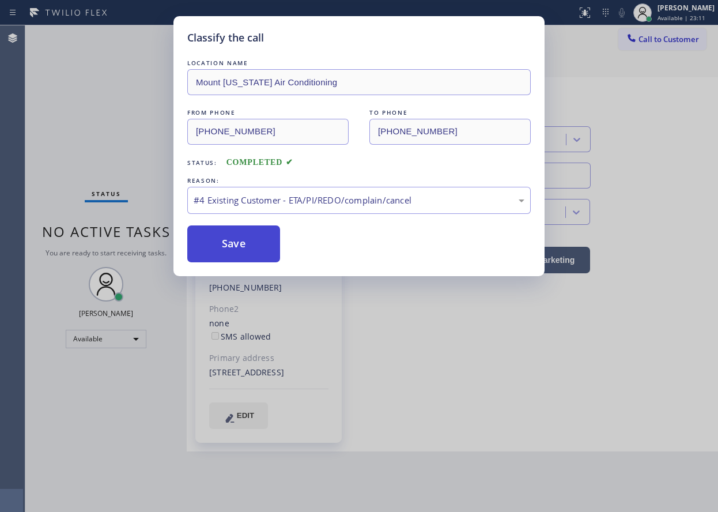
click at [231, 248] on button "Save" at bounding box center [233, 243] width 93 height 37
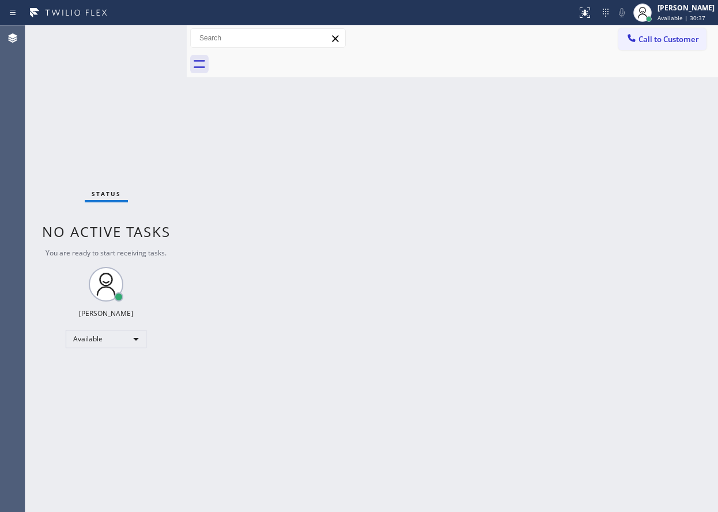
click at [598, 352] on div "Back to Dashboard Change Sender ID Customers Technicians Select a contact Outbo…" at bounding box center [453, 268] width 532 height 487
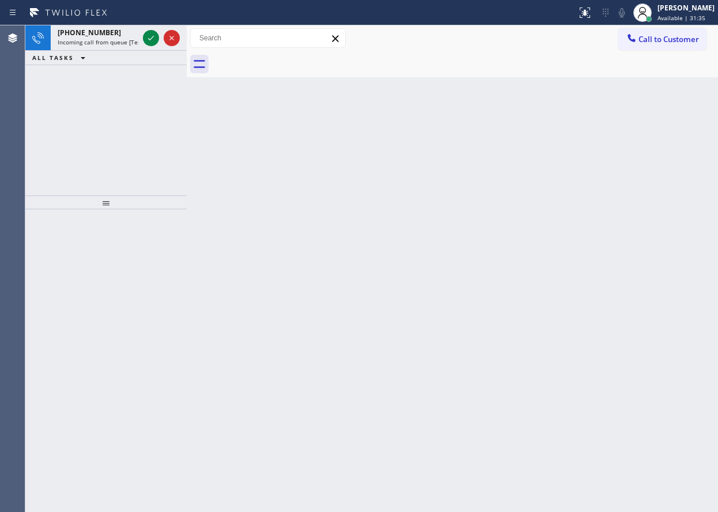
drag, startPoint x: 614, startPoint y: 322, endPoint x: 424, endPoint y: 219, distance: 216.5
click at [614, 322] on div "Back to Dashboard Change Sender ID Customers Technicians Select a contact Outbo…" at bounding box center [453, 268] width 532 height 487
click at [146, 32] on icon at bounding box center [151, 38] width 14 height 14
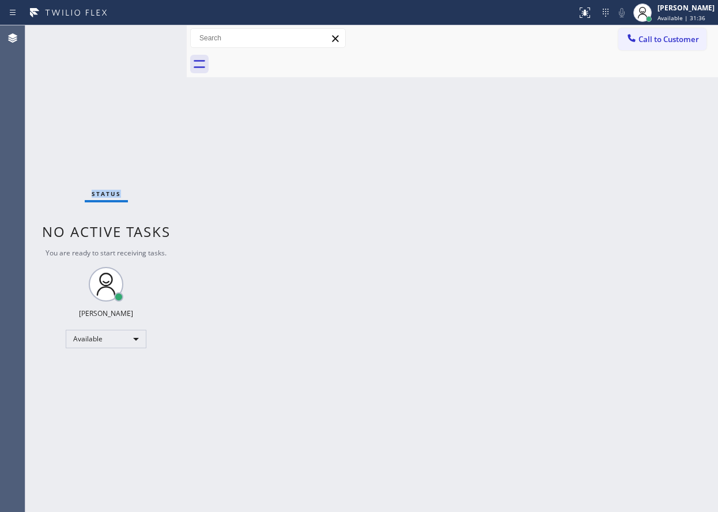
click at [146, 32] on div "Status No active tasks You are ready to start receiving tasks. [PERSON_NAME] Av…" at bounding box center [105, 268] width 161 height 487
click at [629, 312] on div "Back to Dashboard Change Sender ID Customers Technicians Select a contact Outbo…" at bounding box center [453, 268] width 532 height 487
click at [592, 7] on icon at bounding box center [585, 13] width 14 height 14
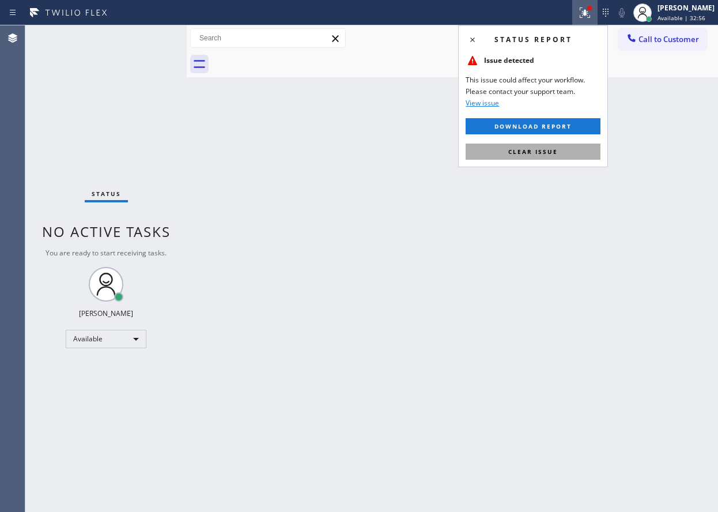
click at [585, 152] on button "Clear issue" at bounding box center [533, 152] width 135 height 16
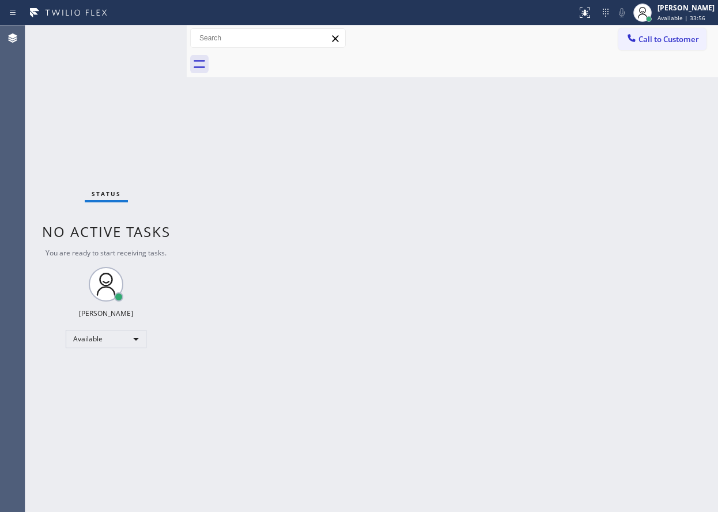
click at [613, 283] on div "Back to Dashboard Change Sender ID Customers Technicians Select a contact Outbo…" at bounding box center [453, 268] width 532 height 487
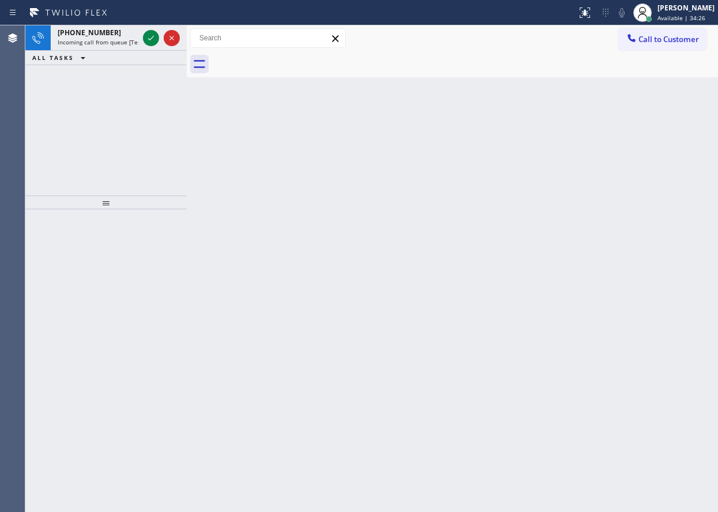
click at [603, 255] on div "Back to Dashboard Change Sender ID Customers Technicians Select a contact Outbo…" at bounding box center [453, 268] width 532 height 487
click at [660, 271] on div "Back to Dashboard Change Sender ID Customers Technicians Select a contact Outbo…" at bounding box center [453, 268] width 532 height 487
click at [635, 233] on div "Back to Dashboard Change Sender ID Customers Technicians Select a contact Outbo…" at bounding box center [453, 268] width 532 height 487
click at [138, 31] on div "[PHONE_NUMBER] Incoming call from queue [Test] All" at bounding box center [96, 37] width 90 height 25
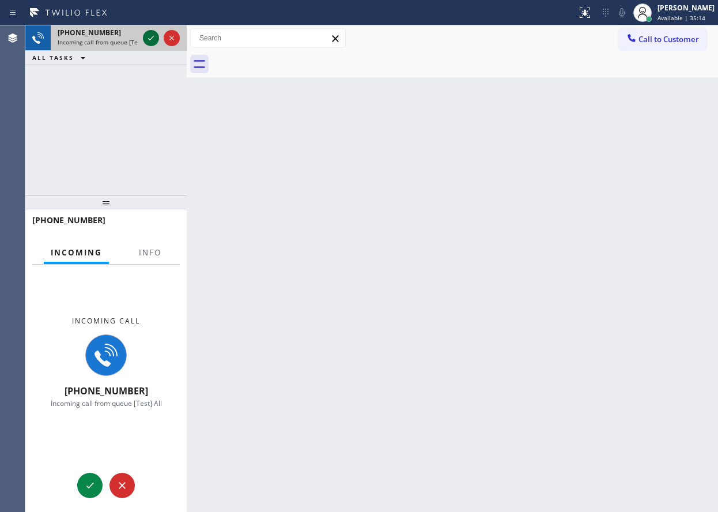
click at [146, 34] on icon at bounding box center [151, 38] width 14 height 14
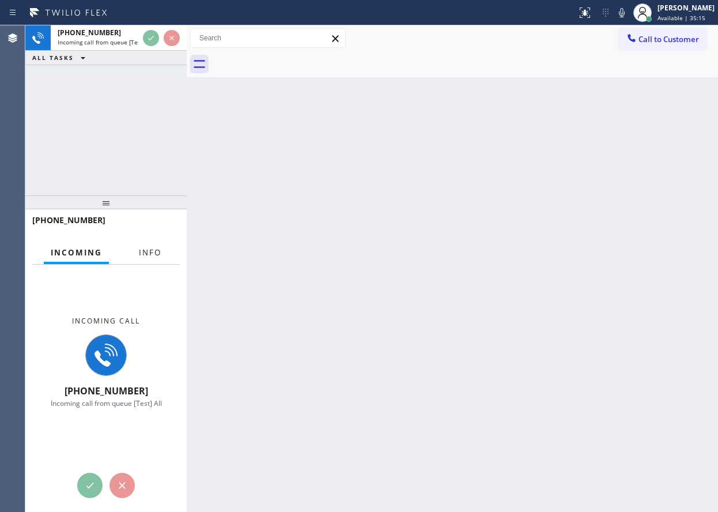
click at [152, 257] on span "Info" at bounding box center [150, 252] width 22 height 10
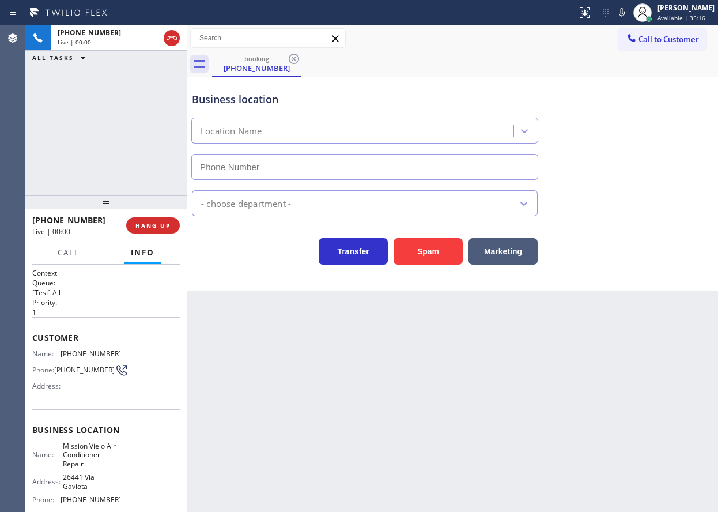
type input "[PHONE_NUMBER]"
click at [146, 229] on span "HANG UP" at bounding box center [153, 225] width 35 height 8
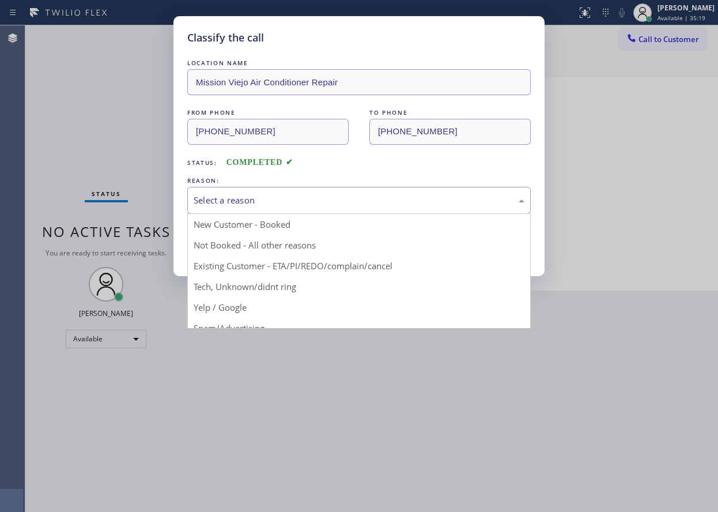
click at [273, 203] on div "Select a reason" at bounding box center [359, 200] width 331 height 13
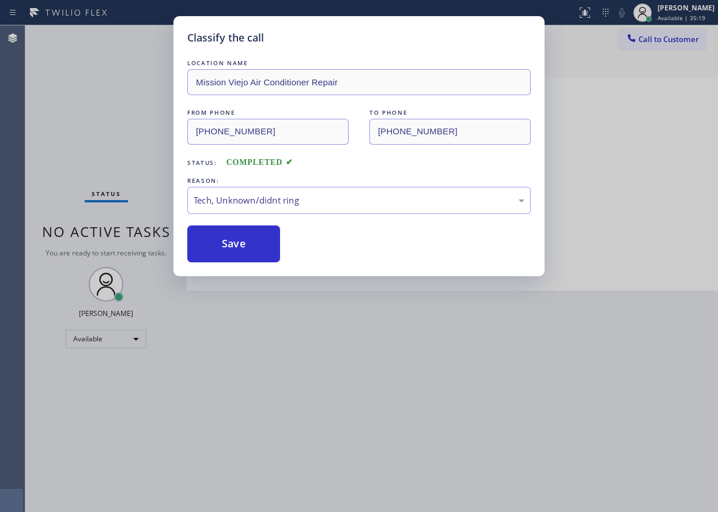
click at [247, 256] on button "Save" at bounding box center [233, 243] width 93 height 37
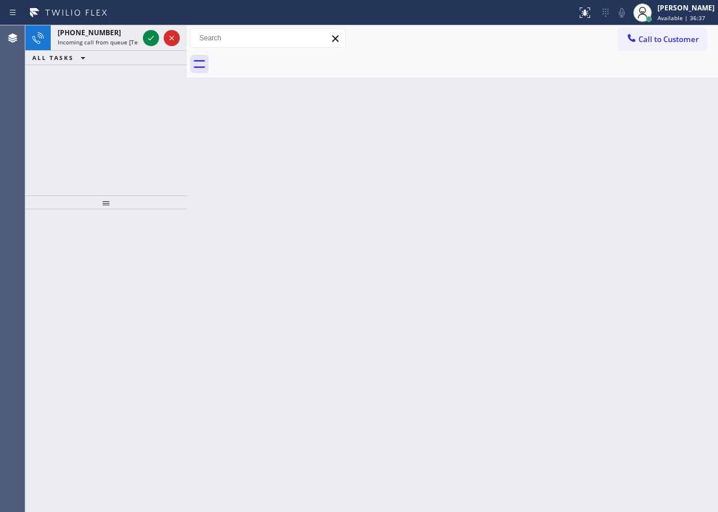
click at [570, 261] on div "Back to Dashboard Change Sender ID Customers Technicians Select a contact Outbo…" at bounding box center [453, 268] width 532 height 487
click at [153, 41] on icon at bounding box center [151, 38] width 14 height 14
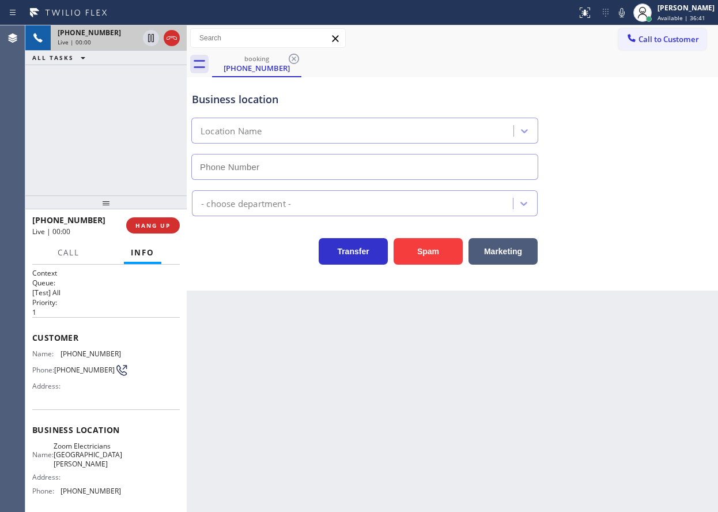
type input "[PHONE_NUMBER]"
click at [158, 221] on button "HANG UP" at bounding box center [153, 225] width 54 height 16
click at [157, 221] on span "HANG UP" at bounding box center [153, 225] width 35 height 8
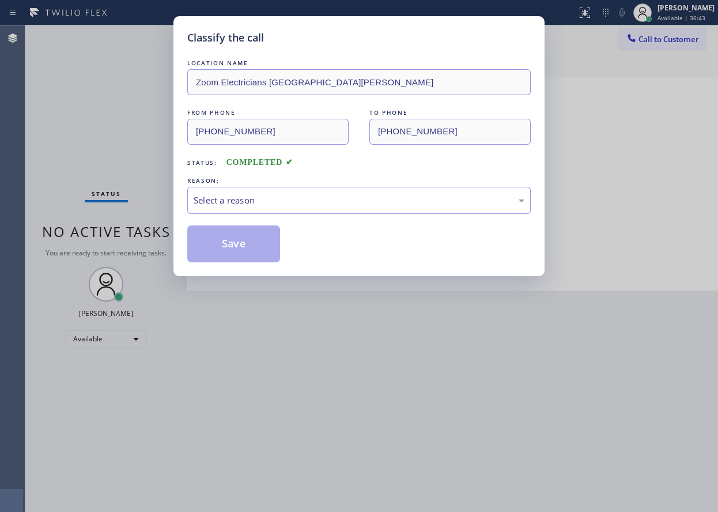
click at [295, 195] on div "Select a reason" at bounding box center [359, 200] width 331 height 13
click at [261, 235] on button "Save" at bounding box center [233, 243] width 93 height 37
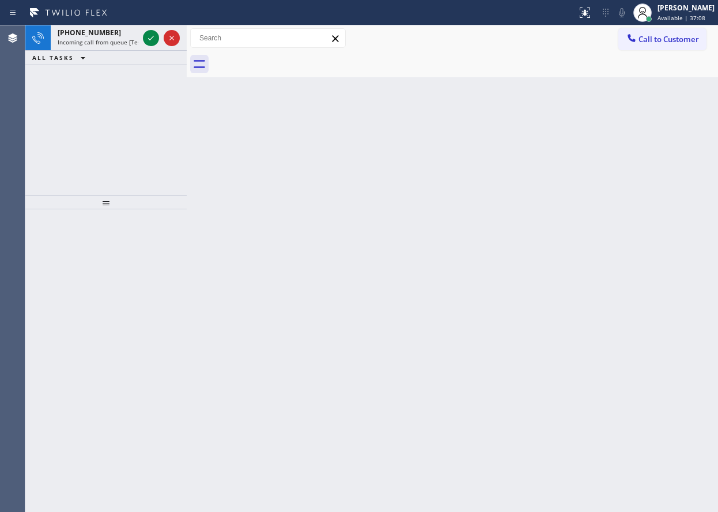
click at [612, 134] on div "Back to Dashboard Change Sender ID Customers Technicians Select a contact Outbo…" at bounding box center [453, 268] width 532 height 487
click at [98, 43] on span "Incoming call from queue [Test] All" at bounding box center [106, 42] width 96 height 8
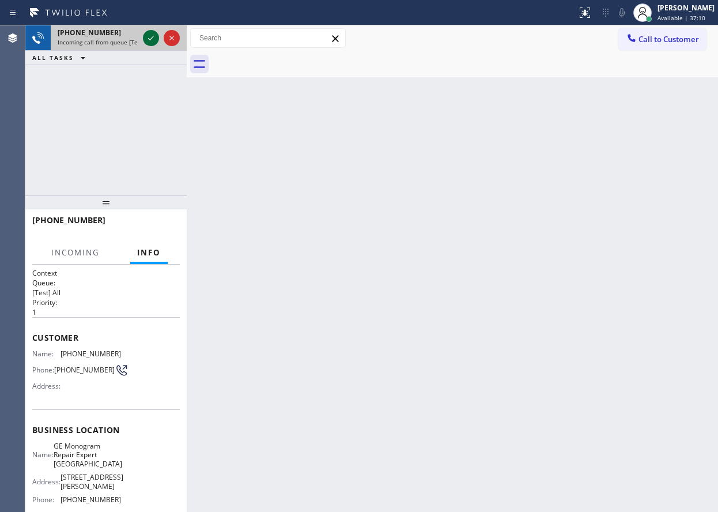
click at [146, 40] on icon at bounding box center [151, 38] width 14 height 14
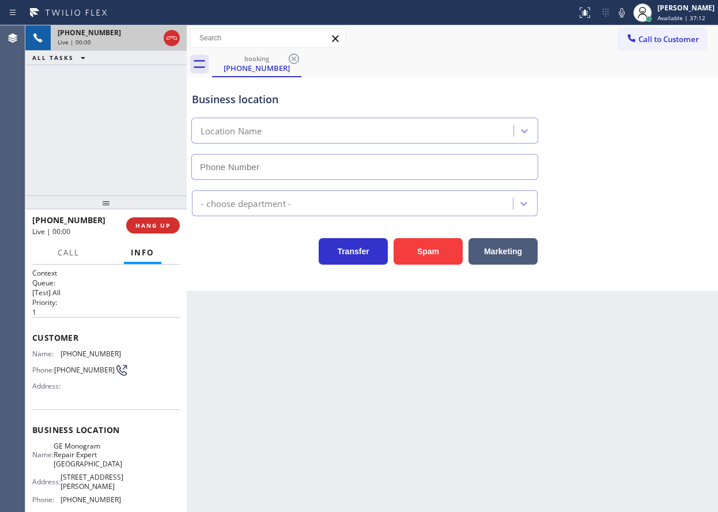
type input "[PHONE_NUMBER]"
click at [88, 459] on span "GE Monogram Repair Expert [GEOGRAPHIC_DATA]" at bounding box center [88, 455] width 69 height 27
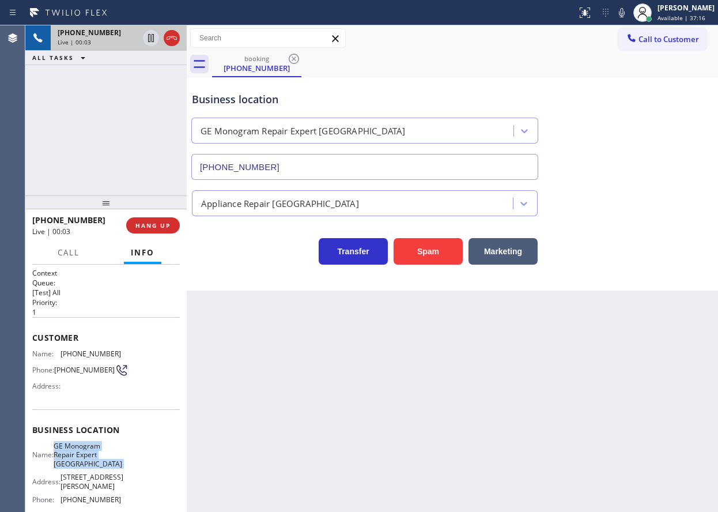
click at [88, 459] on span "GE Monogram Repair Expert [GEOGRAPHIC_DATA]" at bounding box center [88, 455] width 69 height 27
click at [320, 170] on input "[PHONE_NUMBER]" at bounding box center [364, 167] width 347 height 26
click at [369, 170] on input "[PHONE_NUMBER]" at bounding box center [364, 167] width 347 height 26
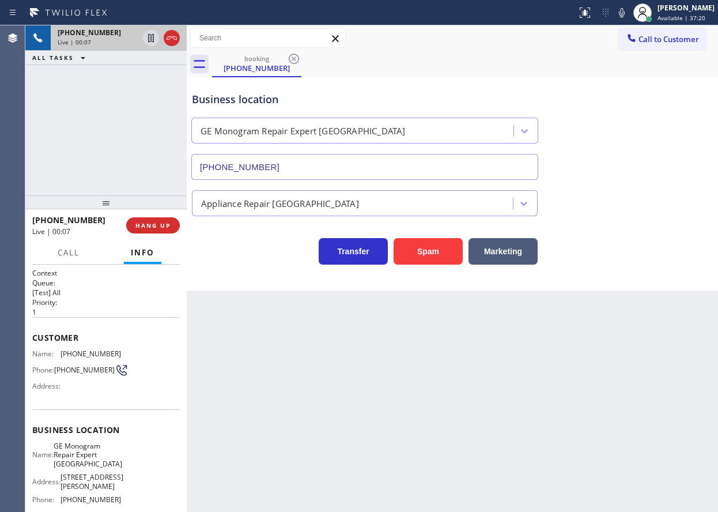
click at [369, 170] on input "[PHONE_NUMBER]" at bounding box center [364, 167] width 347 height 26
click at [82, 356] on span "[PHONE_NUMBER]" at bounding box center [91, 353] width 61 height 9
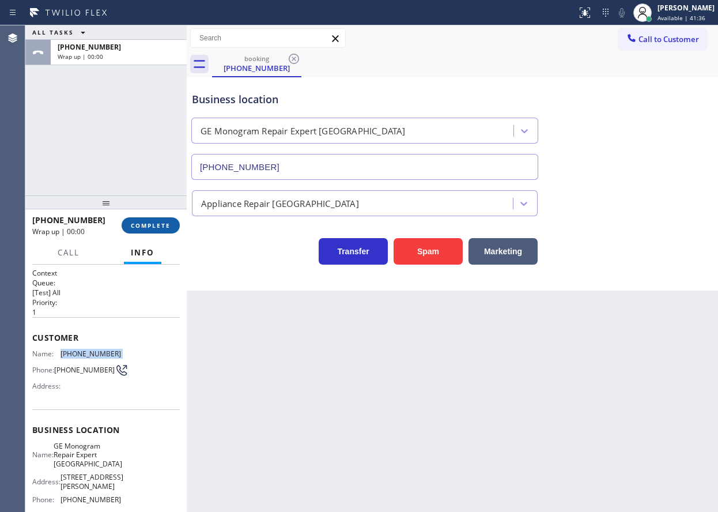
click at [164, 225] on span "COMPLETE" at bounding box center [151, 225] width 40 height 8
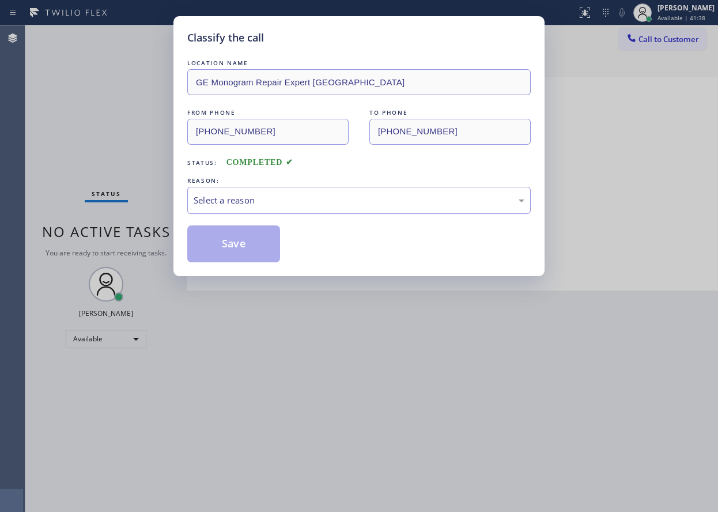
click at [245, 212] on div "Select a reason" at bounding box center [359, 200] width 344 height 27
click at [259, 252] on button "Save" at bounding box center [233, 243] width 93 height 37
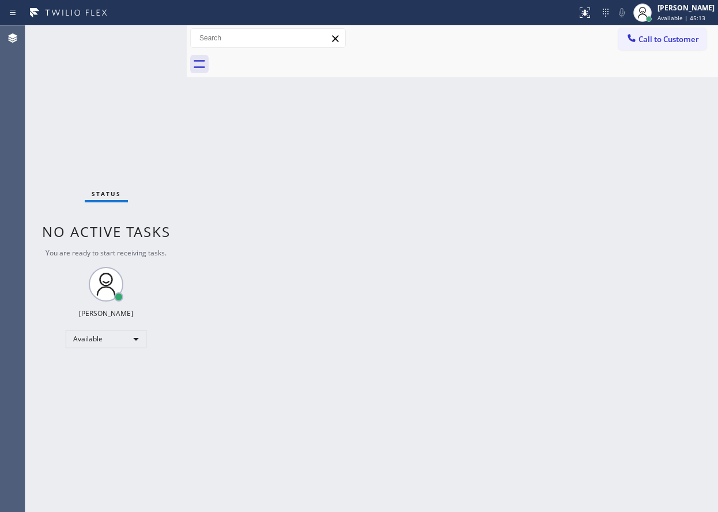
click at [606, 263] on div "Back to Dashboard Change Sender ID Customers Technicians Select a contact Outbo…" at bounding box center [453, 268] width 532 height 487
click at [652, 13] on div at bounding box center [643, 12] width 18 height 18
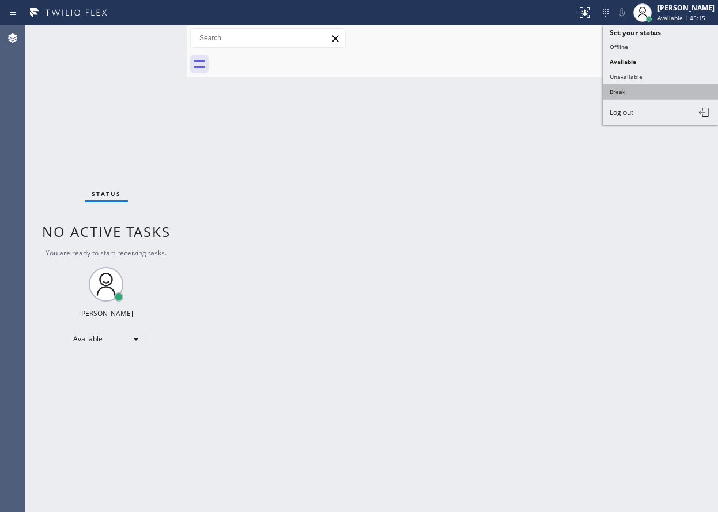
click at [657, 93] on button "Break" at bounding box center [660, 91] width 115 height 15
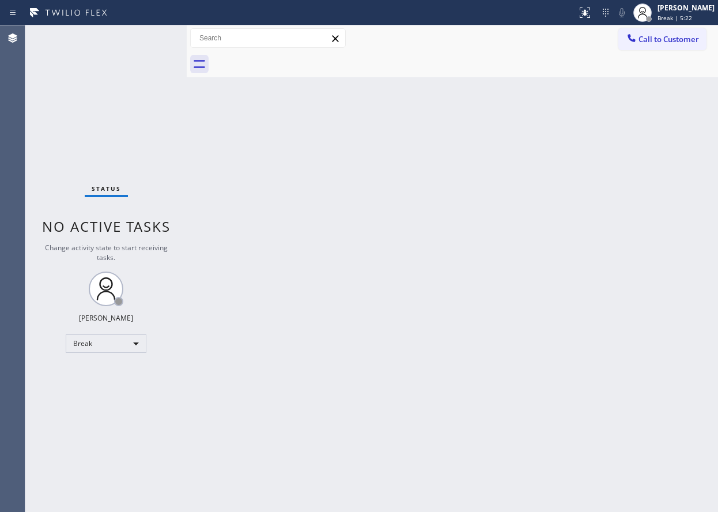
click at [610, 126] on div "Back to Dashboard Change Sender ID Customers Technicians Select a contact Outbo…" at bounding box center [453, 268] width 532 height 487
click at [690, 20] on span "Break | 13:19" at bounding box center [677, 18] width 38 height 8
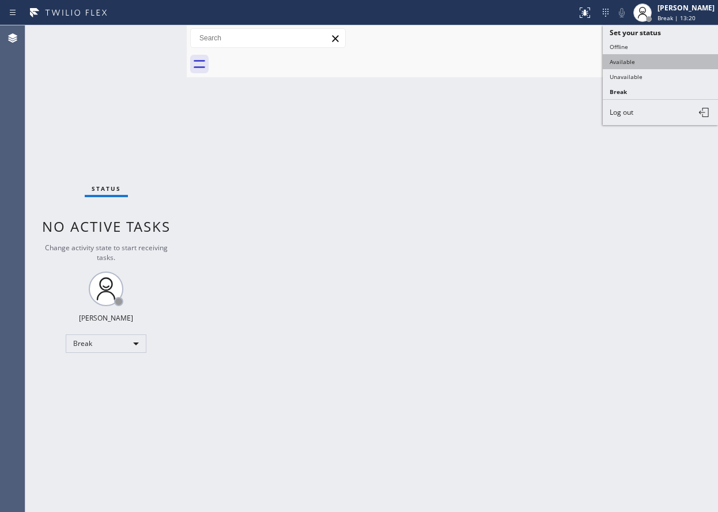
click at [643, 64] on button "Available" at bounding box center [660, 61] width 115 height 15
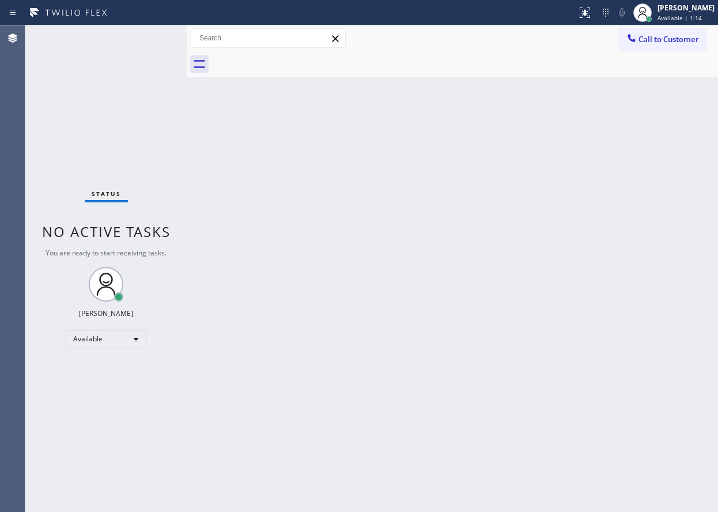
click at [152, 39] on div "Status No active tasks You are ready to start receiving tasks. [PERSON_NAME] Av…" at bounding box center [105, 268] width 161 height 487
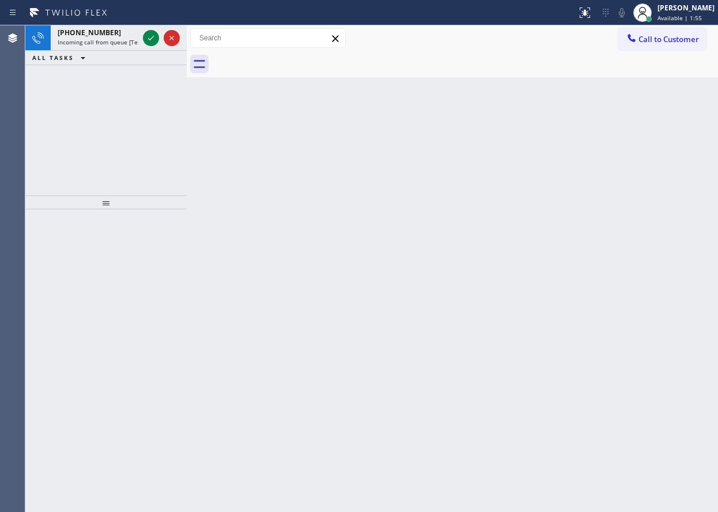
click at [612, 149] on div "Back to Dashboard Change Sender ID Customers Technicians Select a contact Outbo…" at bounding box center [453, 268] width 532 height 487
click at [148, 43] on icon at bounding box center [151, 38] width 14 height 14
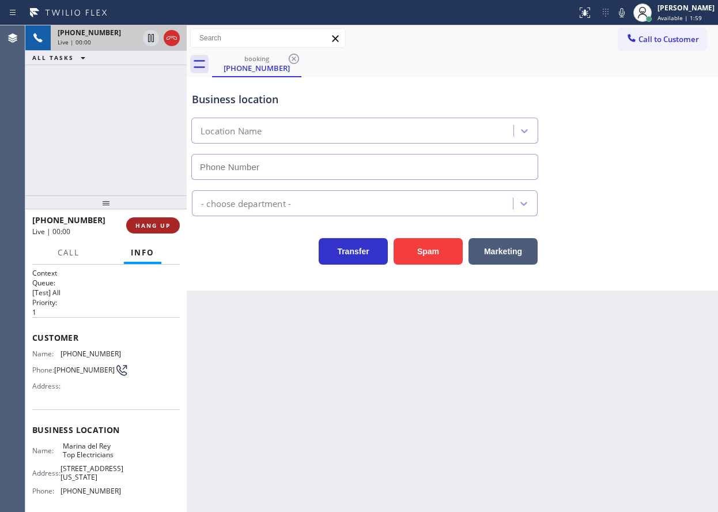
click at [163, 225] on span "HANG UP" at bounding box center [153, 225] width 35 height 8
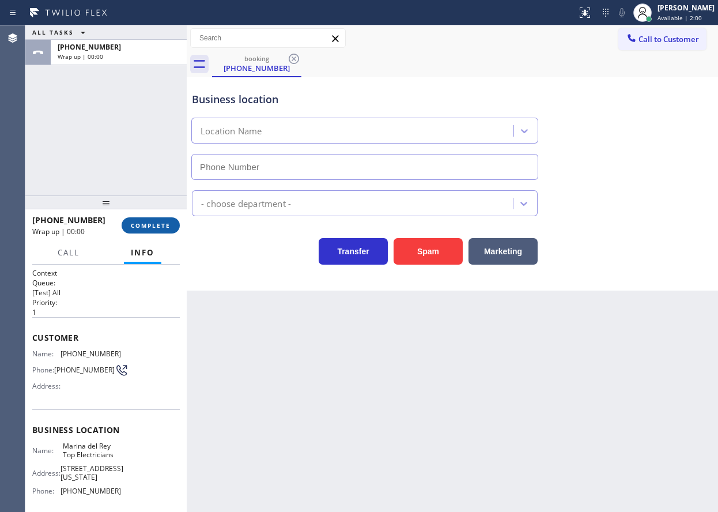
click at [163, 225] on span "COMPLETE" at bounding box center [151, 225] width 40 height 8
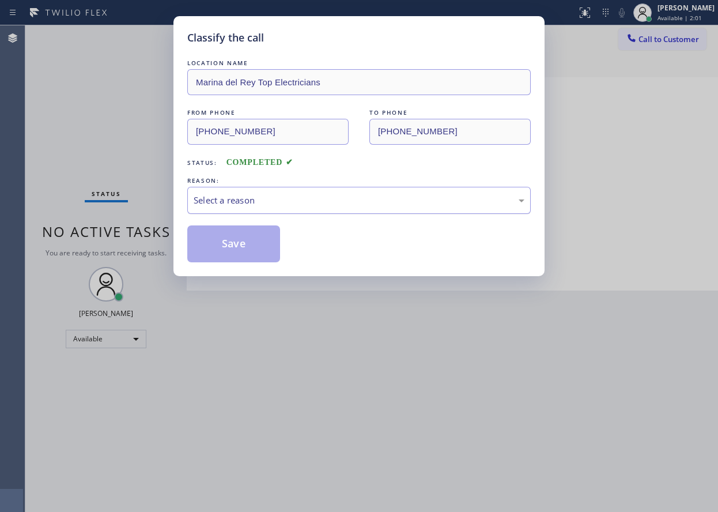
click at [276, 191] on div "Select a reason" at bounding box center [359, 200] width 344 height 27
click at [250, 244] on button "Save" at bounding box center [233, 243] width 93 height 37
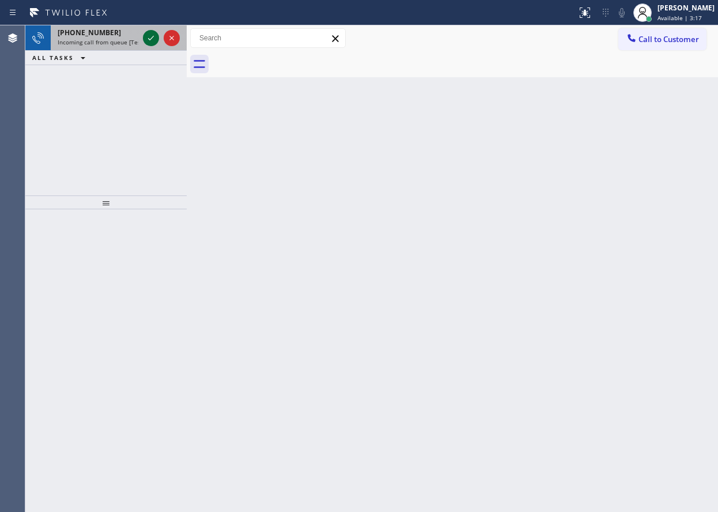
click at [153, 37] on icon at bounding box center [151, 38] width 6 height 5
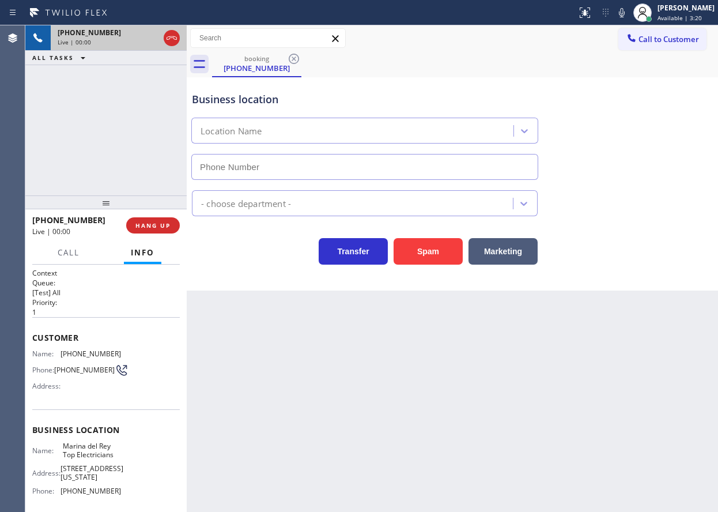
type input "[PHONE_NUMBER]"
click at [161, 225] on span "HANG UP" at bounding box center [153, 225] width 35 height 8
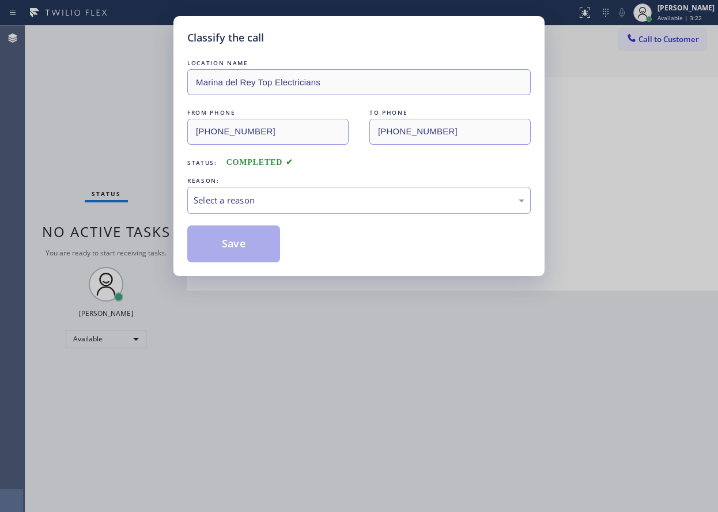
click at [161, 225] on div "Classify the call LOCATION NAME Marina del Rey Top Electricians FROM PHONE [PHO…" at bounding box center [359, 256] width 718 height 512
click at [226, 194] on div "Select a reason" at bounding box center [359, 200] width 331 height 13
click at [231, 240] on button "Save" at bounding box center [233, 243] width 93 height 37
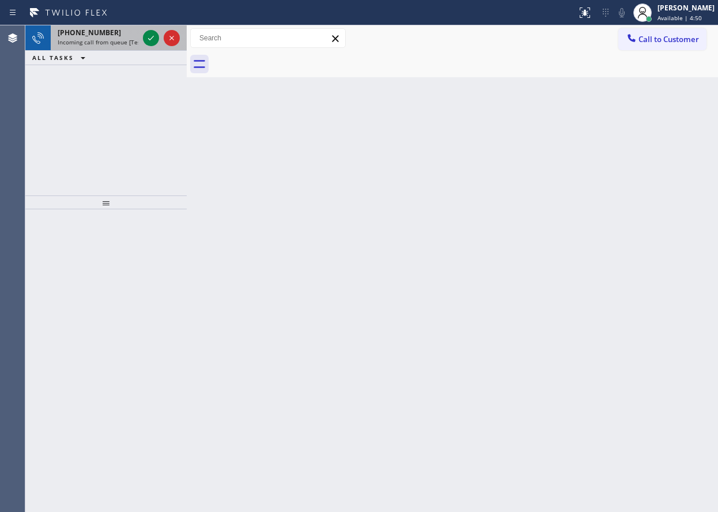
drag, startPoint x: 665, startPoint y: 145, endPoint x: 179, endPoint y: 27, distance: 500.1
click at [663, 144] on div "Back to Dashboard Change Sender ID Customers Technicians Select a contact Outbo…" at bounding box center [453, 268] width 532 height 487
click at [123, 36] on div "[PHONE_NUMBER]" at bounding box center [98, 33] width 81 height 10
click at [80, 41] on span "Incoming call from queue [Test] All" at bounding box center [106, 42] width 96 height 8
click at [88, 36] on span "[PHONE_NUMBER]" at bounding box center [89, 33] width 63 height 10
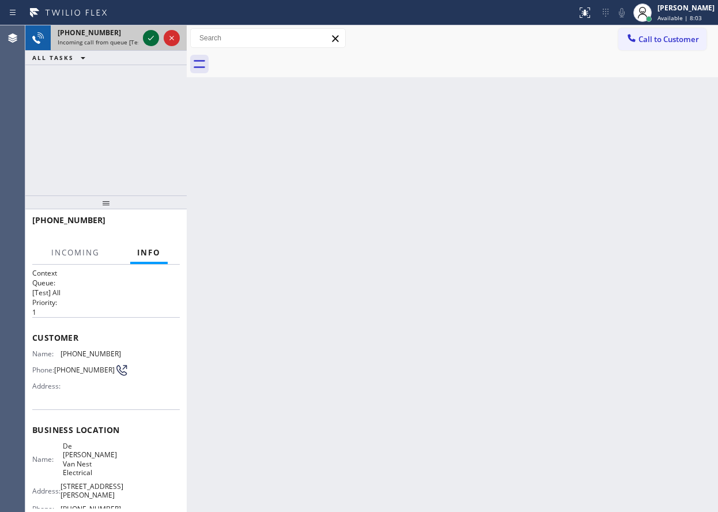
click at [152, 32] on icon at bounding box center [151, 38] width 14 height 14
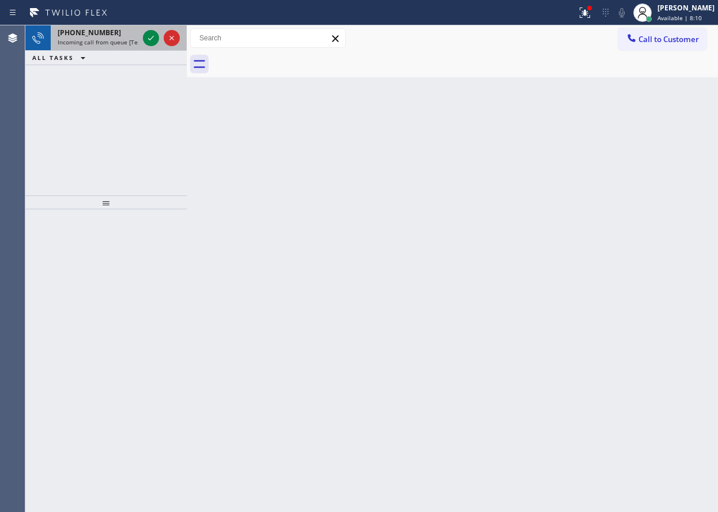
click at [99, 46] on div "[PHONE_NUMBER] Incoming call from queue [Test] All" at bounding box center [96, 37] width 90 height 25
click at [150, 39] on icon at bounding box center [151, 38] width 14 height 14
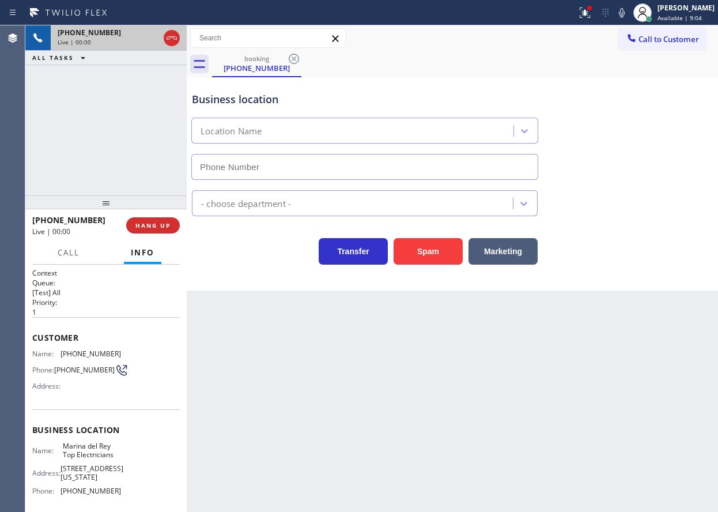
type input "[PHONE_NUMBER]"
click at [99, 450] on span "Marina del Rey Top Electricians" at bounding box center [92, 451] width 58 height 18
click at [345, 165] on input "[PHONE_NUMBER]" at bounding box center [364, 167] width 347 height 26
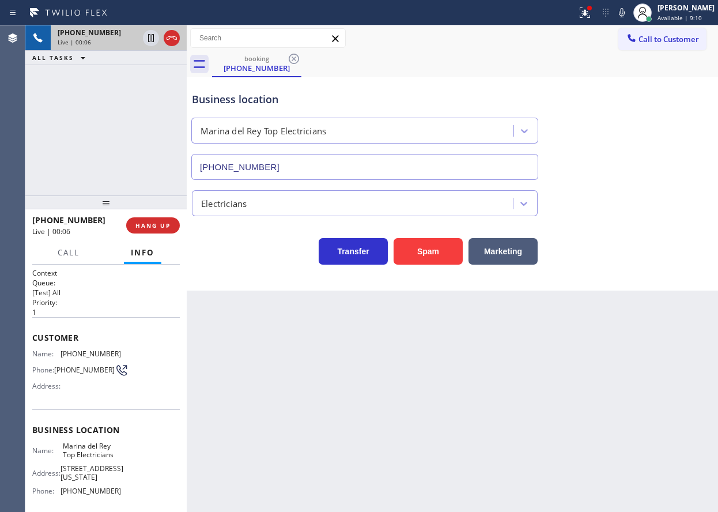
click at [345, 165] on input "[PHONE_NUMBER]" at bounding box center [364, 167] width 347 height 26
click at [629, 16] on icon at bounding box center [622, 13] width 14 height 14
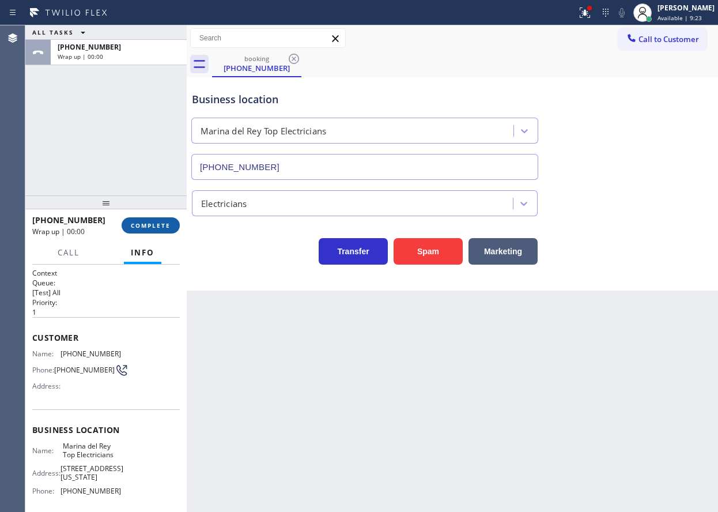
click at [161, 230] on button "COMPLETE" at bounding box center [151, 225] width 58 height 16
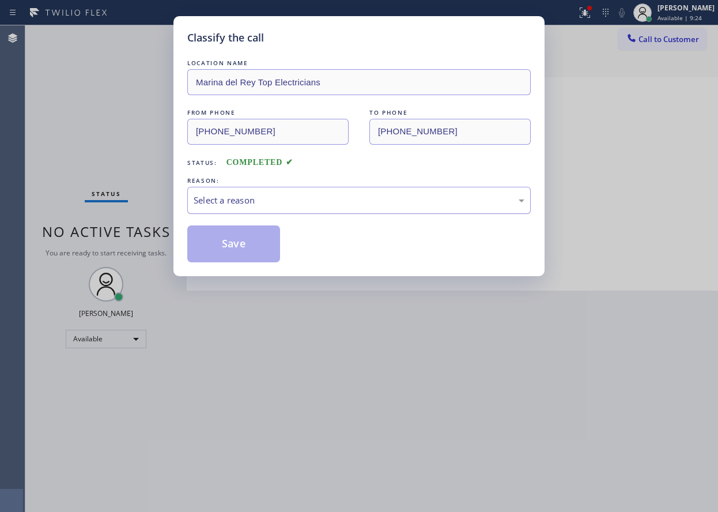
click at [280, 212] on div "Select a reason" at bounding box center [359, 200] width 344 height 27
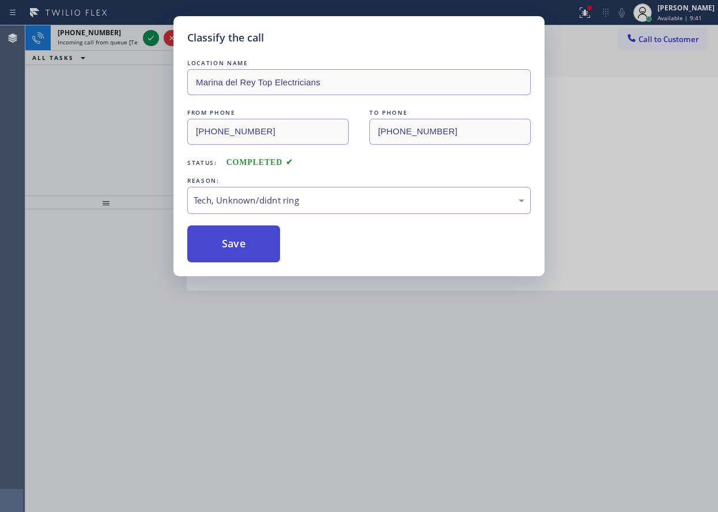
click at [253, 249] on button "Save" at bounding box center [233, 243] width 93 height 37
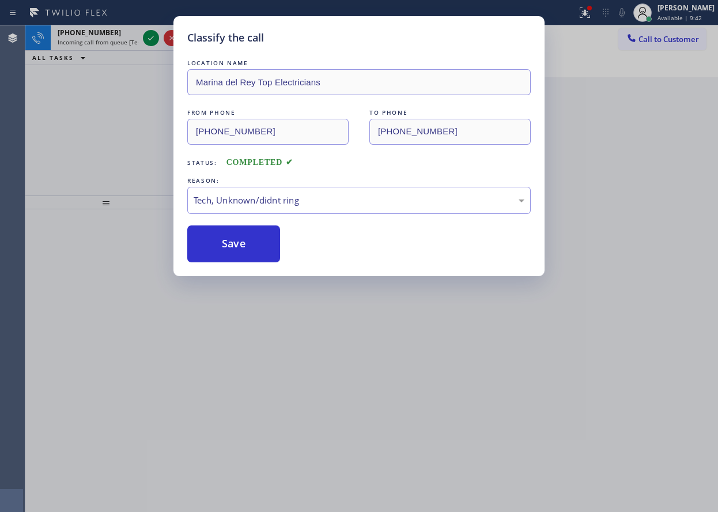
click at [92, 36] on div "Classify the call LOCATION NAME Marina del Rey Top Electricians FROM PHONE [PHO…" at bounding box center [359, 256] width 718 height 512
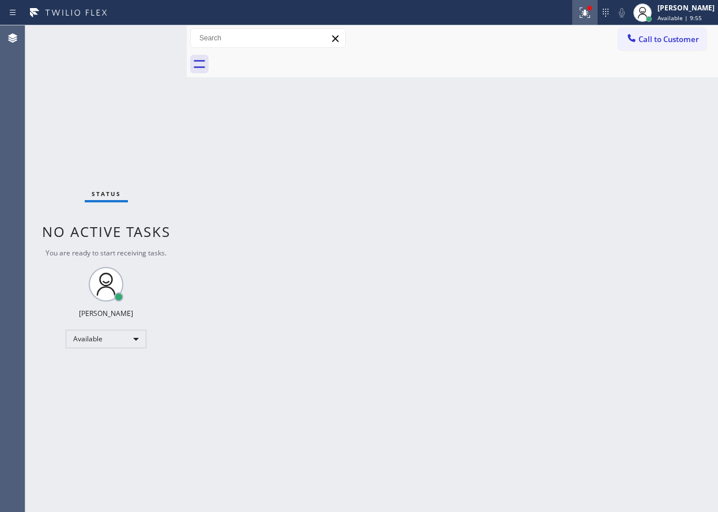
click at [593, 9] on div at bounding box center [589, 8] width 7 height 7
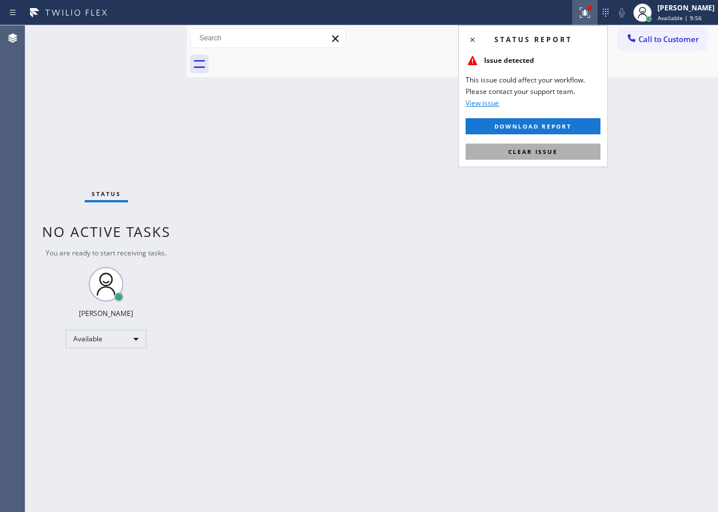
click at [566, 155] on button "Clear issue" at bounding box center [533, 152] width 135 height 16
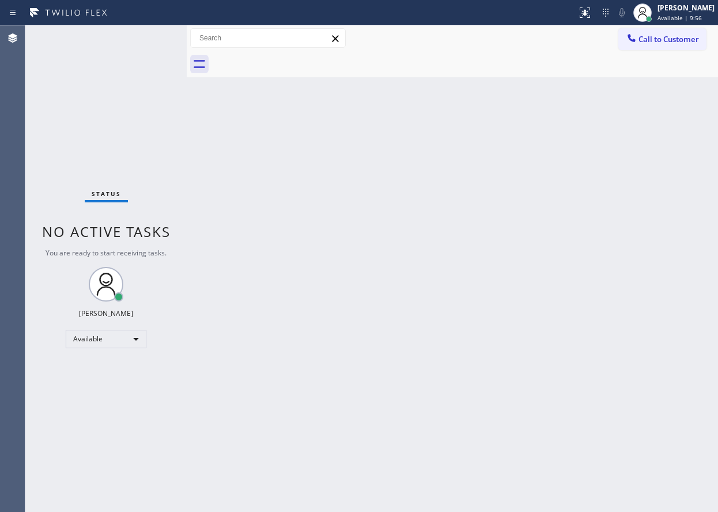
click at [658, 319] on div "Back to Dashboard Change Sender ID Customers Technicians Select a contact Outbo…" at bounding box center [453, 268] width 532 height 487
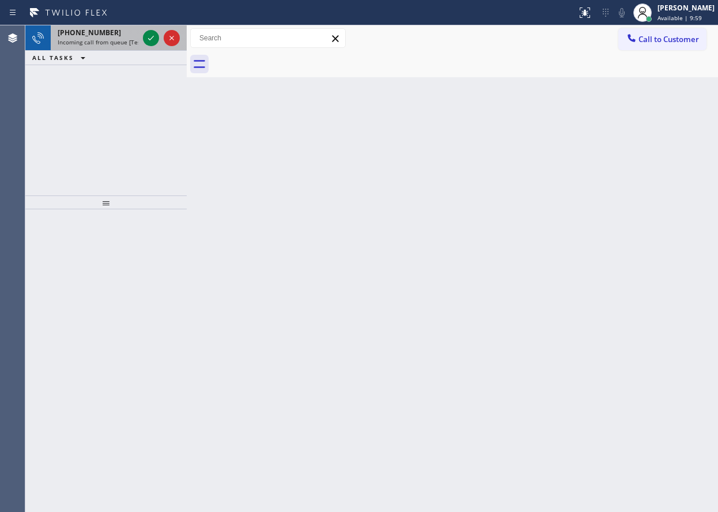
click at [105, 39] on span "Incoming call from queue [Test] All" at bounding box center [106, 42] width 96 height 8
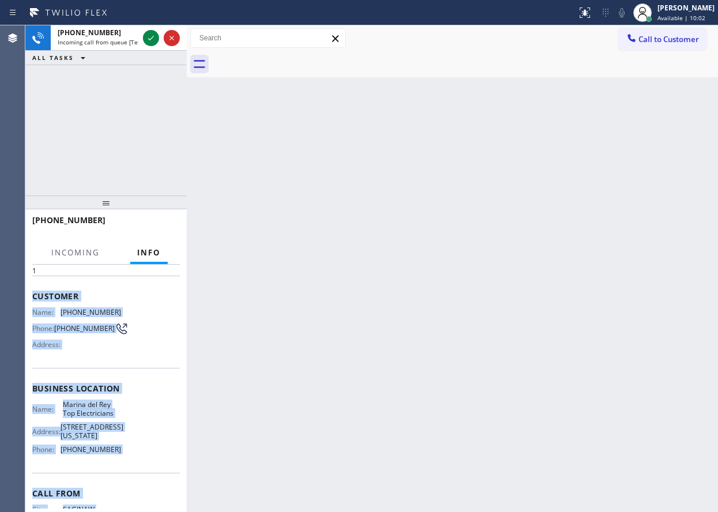
scroll to position [97, 0]
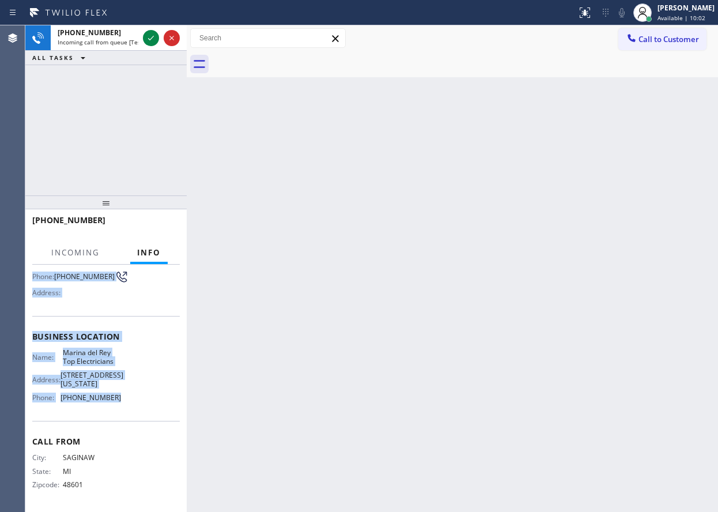
drag, startPoint x: 35, startPoint y: 341, endPoint x: 131, endPoint y: 398, distance: 111.9
click at [131, 398] on div "Context Queue: [Test] All Priority: 1 Customer Name: [PHONE_NUMBER] Phone: [PHO…" at bounding box center [106, 342] width 148 height 334
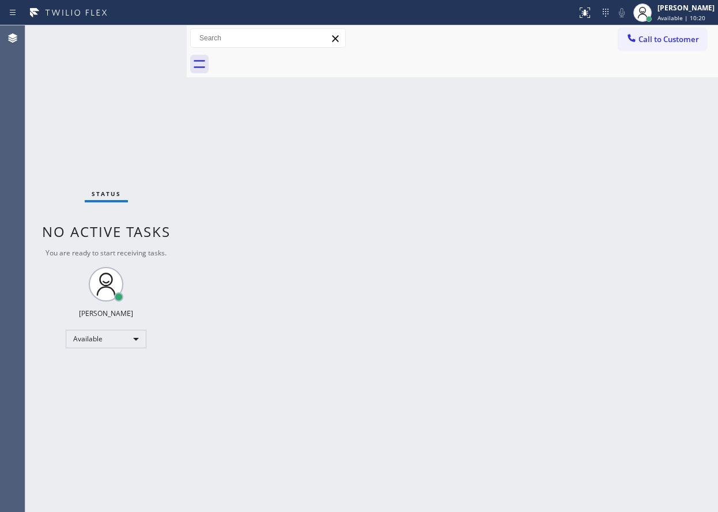
click at [658, 253] on div "Back to Dashboard Change Sender ID Customers Technicians Select a contact Outbo…" at bounding box center [453, 268] width 532 height 487
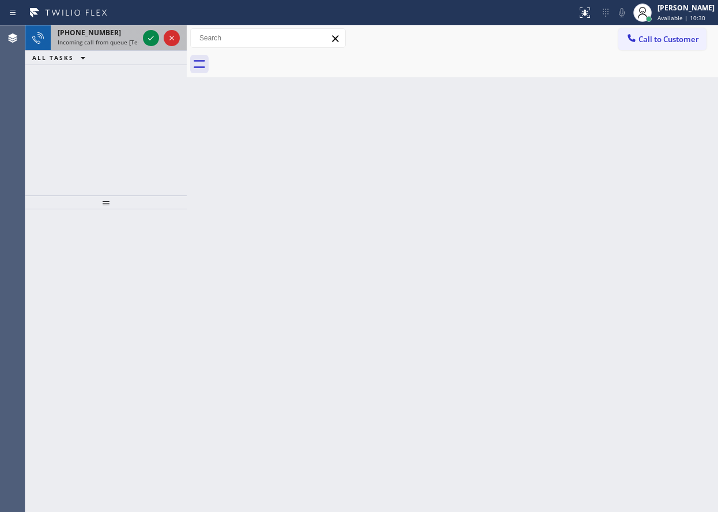
click at [98, 27] on div "[PHONE_NUMBER] Incoming call from queue [Test] All" at bounding box center [96, 37] width 90 height 25
click at [622, 196] on div "Back to Dashboard Change Sender ID Customers Technicians Select a contact Outbo…" at bounding box center [453, 268] width 532 height 487
click at [149, 39] on icon at bounding box center [151, 38] width 14 height 14
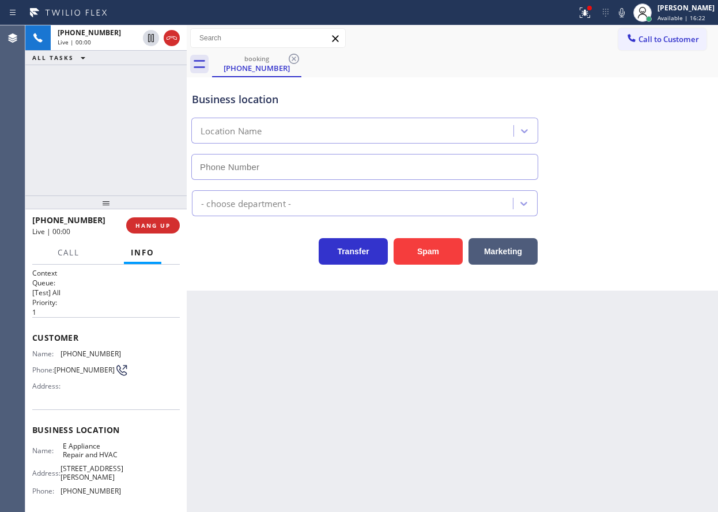
type input "[PHONE_NUMBER]"
click at [99, 460] on span "E Appliance Repair and HVAC" at bounding box center [92, 451] width 58 height 18
click at [318, 161] on input "[PHONE_NUMBER]" at bounding box center [364, 167] width 347 height 26
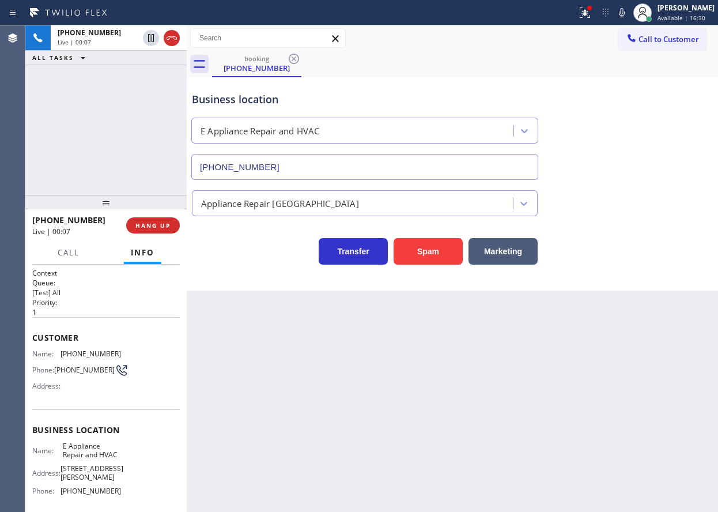
click at [318, 161] on input "[PHONE_NUMBER]" at bounding box center [364, 167] width 347 height 26
drag, startPoint x: 590, startPoint y: 8, endPoint x: 585, endPoint y: 28, distance: 20.1
click at [590, 8] on icon at bounding box center [585, 13] width 14 height 14
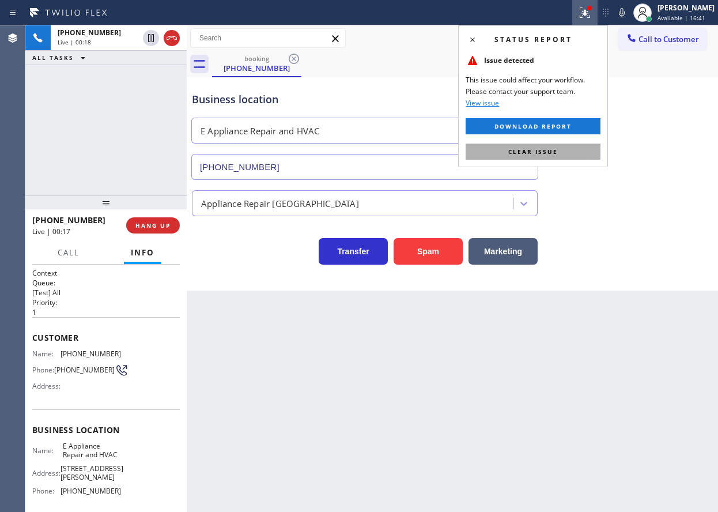
click at [570, 153] on button "Clear issue" at bounding box center [533, 152] width 135 height 16
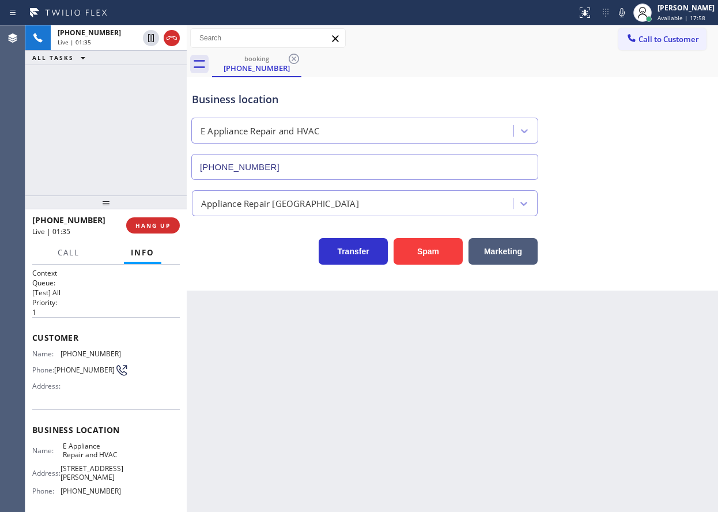
click at [61, 374] on span "[PHONE_NUMBER]" at bounding box center [84, 370] width 61 height 9
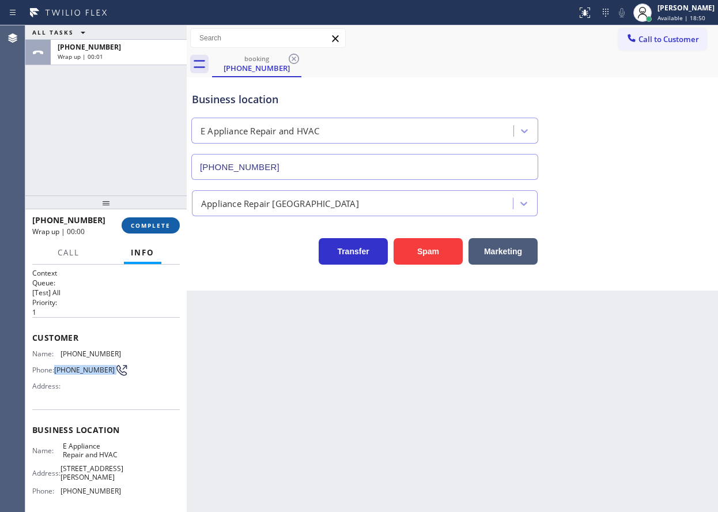
click at [163, 222] on span "COMPLETE" at bounding box center [151, 225] width 40 height 8
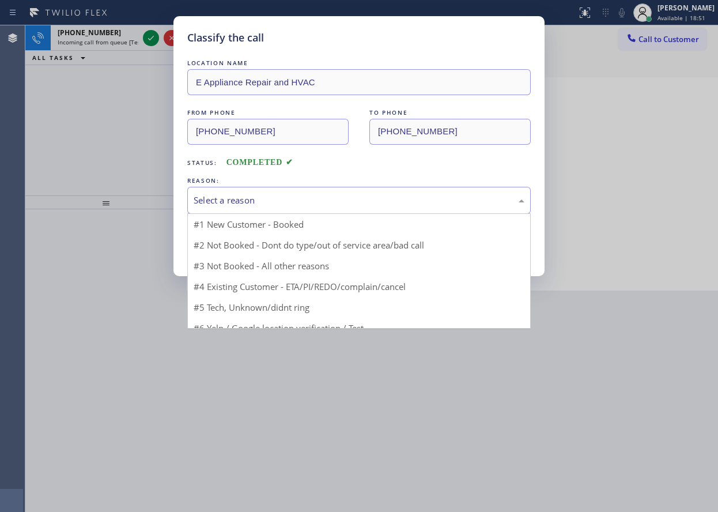
click at [283, 204] on div "Select a reason" at bounding box center [359, 200] width 331 height 13
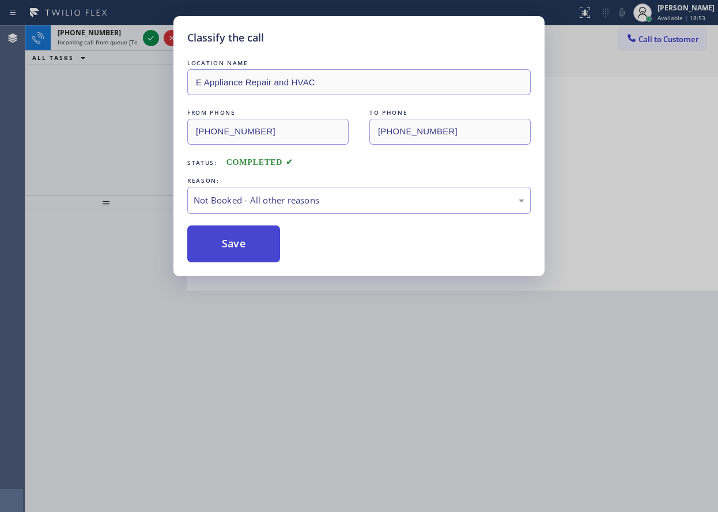
click at [243, 247] on button "Save" at bounding box center [233, 243] width 93 height 37
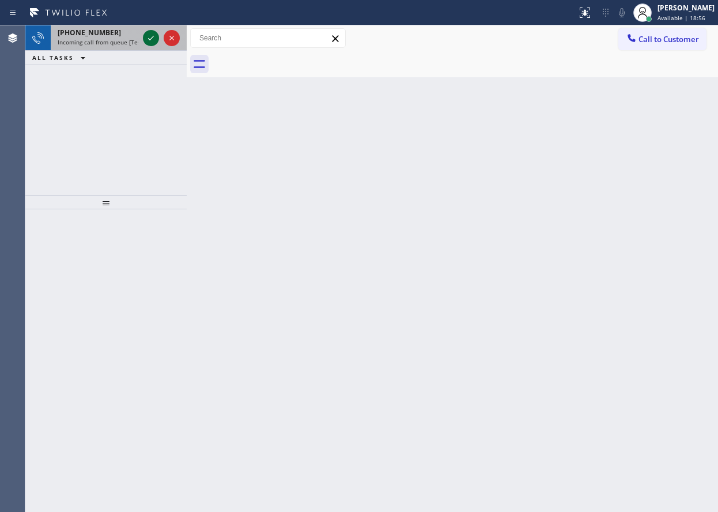
click at [154, 40] on icon at bounding box center [151, 38] width 14 height 14
click at [149, 44] on icon at bounding box center [151, 38] width 14 height 14
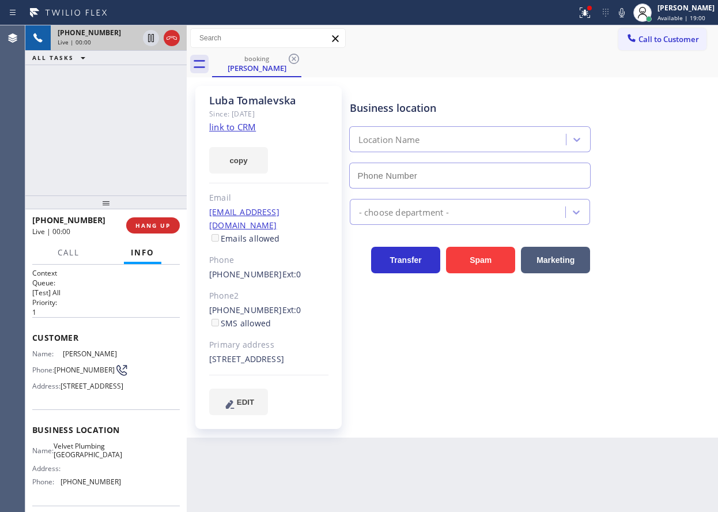
type input "[PHONE_NUMBER]"
click at [213, 128] on link "link to CRM" at bounding box center [232, 127] width 47 height 12
click at [90, 460] on span "Velvet Plumbing [GEOGRAPHIC_DATA]" at bounding box center [88, 451] width 69 height 18
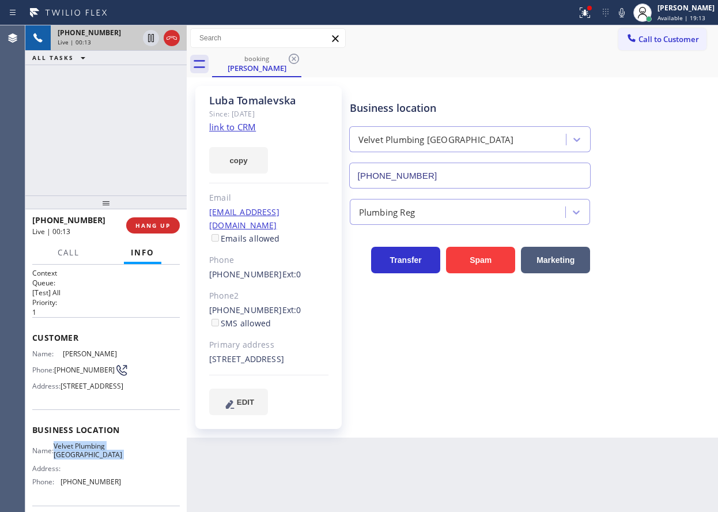
click at [468, 180] on input "[PHONE_NUMBER]" at bounding box center [470, 176] width 242 height 26
click at [629, 19] on icon at bounding box center [622, 13] width 14 height 14
click at [625, 17] on icon at bounding box center [622, 12] width 6 height 9
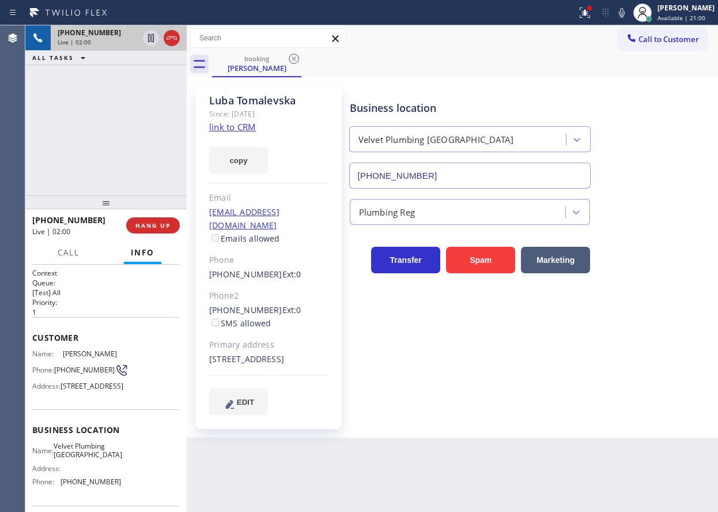
click at [625, 17] on icon at bounding box center [622, 12] width 6 height 9
click at [151, 32] on icon at bounding box center [151, 38] width 14 height 14
click at [148, 40] on icon at bounding box center [151, 38] width 8 height 8
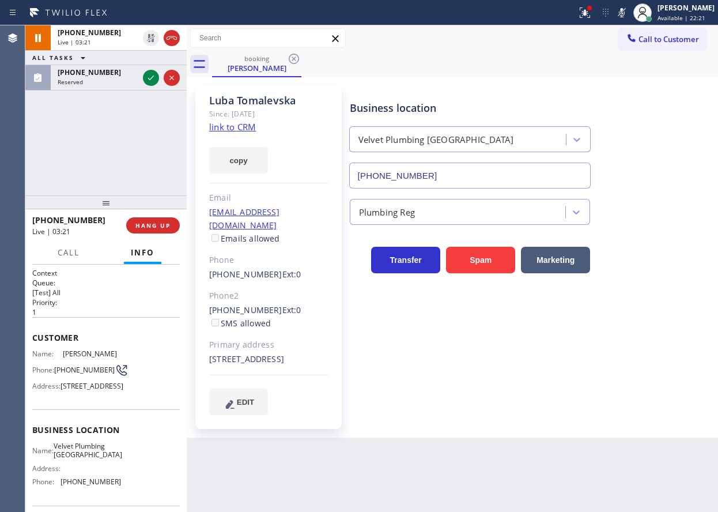
click at [629, 17] on icon at bounding box center [622, 13] width 14 height 14
click at [648, 90] on div "Business location Velvet Plumbing [GEOGRAPHIC_DATA] [PHONE_NUMBER]" at bounding box center [532, 136] width 368 height 104
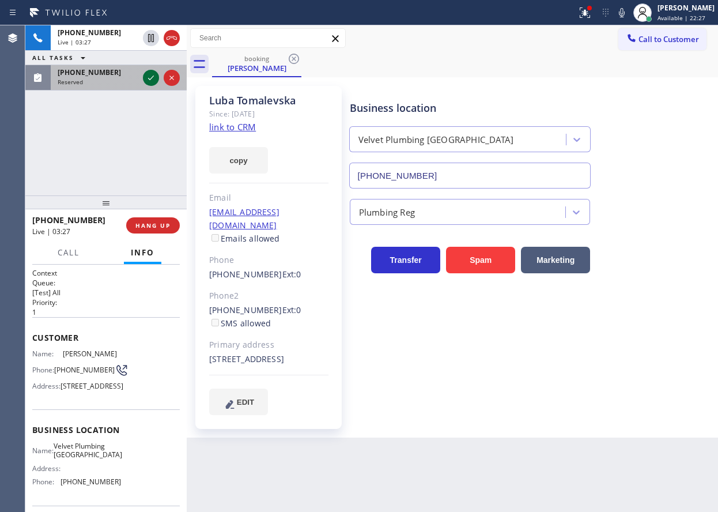
click at [149, 80] on icon at bounding box center [151, 78] width 6 height 5
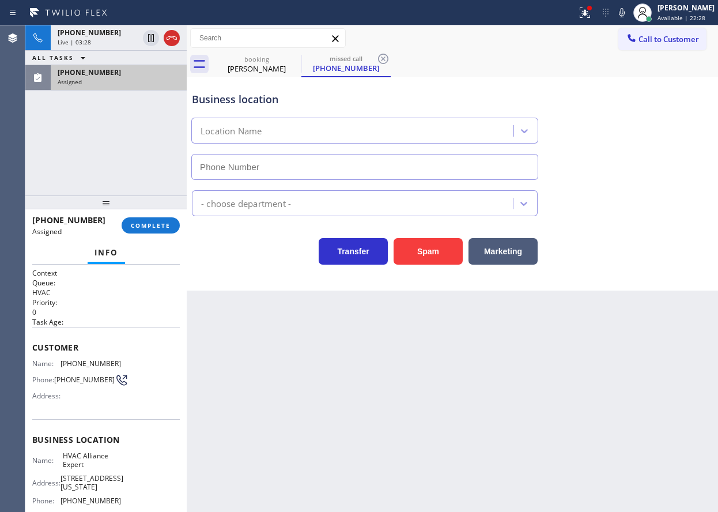
type input "[PHONE_NUMBER]"
click at [57, 355] on div "Customer Name: [PHONE_NUMBER] Phone: [PHONE_NUMBER] Address:" at bounding box center [106, 373] width 148 height 92
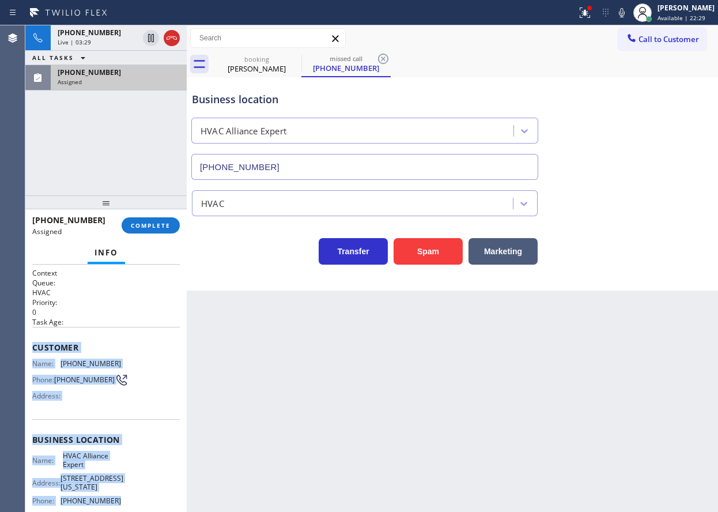
scroll to position [107, 0]
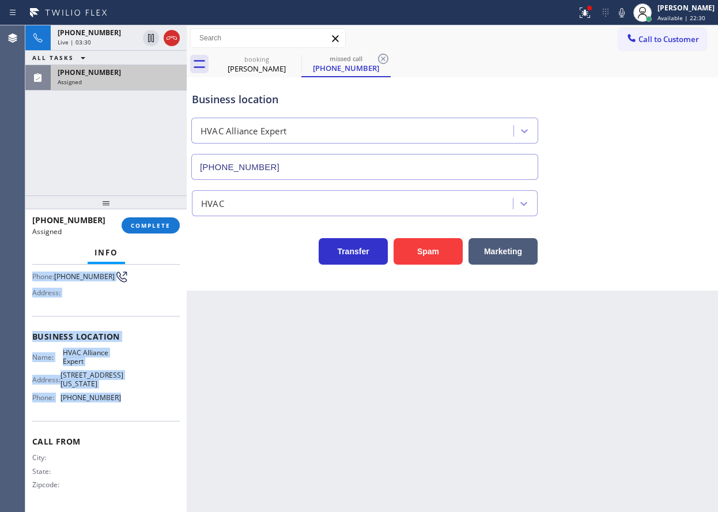
drag, startPoint x: 31, startPoint y: 345, endPoint x: 130, endPoint y: 401, distance: 114.4
click at [130, 401] on div "Context Queue: HVAC Priority: 0 Task Age: Customer Name: [PHONE_NUMBER] Phone: …" at bounding box center [105, 388] width 161 height 247
click at [155, 223] on span "COMPLETE" at bounding box center [151, 225] width 40 height 8
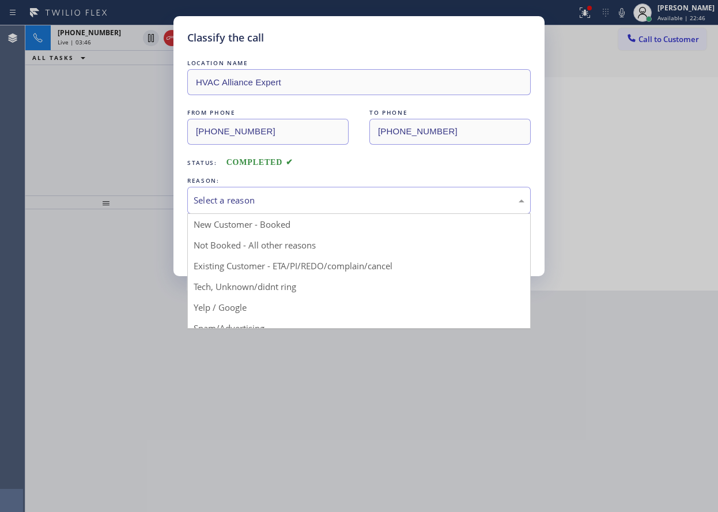
click at [275, 202] on div "Select a reason" at bounding box center [359, 200] width 331 height 13
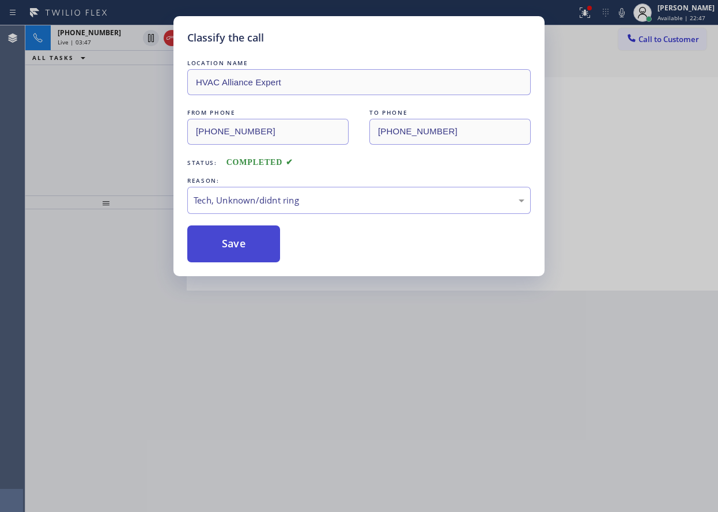
click at [242, 242] on button "Save" at bounding box center [233, 243] width 93 height 37
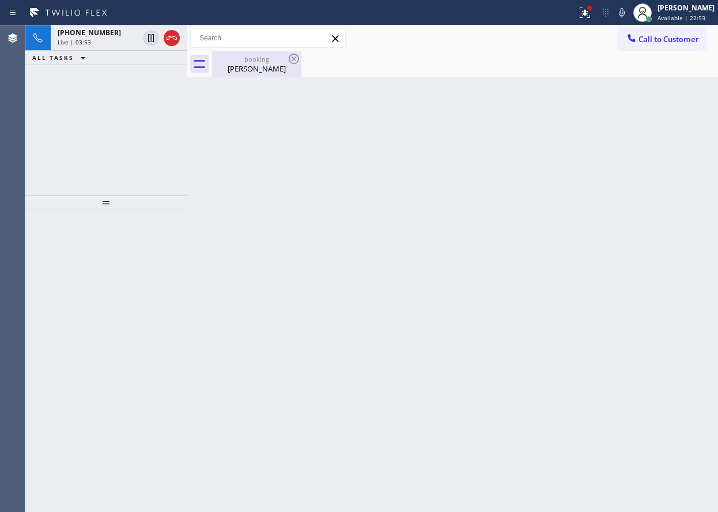
click at [251, 66] on div "[PERSON_NAME]" at bounding box center [256, 68] width 87 height 10
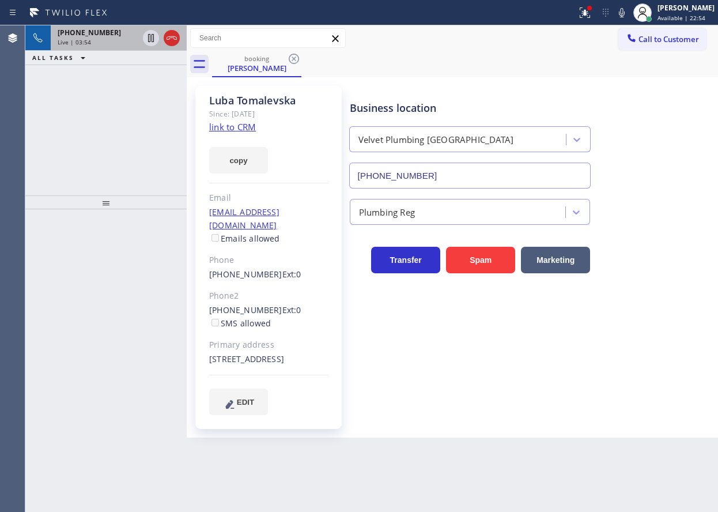
click at [81, 42] on span "Live | 03:54" at bounding box center [74, 42] width 33 height 8
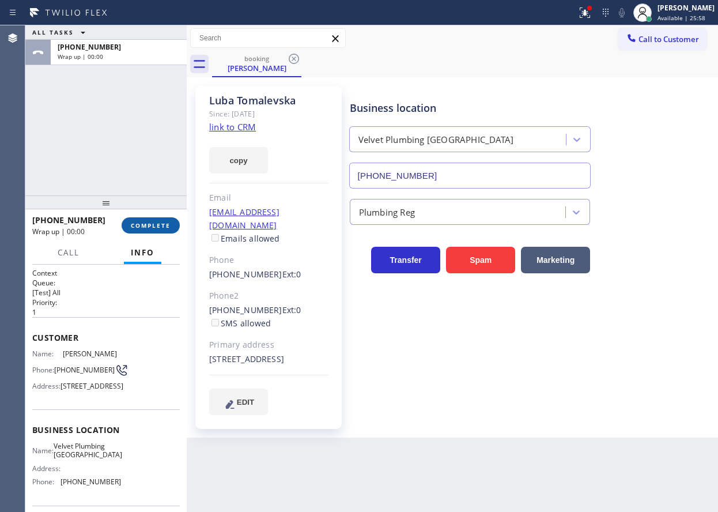
click at [146, 227] on span "COMPLETE" at bounding box center [151, 225] width 40 height 8
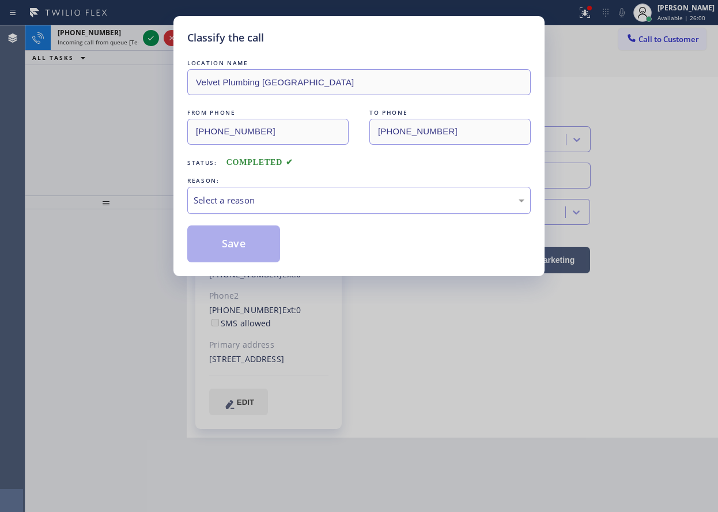
click at [243, 207] on div "Select a reason" at bounding box center [359, 200] width 344 height 27
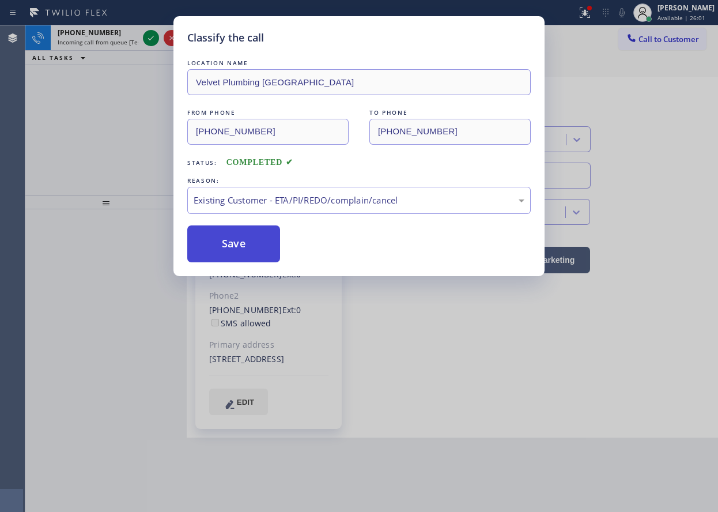
click at [239, 257] on button "Save" at bounding box center [233, 243] width 93 height 37
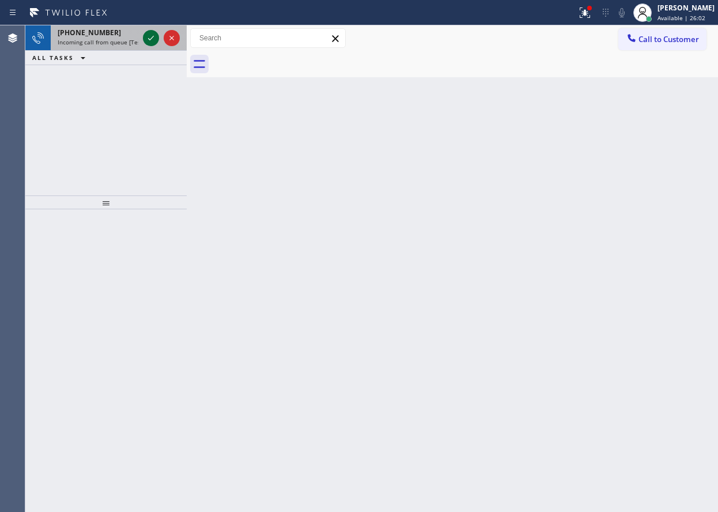
click at [149, 37] on icon at bounding box center [151, 38] width 14 height 14
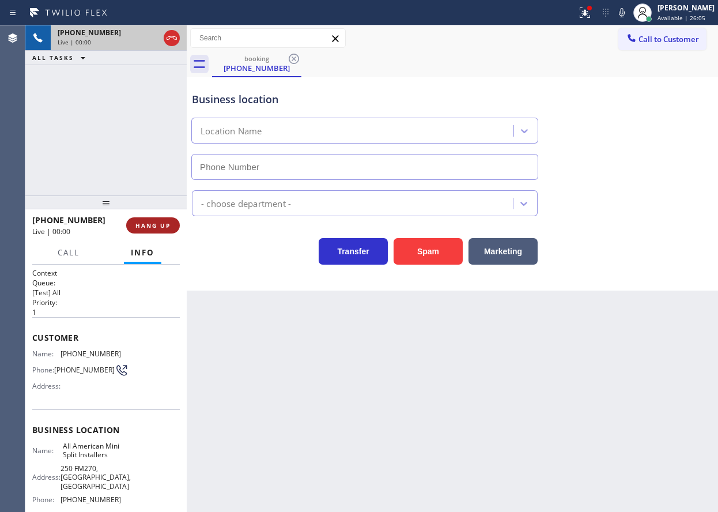
type input "[PHONE_NUMBER]"
click at [149, 229] on span "HANG UP" at bounding box center [153, 225] width 35 height 8
click at [149, 226] on span "HANG UP" at bounding box center [153, 225] width 35 height 8
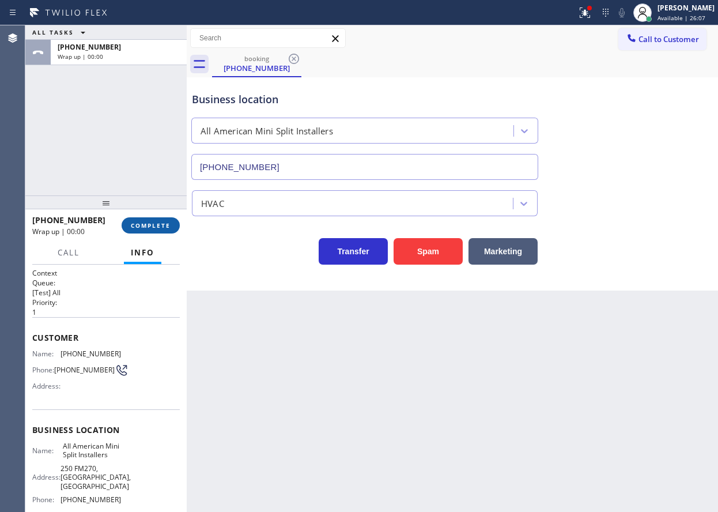
click at [160, 228] on span "COMPLETE" at bounding box center [151, 225] width 40 height 8
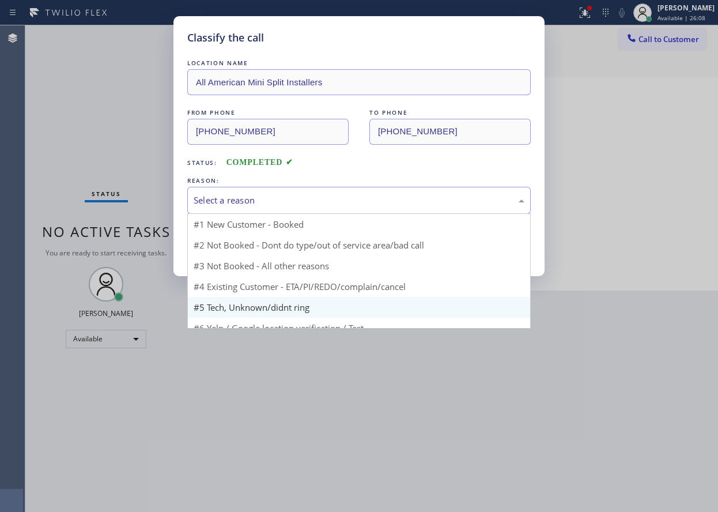
drag, startPoint x: 244, startPoint y: 202, endPoint x: 252, endPoint y: 283, distance: 81.6
click at [244, 204] on div "Select a reason" at bounding box center [359, 200] width 331 height 13
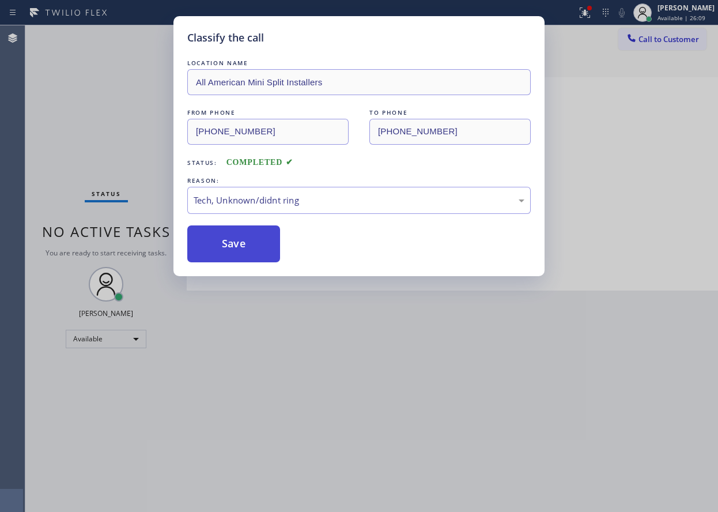
click at [238, 243] on button "Save" at bounding box center [233, 243] width 93 height 37
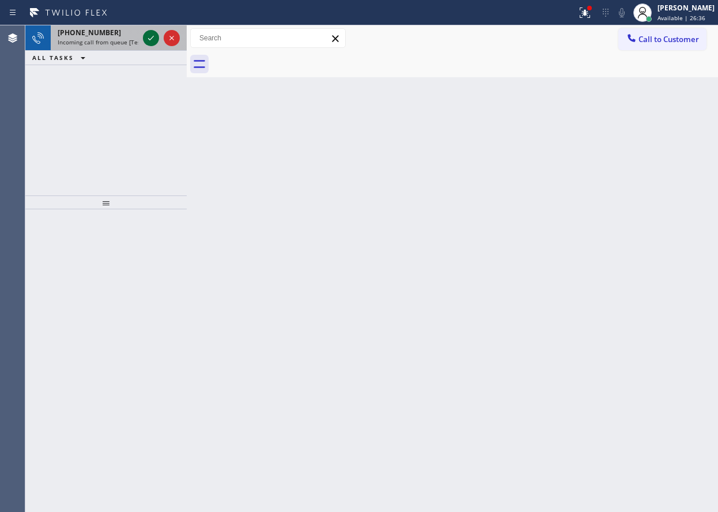
click at [148, 40] on icon at bounding box center [151, 38] width 14 height 14
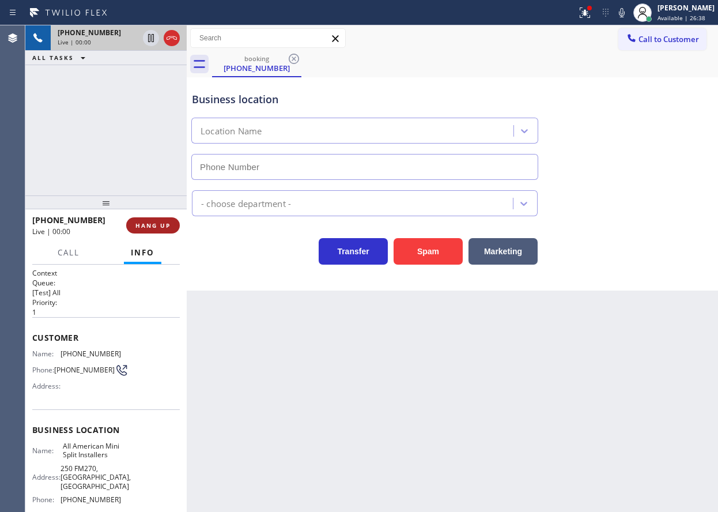
type input "[PHONE_NUMBER]"
drag, startPoint x: 151, startPoint y: 227, endPoint x: 231, endPoint y: 200, distance: 84.8
click at [151, 227] on span "HANG UP" at bounding box center [153, 225] width 35 height 8
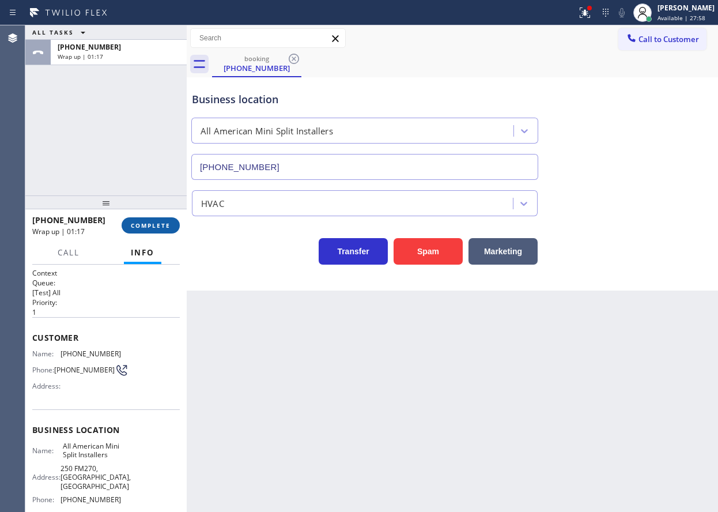
click at [145, 224] on span "COMPLETE" at bounding box center [151, 225] width 40 height 8
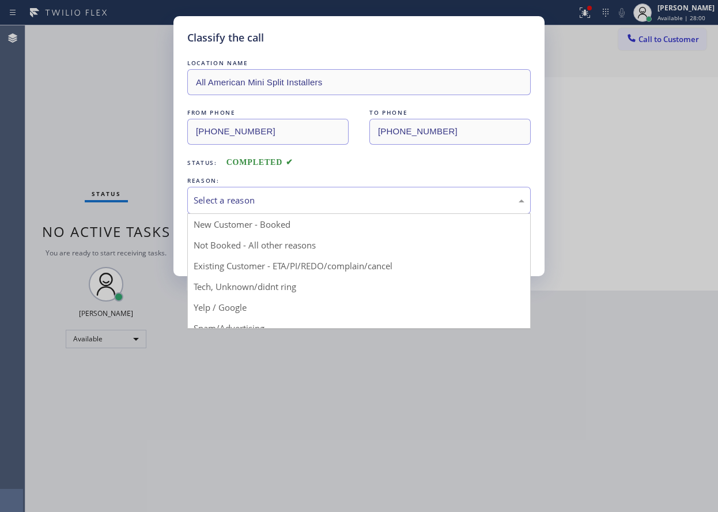
click at [262, 206] on div "Select a reason" at bounding box center [359, 200] width 331 height 13
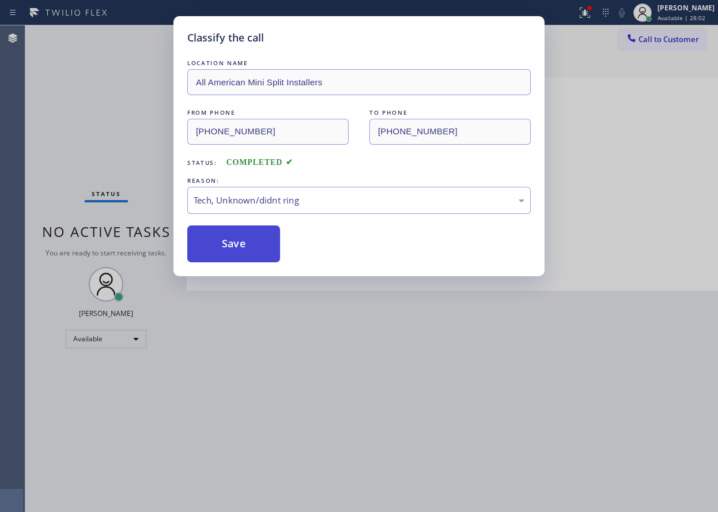
click at [252, 243] on button "Save" at bounding box center [233, 243] width 93 height 37
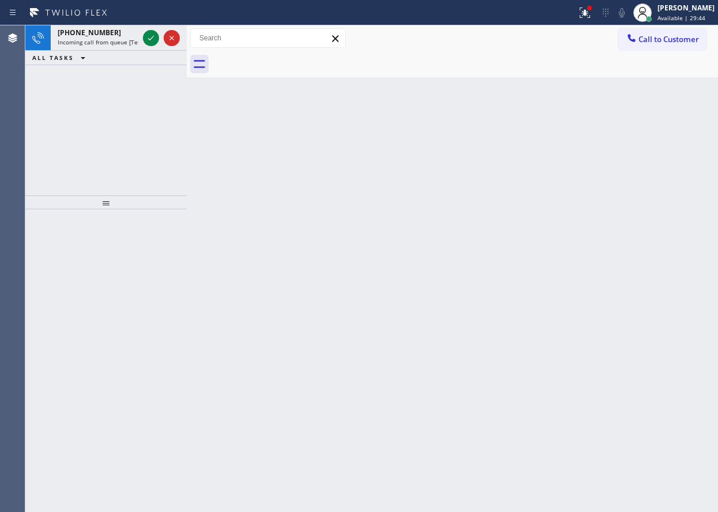
click at [107, 52] on div "ALL TASKS ALL TASKS ACTIVE TASKS TASKS IN WRAP UP" at bounding box center [105, 58] width 161 height 14
click at [107, 39] on span "Incoming call from queue [Test] All" at bounding box center [106, 42] width 96 height 8
drag, startPoint x: 146, startPoint y: 38, endPoint x: 143, endPoint y: 50, distance: 12.6
click at [146, 38] on icon at bounding box center [151, 38] width 14 height 14
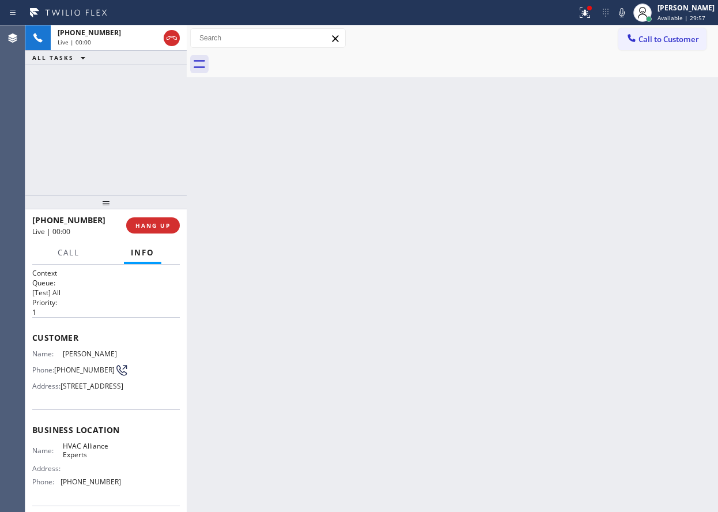
click at [139, 218] on button "HANG UP" at bounding box center [153, 225] width 54 height 16
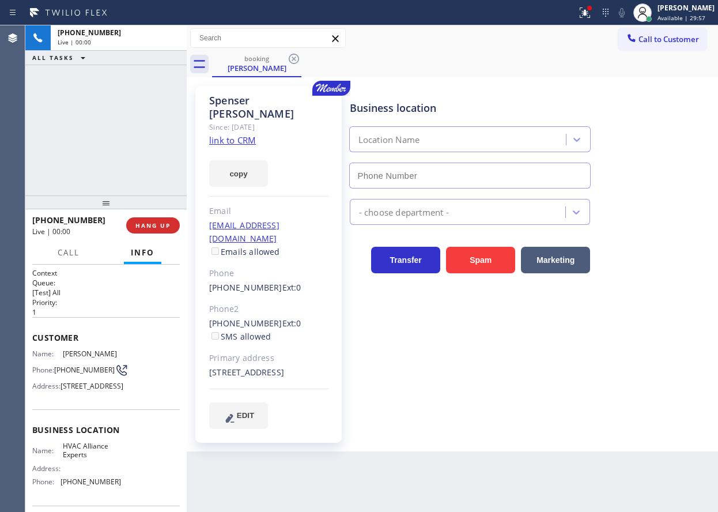
click at [139, 218] on button "HANG UP" at bounding box center [153, 225] width 54 height 16
type input "[PHONE_NUMBER]"
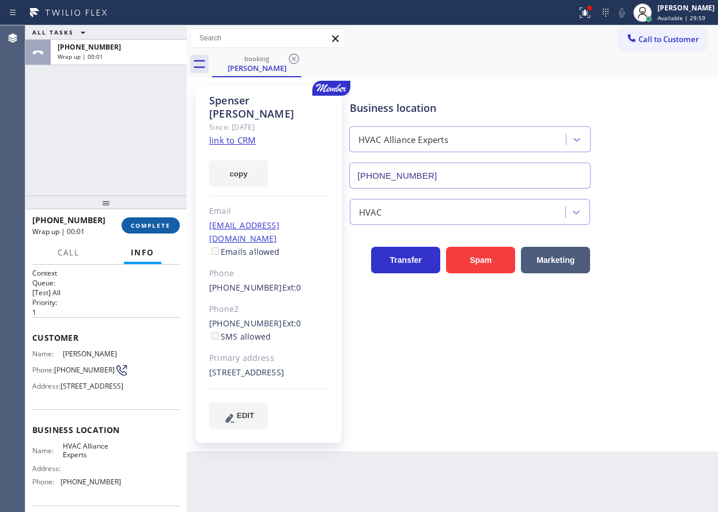
click at [164, 230] on button "COMPLETE" at bounding box center [151, 225] width 58 height 16
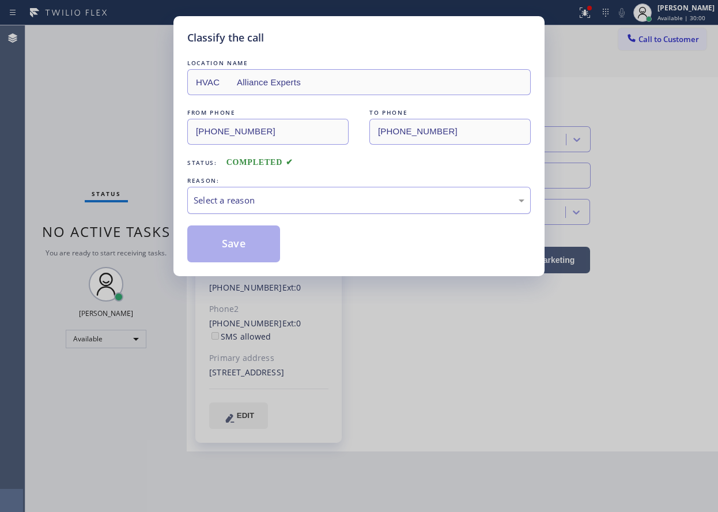
click at [302, 198] on div "Select a reason" at bounding box center [359, 200] width 331 height 13
click at [267, 246] on button "Save" at bounding box center [233, 243] width 93 height 37
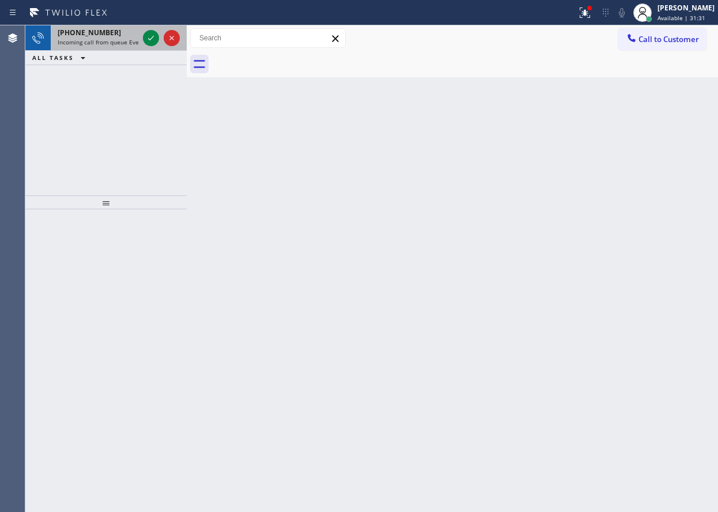
click at [85, 39] on span "Incoming call from queue Everybody" at bounding box center [108, 42] width 100 height 8
click at [85, 39] on span "Incoming call from queue [Test] All" at bounding box center [106, 42] width 96 height 8
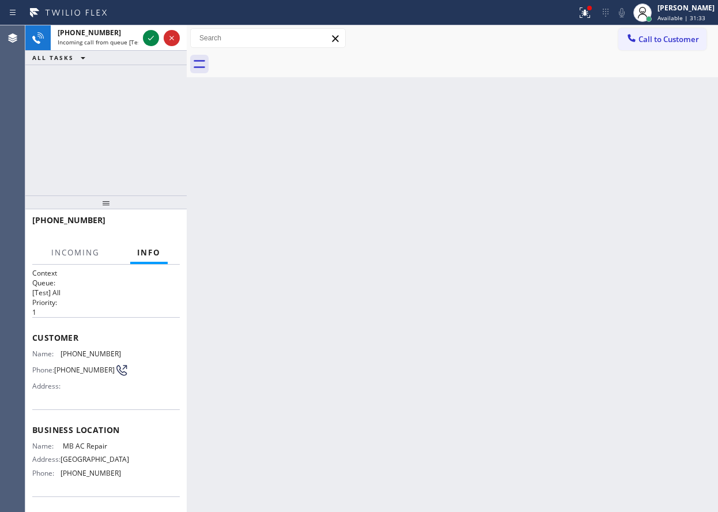
click at [401, 256] on div "Back to Dashboard Change Sender ID Customers Technicians Select a contact Outbo…" at bounding box center [453, 268] width 532 height 487
click at [153, 37] on icon at bounding box center [151, 38] width 6 height 5
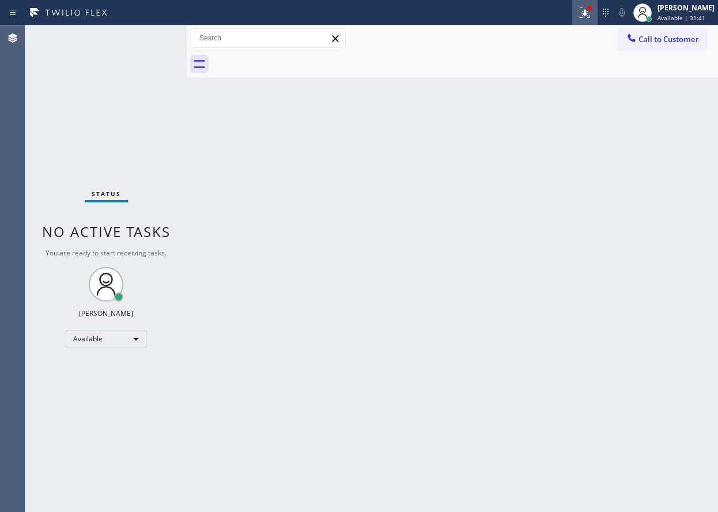
click at [592, 19] on icon at bounding box center [585, 13] width 14 height 14
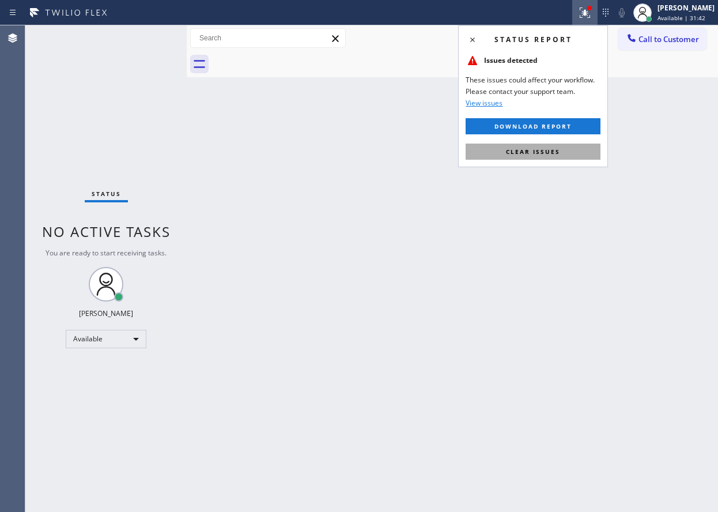
click at [562, 144] on button "Clear issues" at bounding box center [533, 152] width 135 height 16
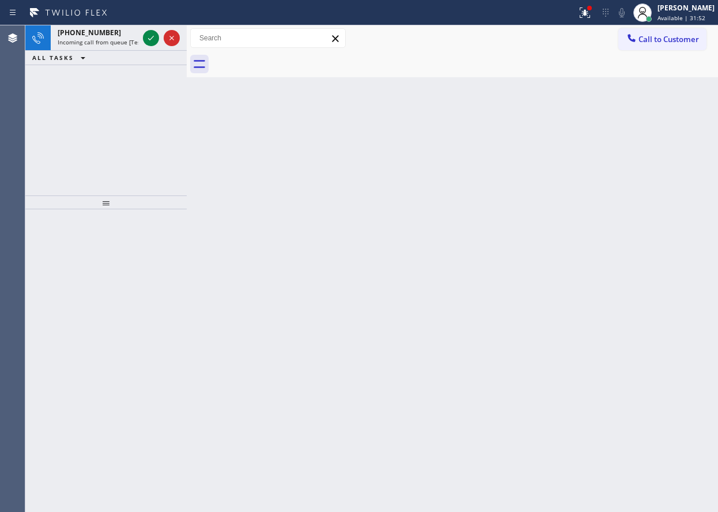
click at [652, 110] on div "Back to Dashboard Change Sender ID Customers Technicians Select a contact Outbo…" at bounding box center [453, 268] width 532 height 487
click at [589, 13] on icon at bounding box center [585, 11] width 7 height 4
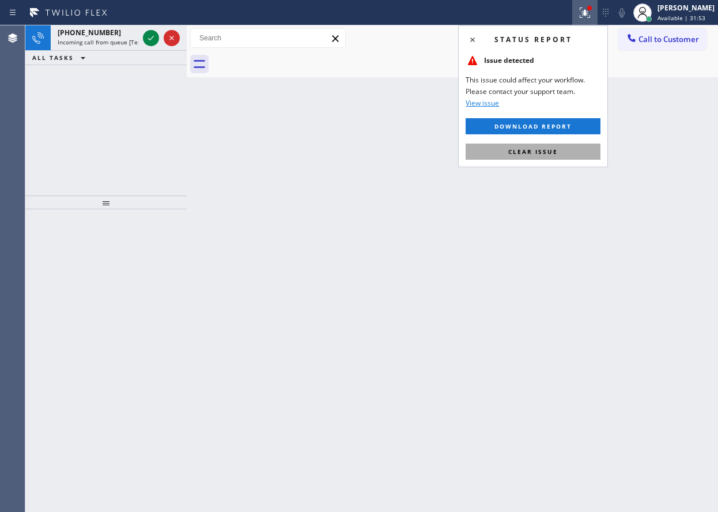
click at [583, 148] on button "Clear issue" at bounding box center [533, 152] width 135 height 16
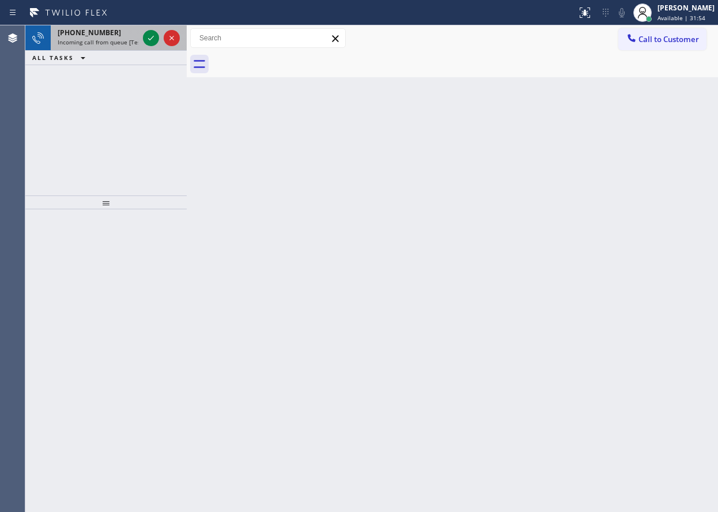
click at [99, 36] on span "[PHONE_NUMBER]" at bounding box center [89, 33] width 63 height 10
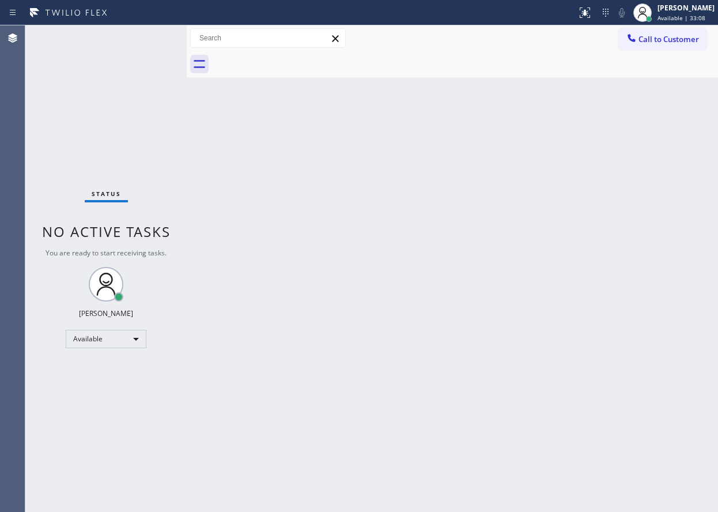
click at [635, 176] on div "Back to Dashboard Change Sender ID Customers Technicians Select a contact Outbo…" at bounding box center [453, 268] width 532 height 487
click at [601, 394] on div "Back to Dashboard Change Sender ID Customers Technicians Select a contact Outbo…" at bounding box center [453, 268] width 532 height 487
click at [665, 176] on div "Back to Dashboard Change Sender ID Customers Technicians Select a contact Outbo…" at bounding box center [453, 268] width 532 height 487
click at [659, 430] on div "Back to Dashboard Change Sender ID Customers Technicians Select a contact Outbo…" at bounding box center [453, 268] width 532 height 487
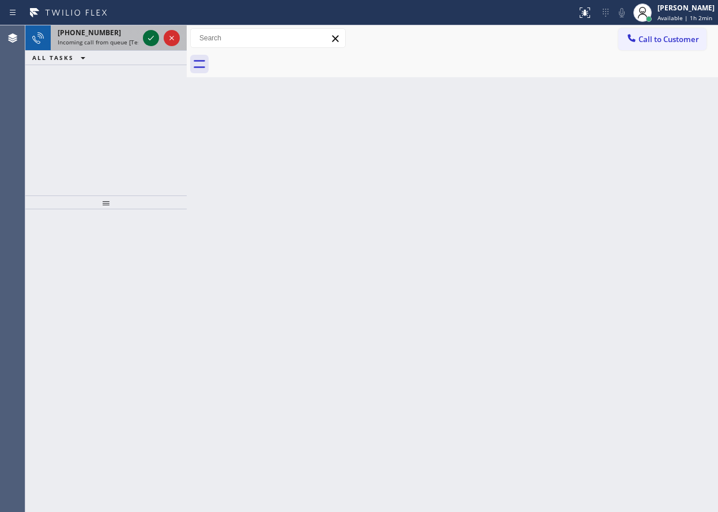
click at [152, 37] on icon at bounding box center [151, 38] width 14 height 14
click at [605, 301] on div "Back to Dashboard Change Sender ID Customers Technicians Select a contact Outbo…" at bounding box center [453, 268] width 532 height 487
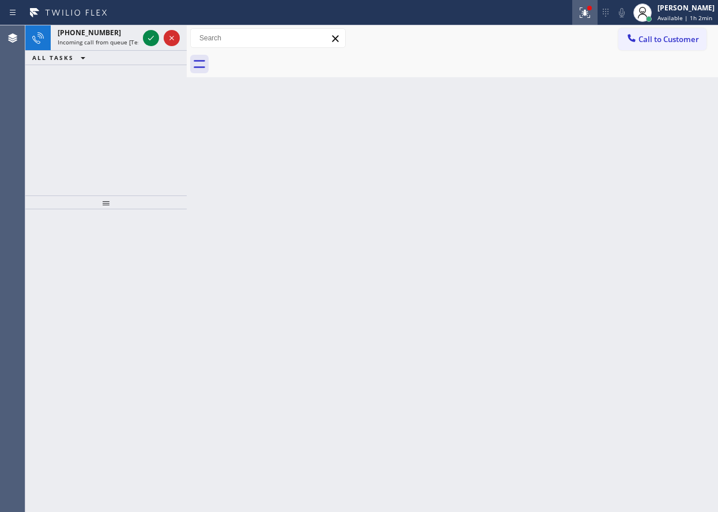
click at [584, 16] on icon at bounding box center [585, 13] width 14 height 14
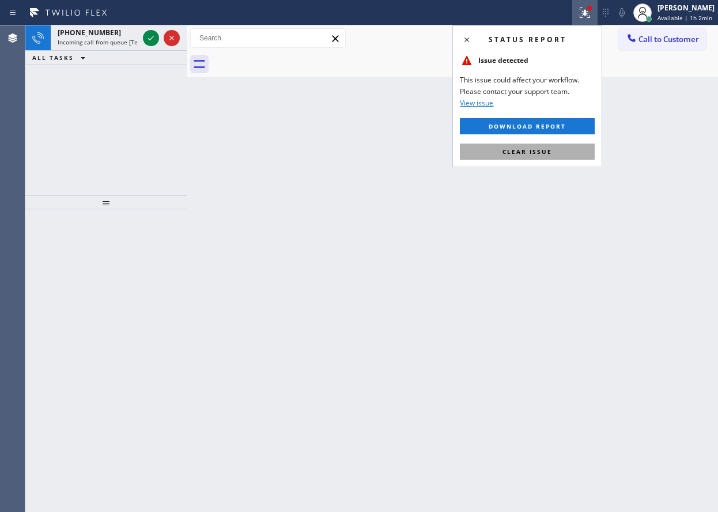
click at [573, 155] on button "Clear issue" at bounding box center [527, 152] width 135 height 16
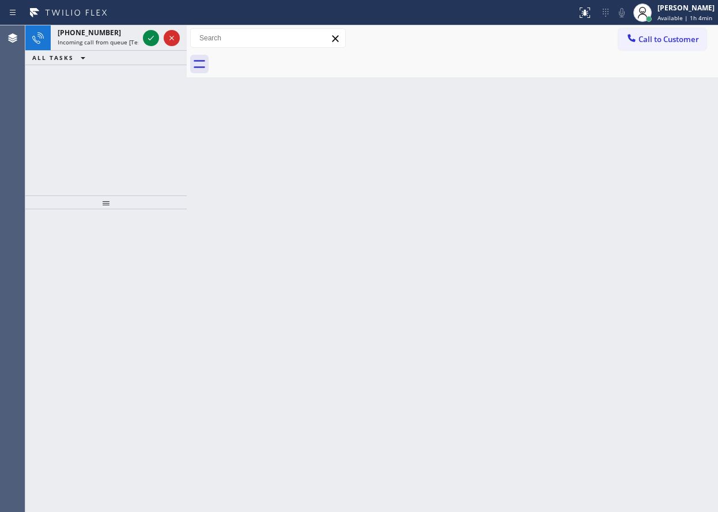
click at [629, 102] on div "Back to Dashboard Change Sender ID Customers Technicians Select a contact Outbo…" at bounding box center [453, 268] width 532 height 487
click at [146, 40] on icon at bounding box center [151, 38] width 14 height 14
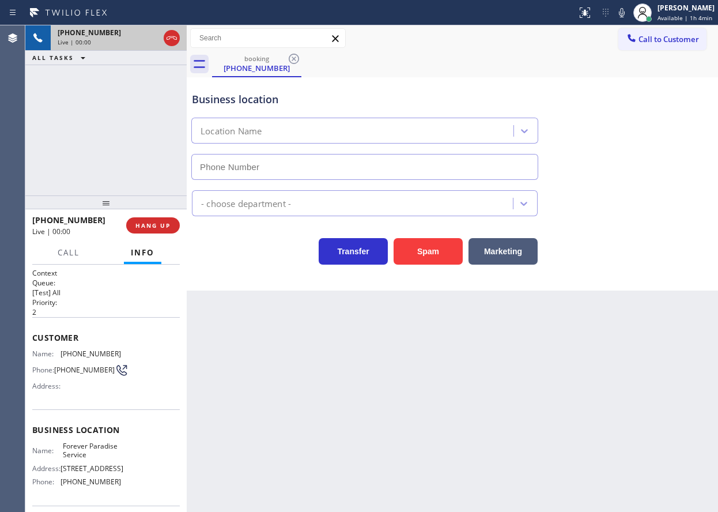
type input "[PHONE_NUMBER]"
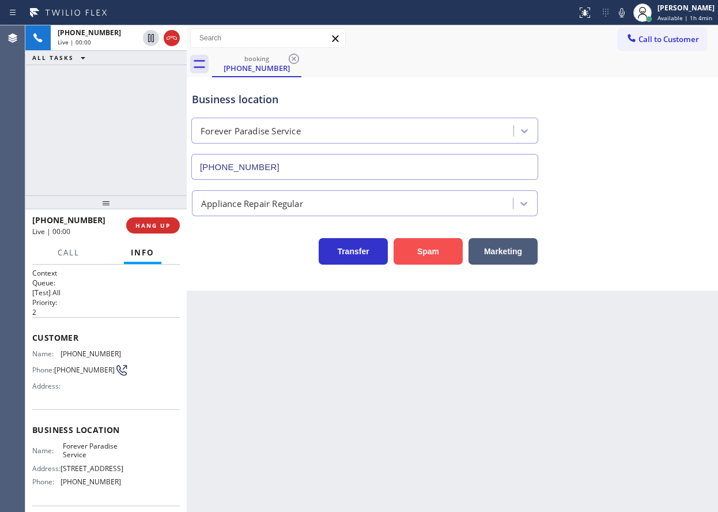
click at [441, 254] on button "Spam" at bounding box center [428, 251] width 69 height 27
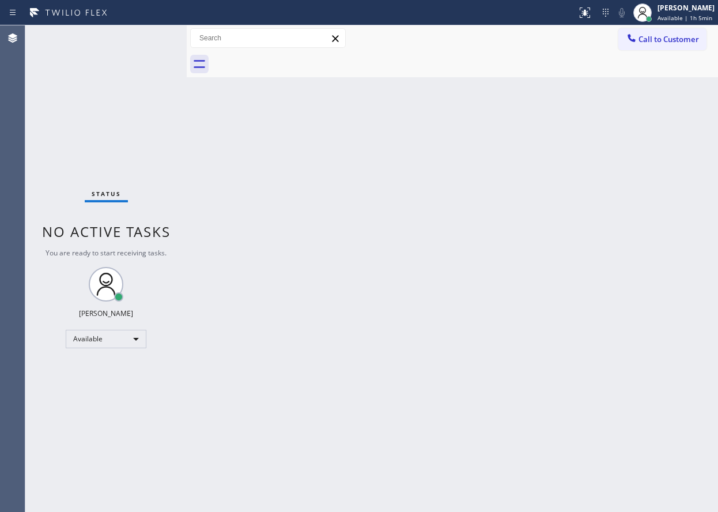
click at [686, 136] on div "Back to Dashboard Change Sender ID Customers Technicians Select a contact Outbo…" at bounding box center [453, 268] width 532 height 487
click at [685, 160] on div "Back to Dashboard Change Sender ID Customers Technicians Select a contact Outbo…" at bounding box center [453, 268] width 532 height 487
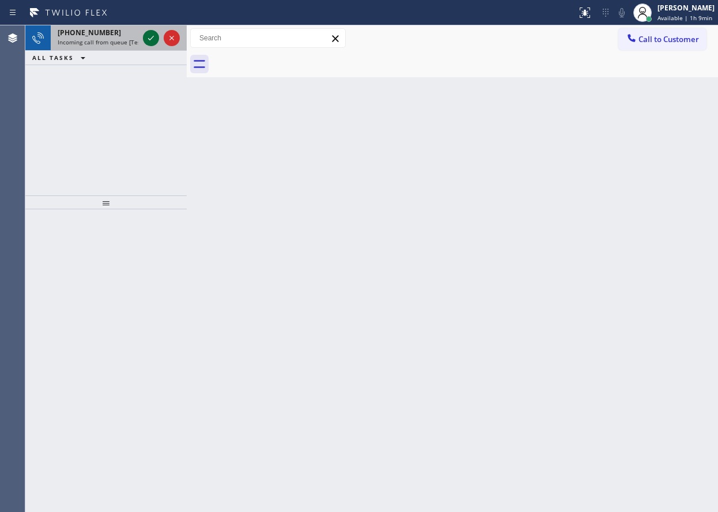
click at [147, 39] on icon at bounding box center [151, 38] width 14 height 14
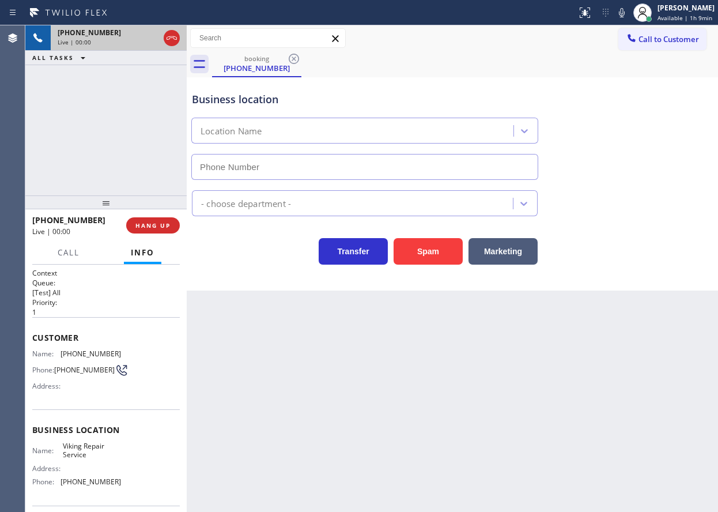
type input "[PHONE_NUMBER]"
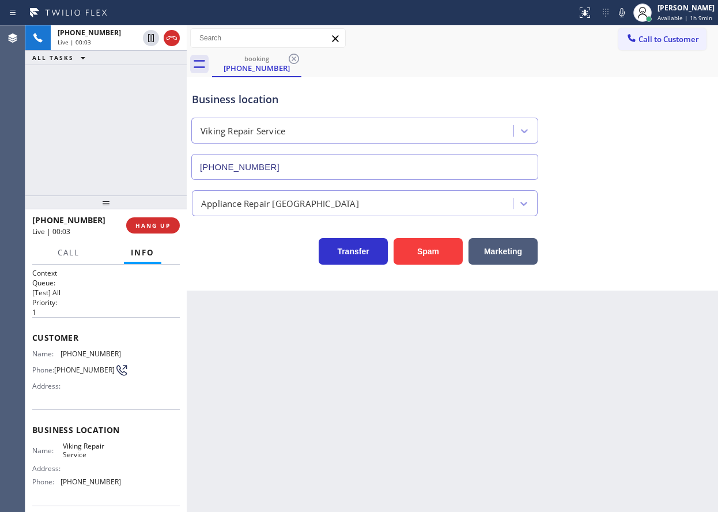
click at [85, 452] on span "Viking Repair Service" at bounding box center [92, 451] width 58 height 18
click at [398, 172] on input "[PHONE_NUMBER]" at bounding box center [364, 167] width 347 height 26
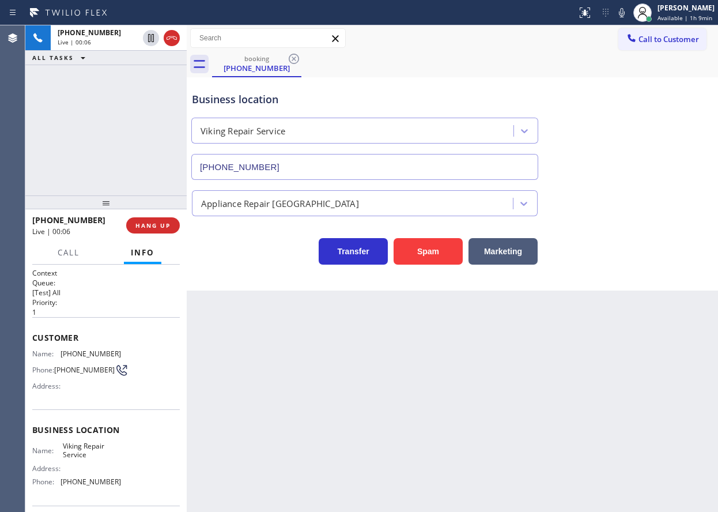
click at [398, 172] on input "[PHONE_NUMBER]" at bounding box center [364, 167] width 347 height 26
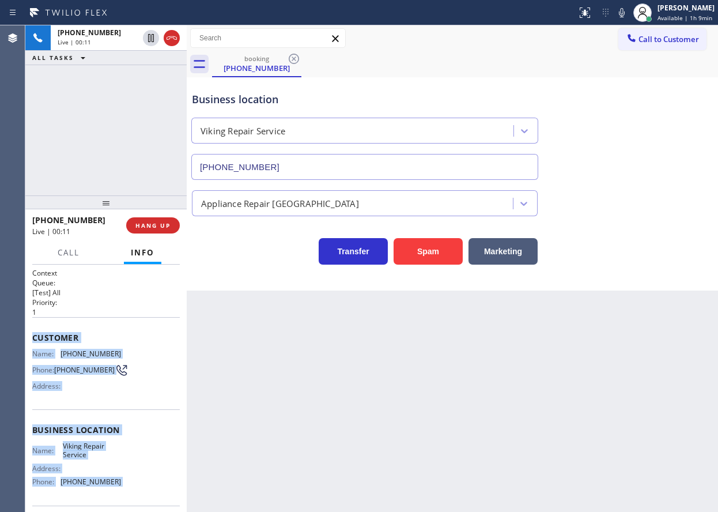
scroll to position [88, 0]
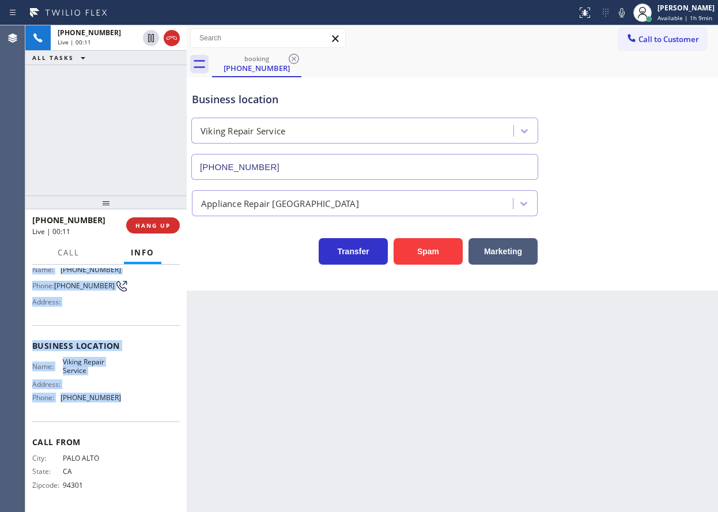
drag, startPoint x: 34, startPoint y: 331, endPoint x: 137, endPoint y: 415, distance: 132.4
click at [137, 415] on div "Context Queue: [Test] All Priority: 1 Customer Name: [PHONE_NUMBER] Phone: [PHO…" at bounding box center [106, 346] width 148 height 325
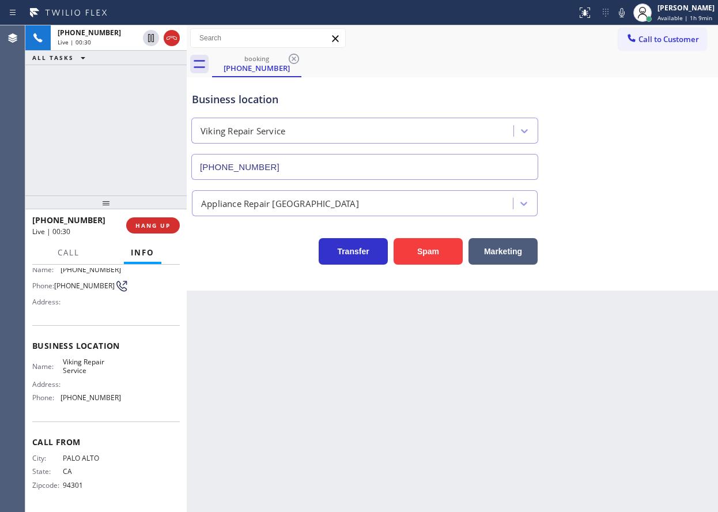
click at [637, 220] on div "Transfer Spam Marketing" at bounding box center [453, 240] width 526 height 48
click at [72, 255] on span "Call" at bounding box center [69, 252] width 22 height 10
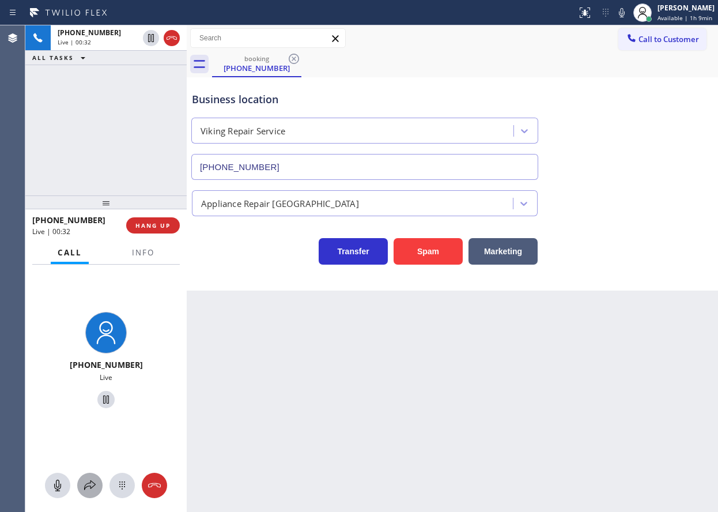
click at [82, 479] on div at bounding box center [89, 486] width 25 height 14
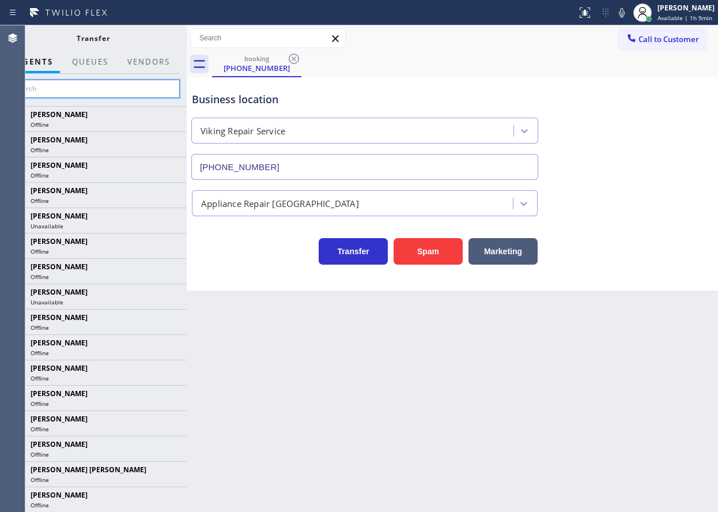
click at [82, 81] on input "text" at bounding box center [93, 89] width 174 height 18
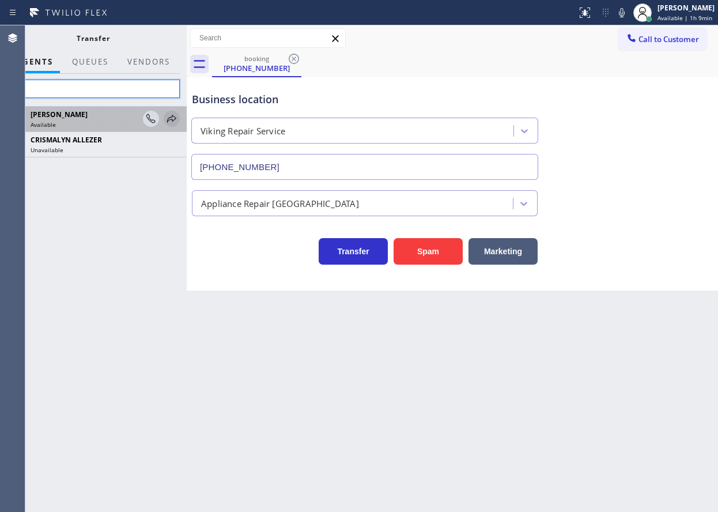
type input "aly"
click at [172, 115] on icon at bounding box center [172, 119] width 14 height 14
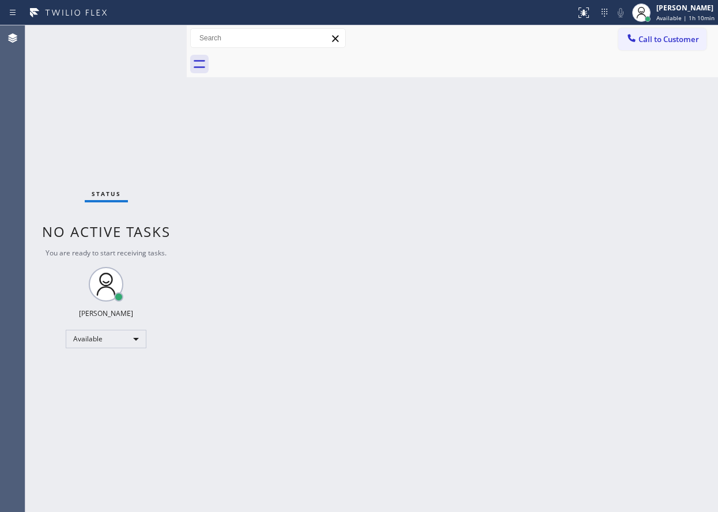
click at [659, 268] on div "Back to Dashboard Change Sender ID Customers Technicians Select a contact Outbo…" at bounding box center [453, 268] width 532 height 487
click at [620, 445] on div "Back to Dashboard Change Sender ID Customers Technicians Select a contact Outbo…" at bounding box center [453, 268] width 532 height 487
click at [654, 455] on div "Back to Dashboard Change Sender ID Customers Technicians Select a contact Outbo…" at bounding box center [453, 268] width 532 height 487
drag, startPoint x: 705, startPoint y: 142, endPoint x: 705, endPoint y: 85, distance: 57.1
click at [705, 142] on div "Back to Dashboard Change Sender ID Customers Technicians Select a contact Outbo…" at bounding box center [453, 268] width 532 height 487
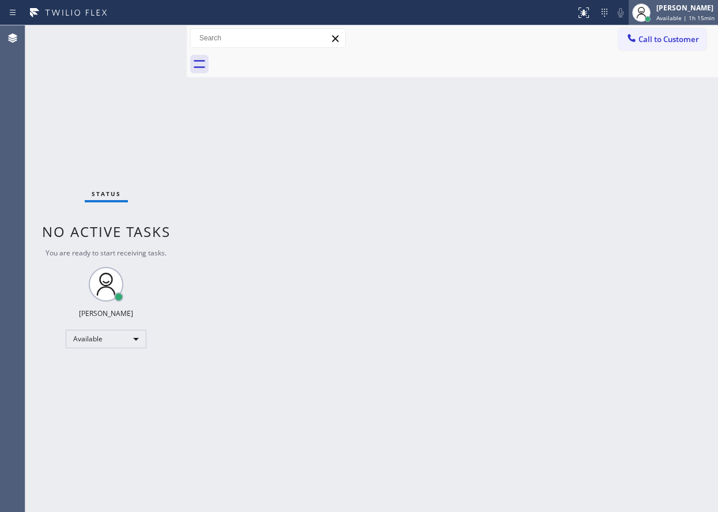
click at [699, 9] on div "[PERSON_NAME]" at bounding box center [686, 8] width 58 height 10
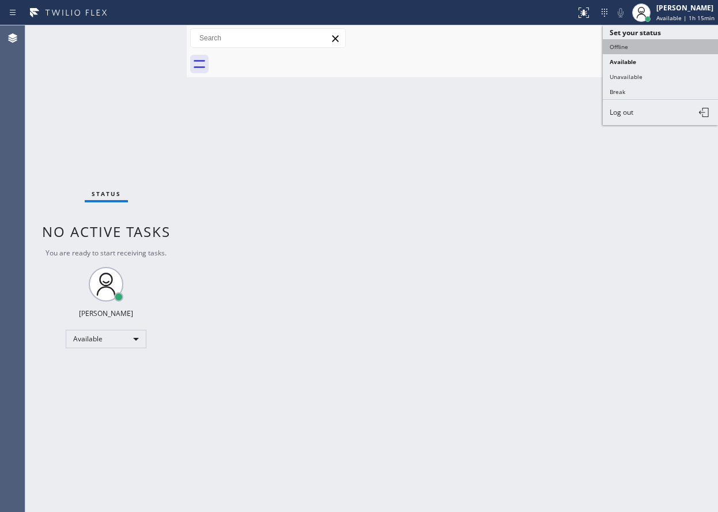
click at [667, 47] on button "Offline" at bounding box center [660, 46] width 115 height 15
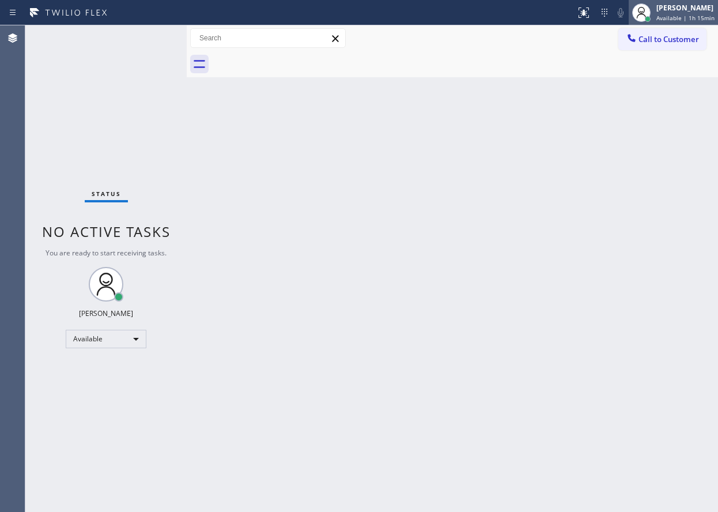
click at [686, 20] on span "Available | 1h 15min" at bounding box center [686, 18] width 58 height 8
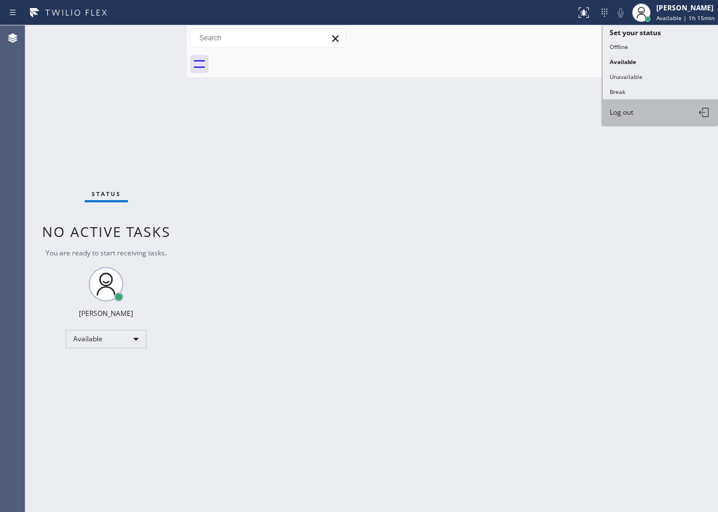
click at [669, 111] on button "Log out" at bounding box center [660, 112] width 115 height 25
